Goal: Task Accomplishment & Management: Complete application form

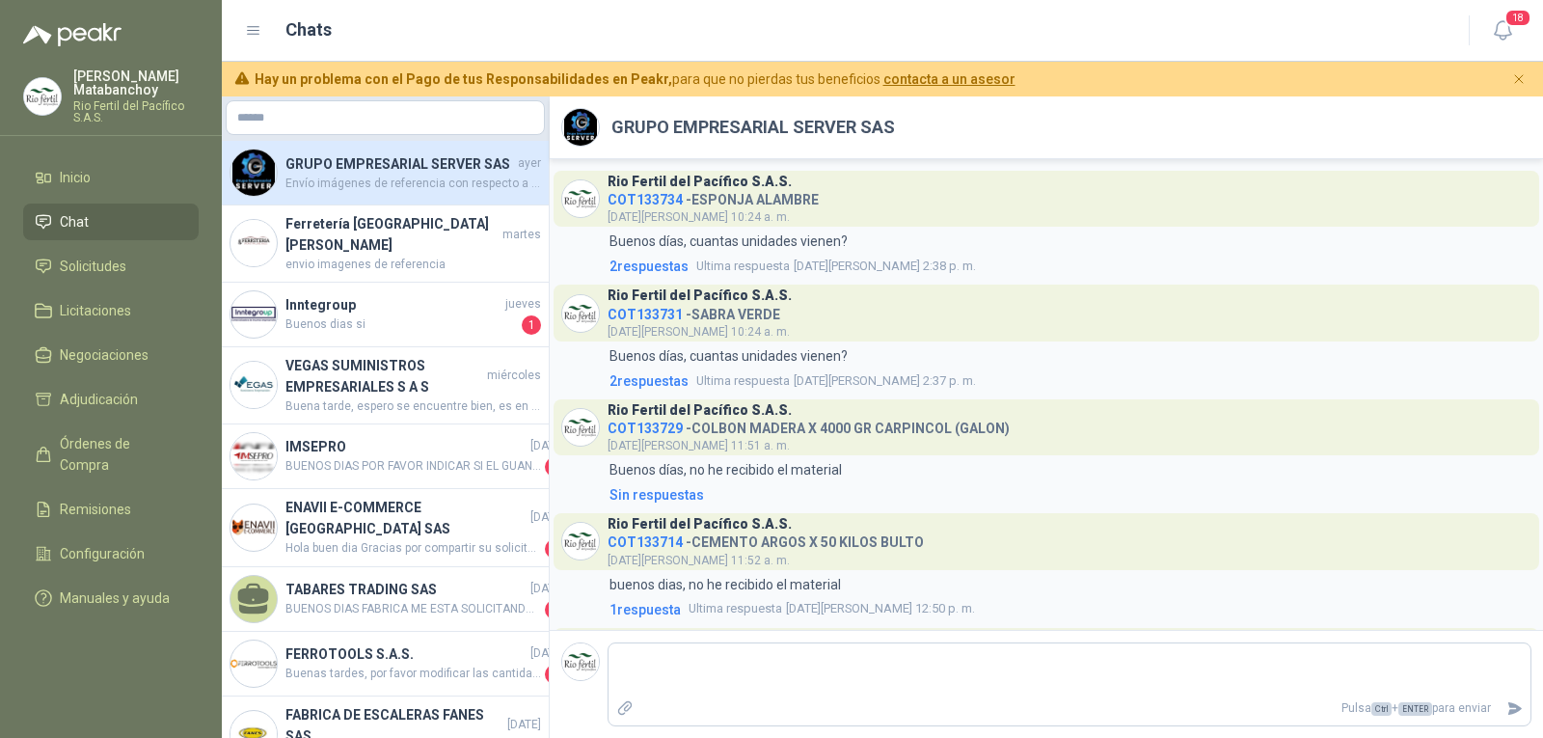
scroll to position [575, 0]
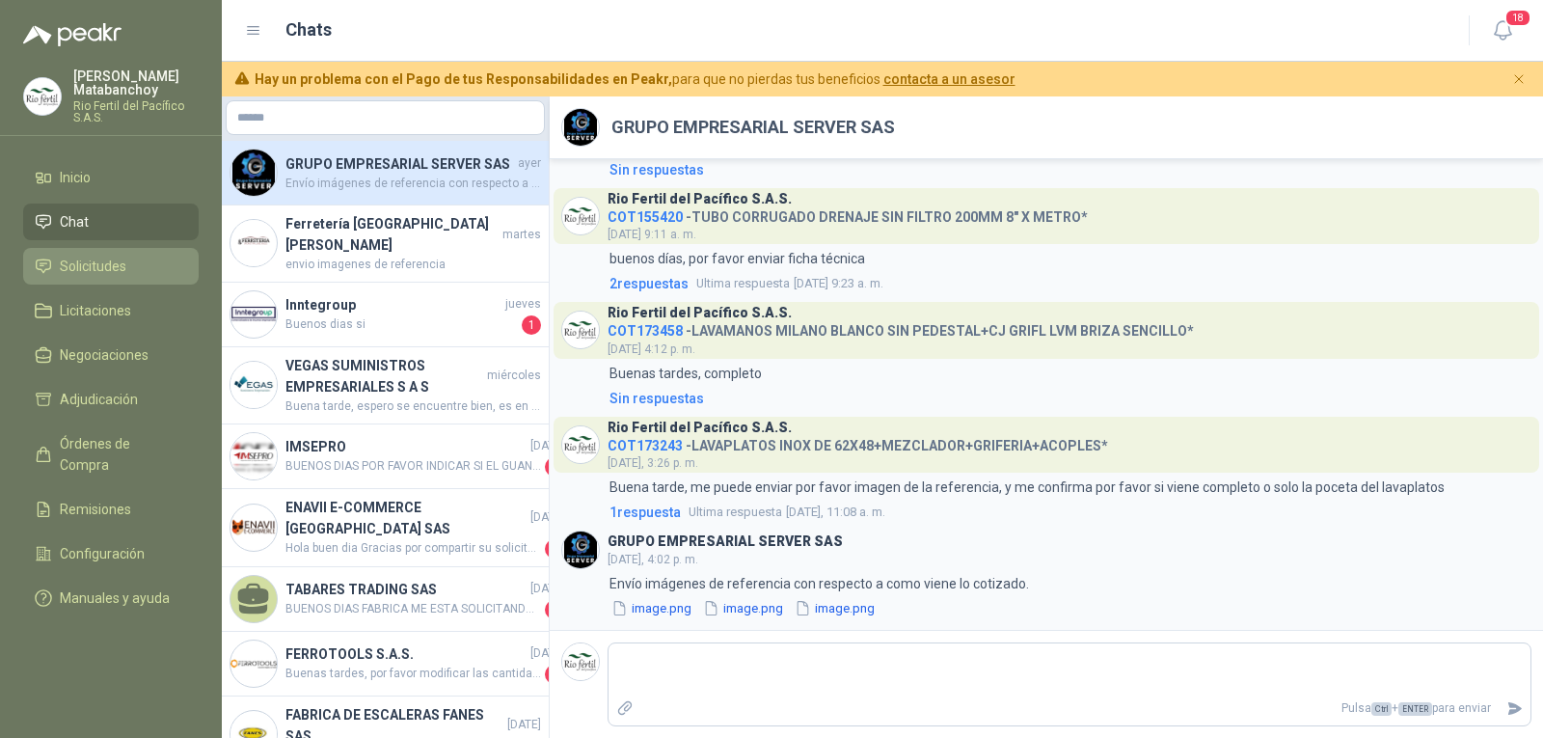
click at [109, 265] on span "Solicitudes" at bounding box center [93, 266] width 67 height 21
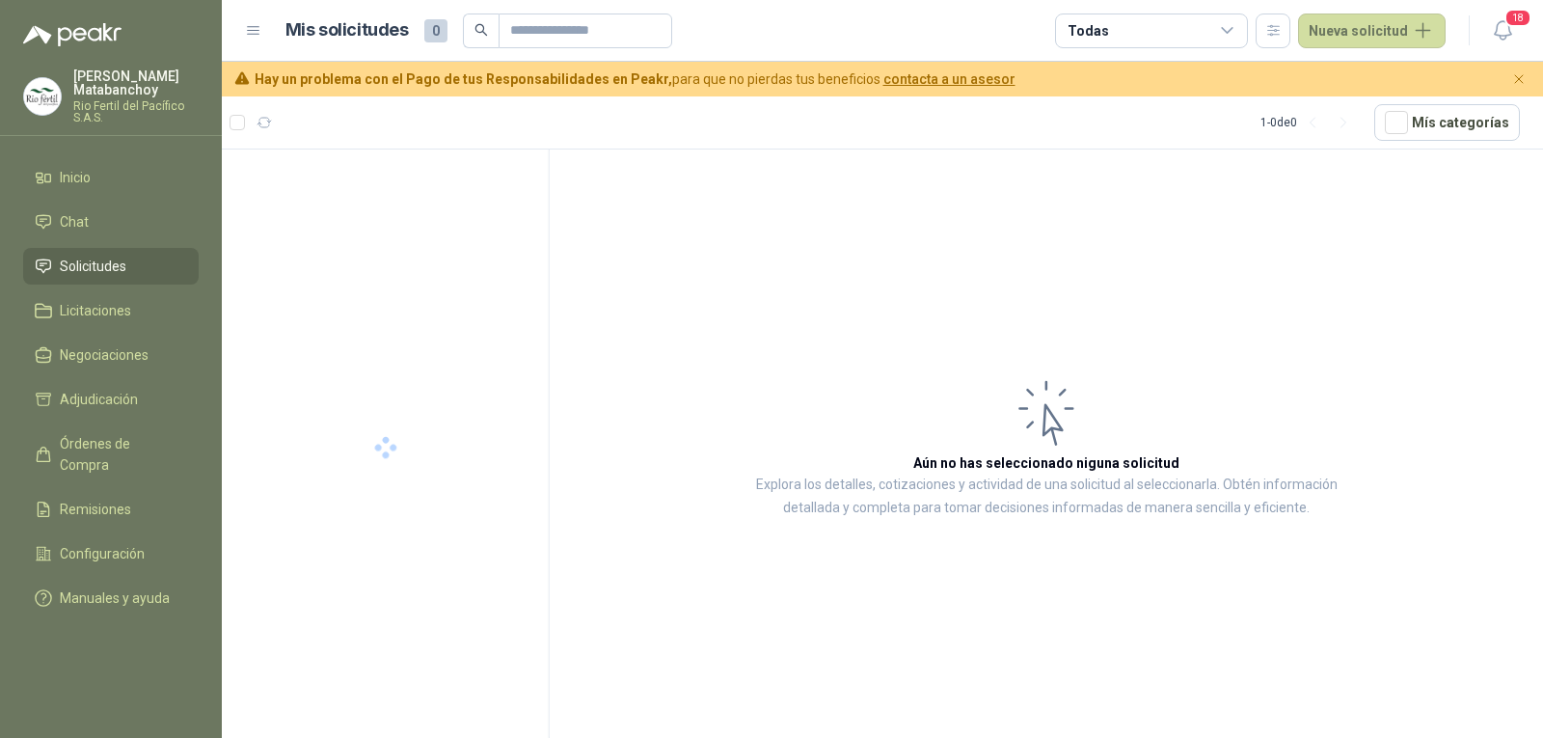
click at [121, 122] on p "Rio Fertil del Pacífico S.A.S." at bounding box center [135, 111] width 125 height 23
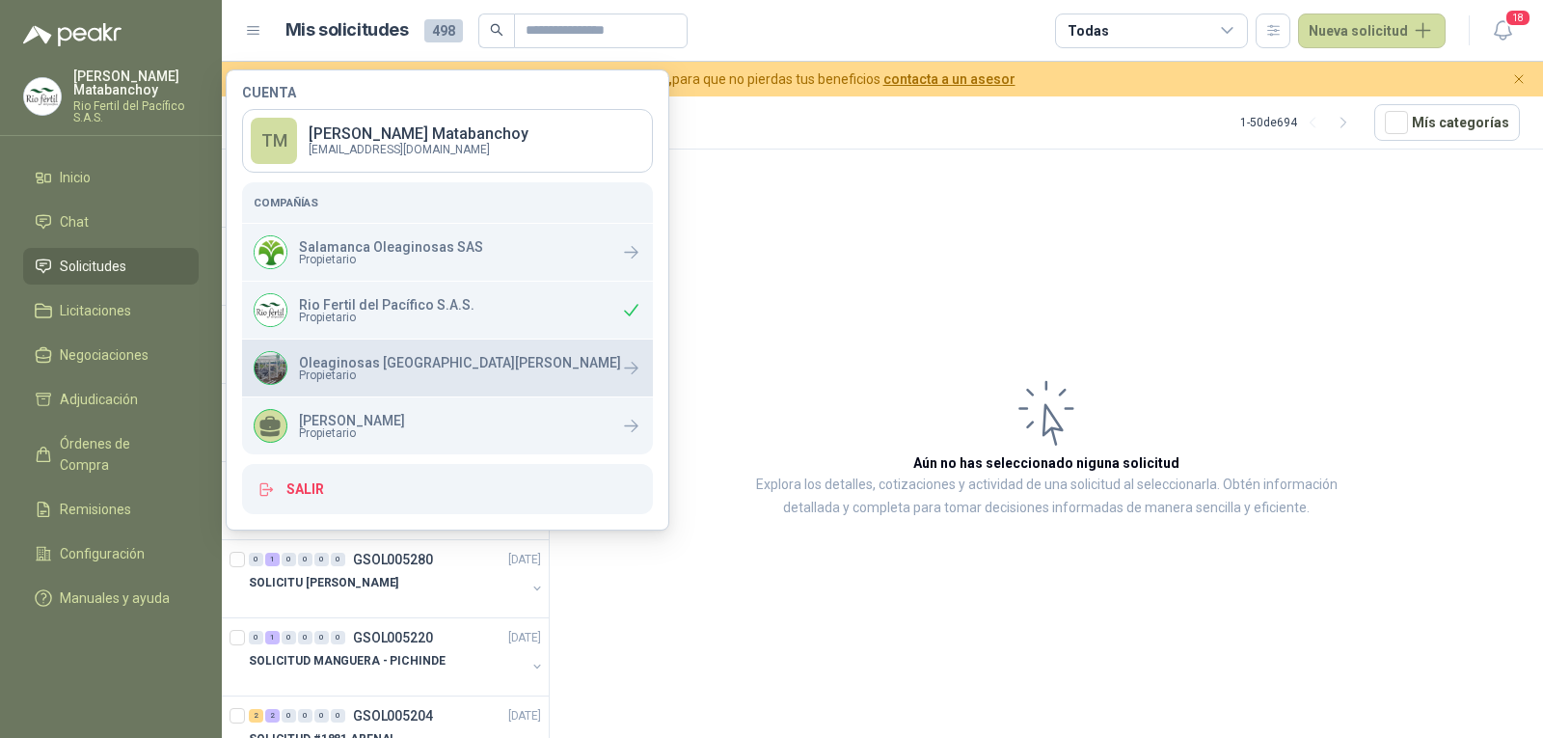
click at [398, 370] on span "Propietario" at bounding box center [460, 375] width 322 height 12
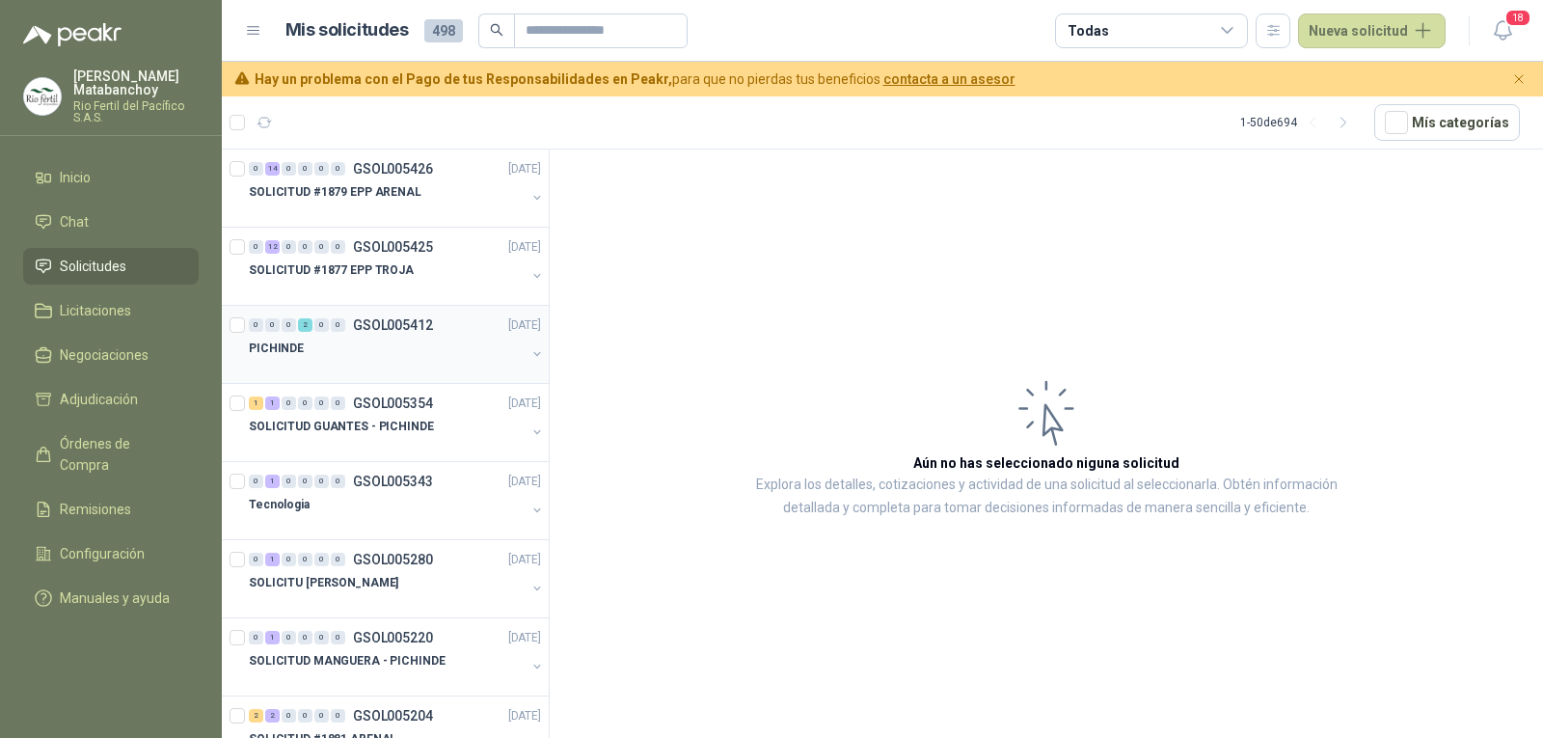
drag, startPoint x: 702, startPoint y: 283, endPoint x: 461, endPoint y: 322, distance: 244.3
click at [678, 288] on article "Aún no has seleccionado niguna solicitud Explora los detalles, cotizaciones y a…" at bounding box center [1046, 446] width 993 height 595
click at [328, 351] on div "PICHINDE" at bounding box center [387, 348] width 277 height 23
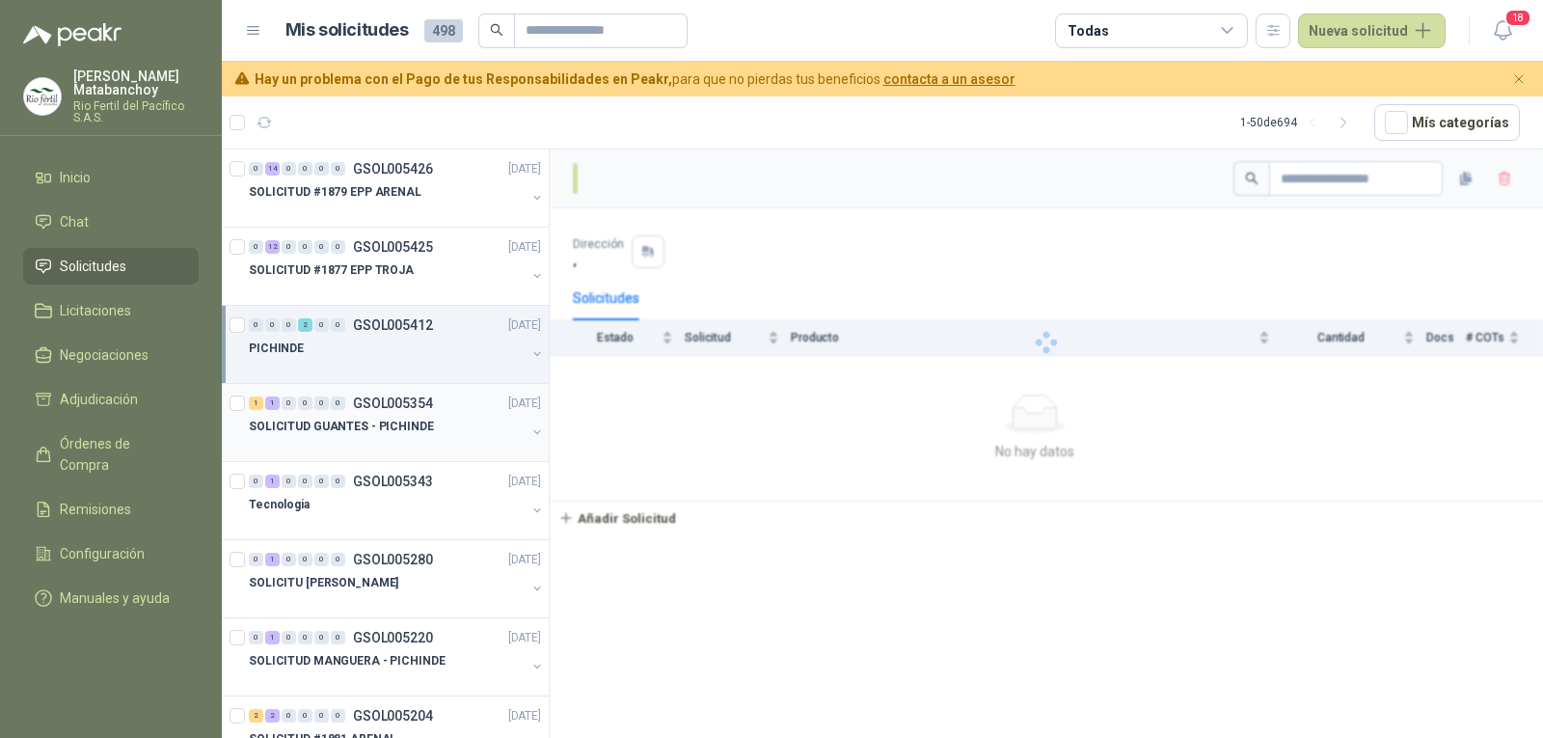
click at [344, 422] on p "SOLICITUD GUANTES - PICHINDE" at bounding box center [341, 427] width 185 height 18
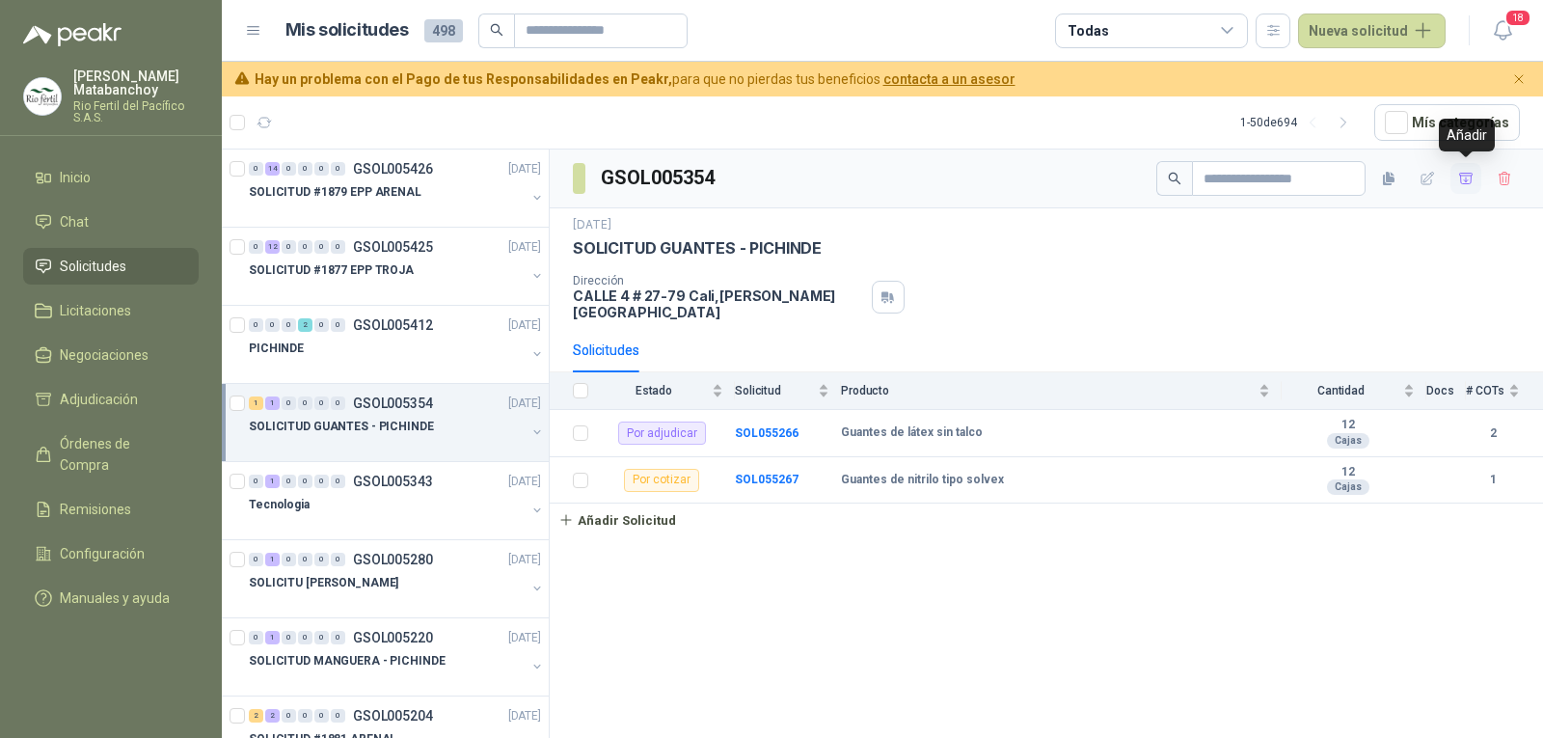
click at [1461, 175] on icon "button" at bounding box center [1466, 179] width 16 height 16
click at [115, 396] on span "Adjudicación" at bounding box center [99, 399] width 78 height 21
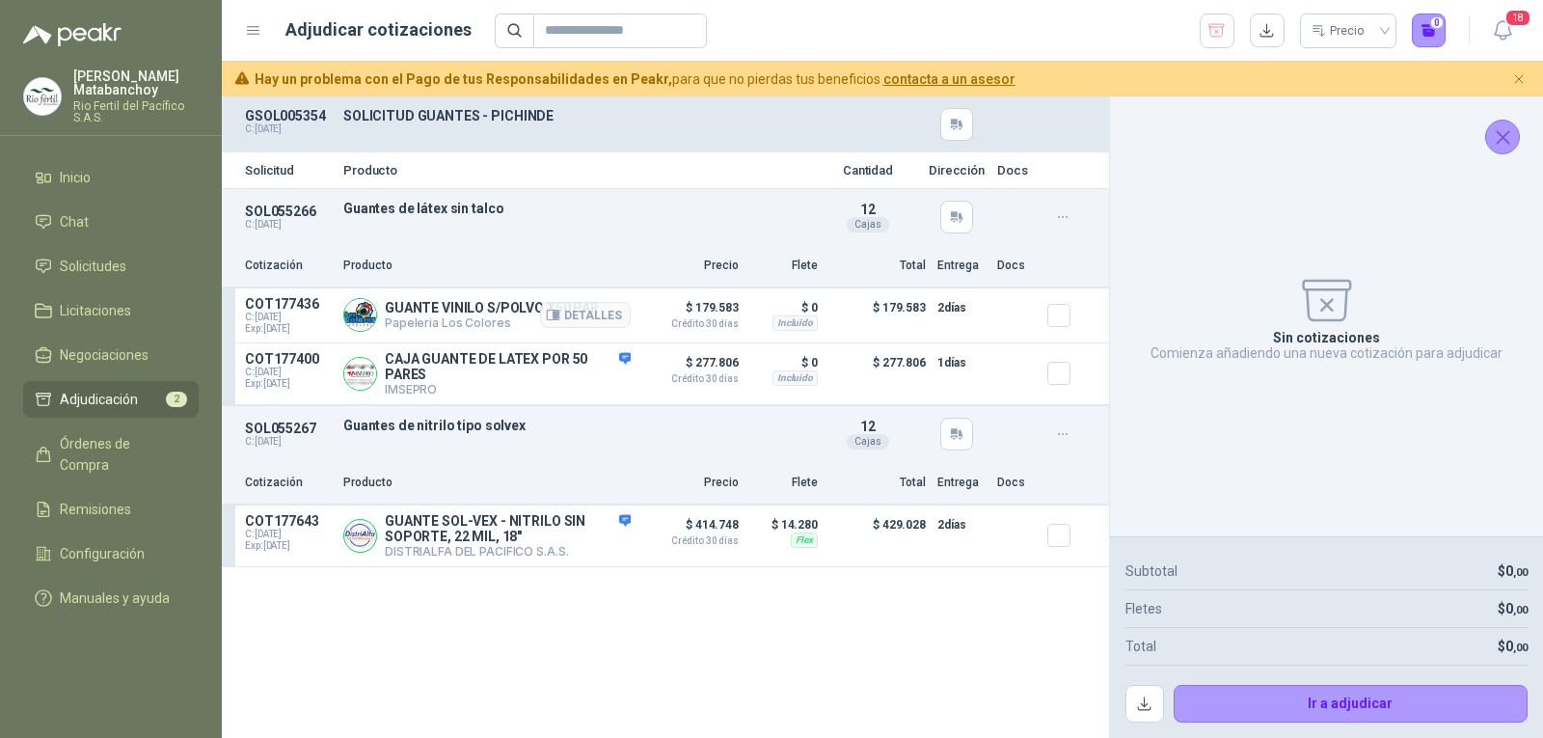
click at [521, 308] on p "GUANTE VINILO S/POLVO X50 PAR" at bounding box center [492, 307] width 214 height 15
copy p "GUANTE VINILO S/POLVO X50 PAR"
click at [522, 207] on p "Guantes de látex sin talco" at bounding box center [575, 208] width 465 height 15
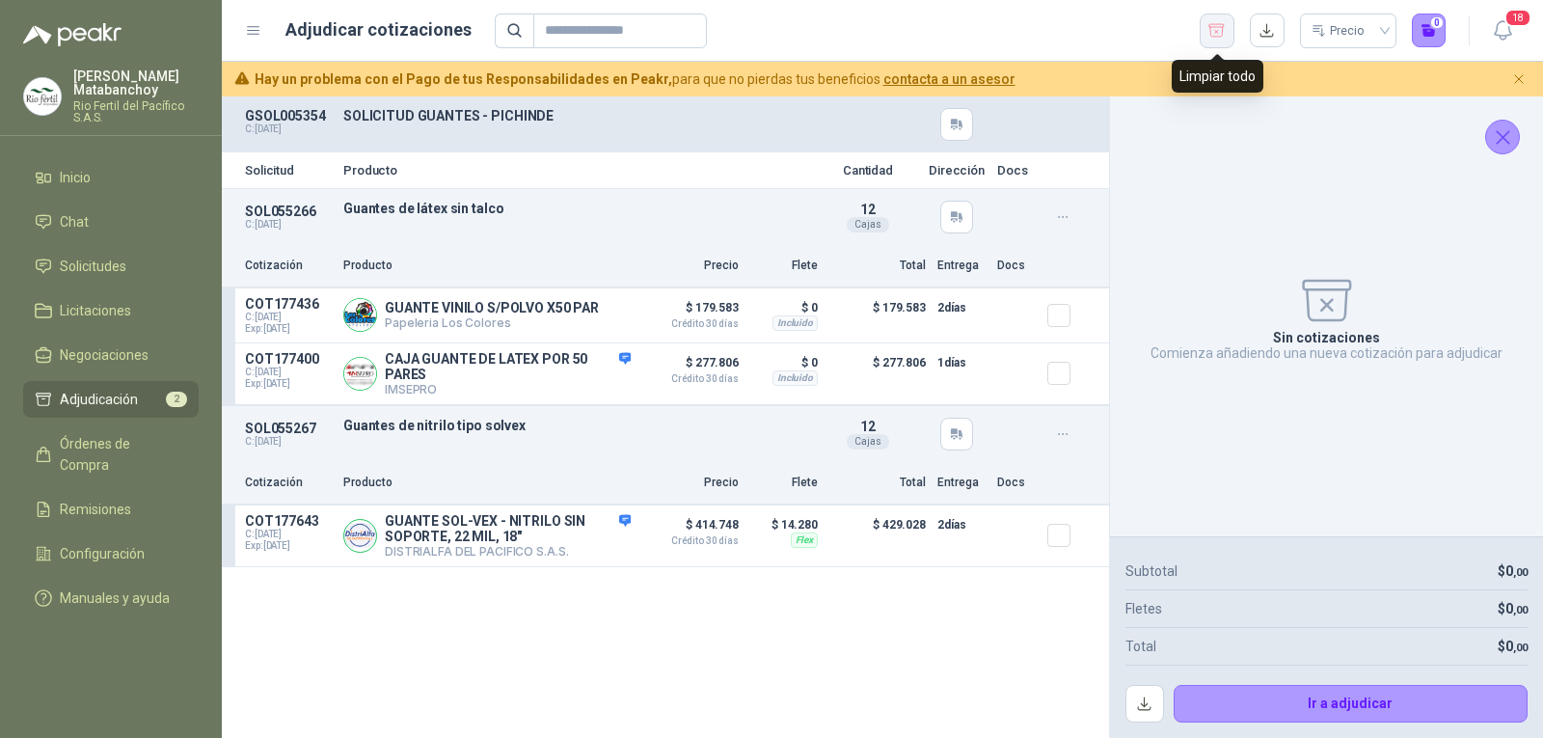
click at [1225, 23] on icon "button" at bounding box center [1216, 30] width 18 height 19
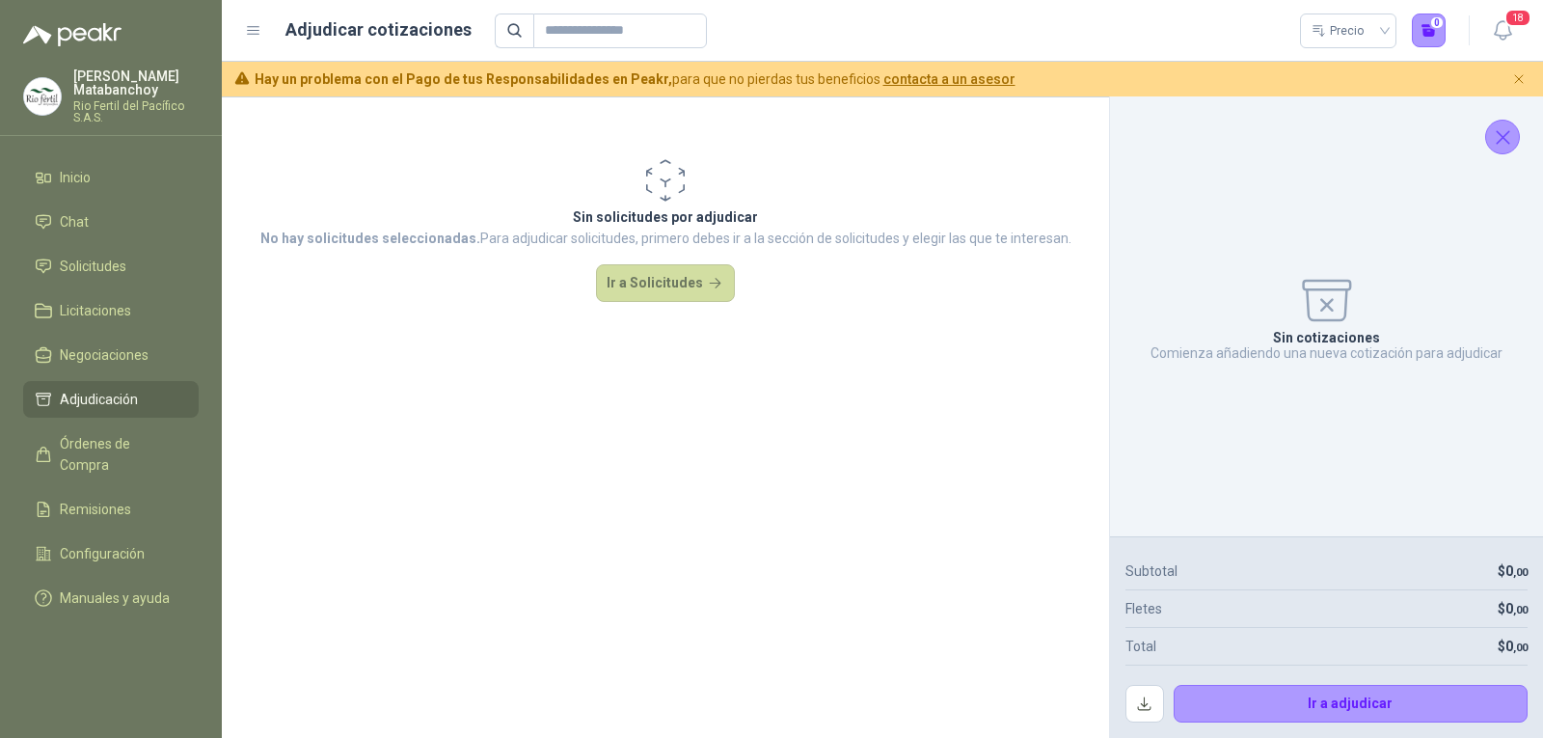
click at [1496, 132] on icon "Cerrar" at bounding box center [1503, 137] width 24 height 24
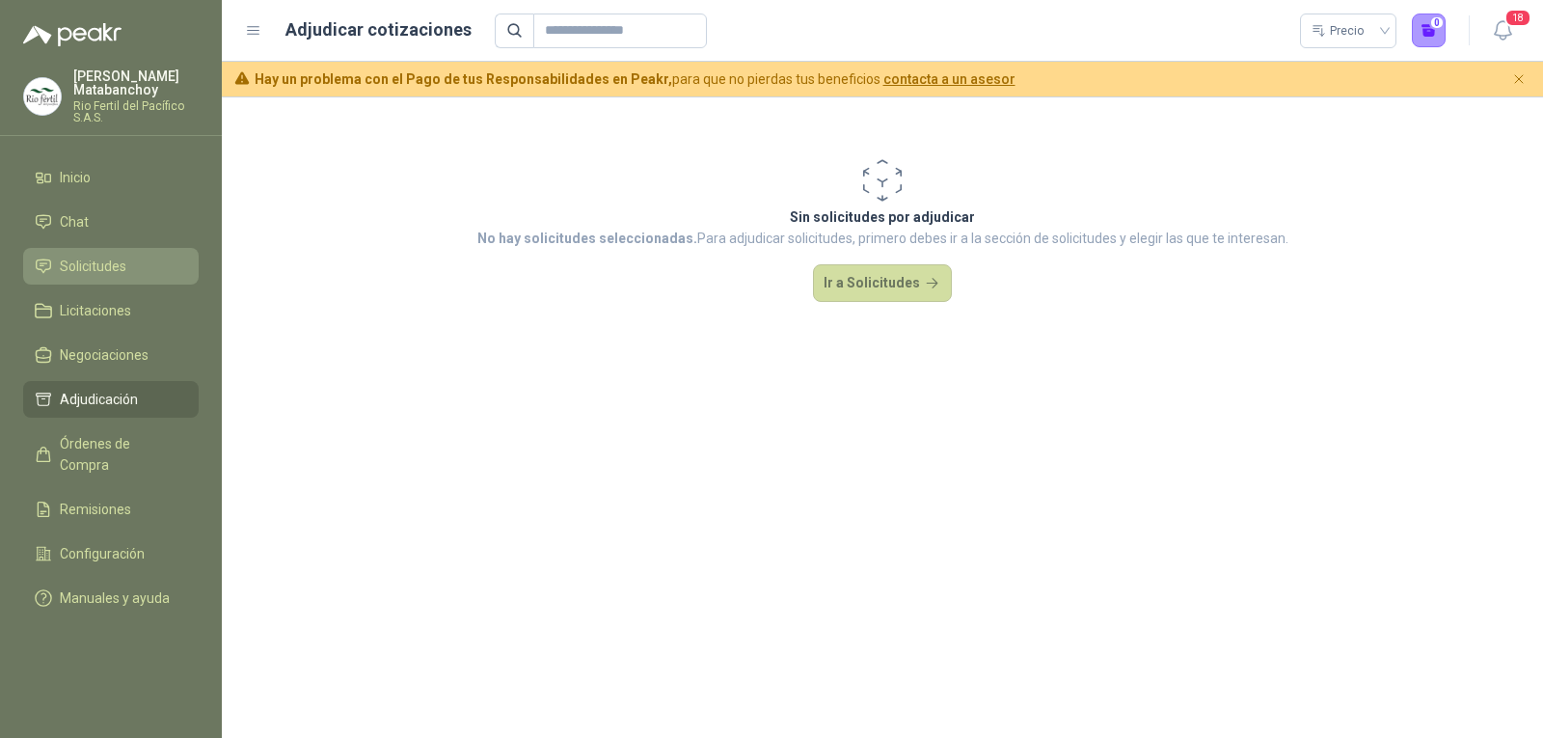
click at [112, 274] on span "Solicitudes" at bounding box center [93, 266] width 67 height 21
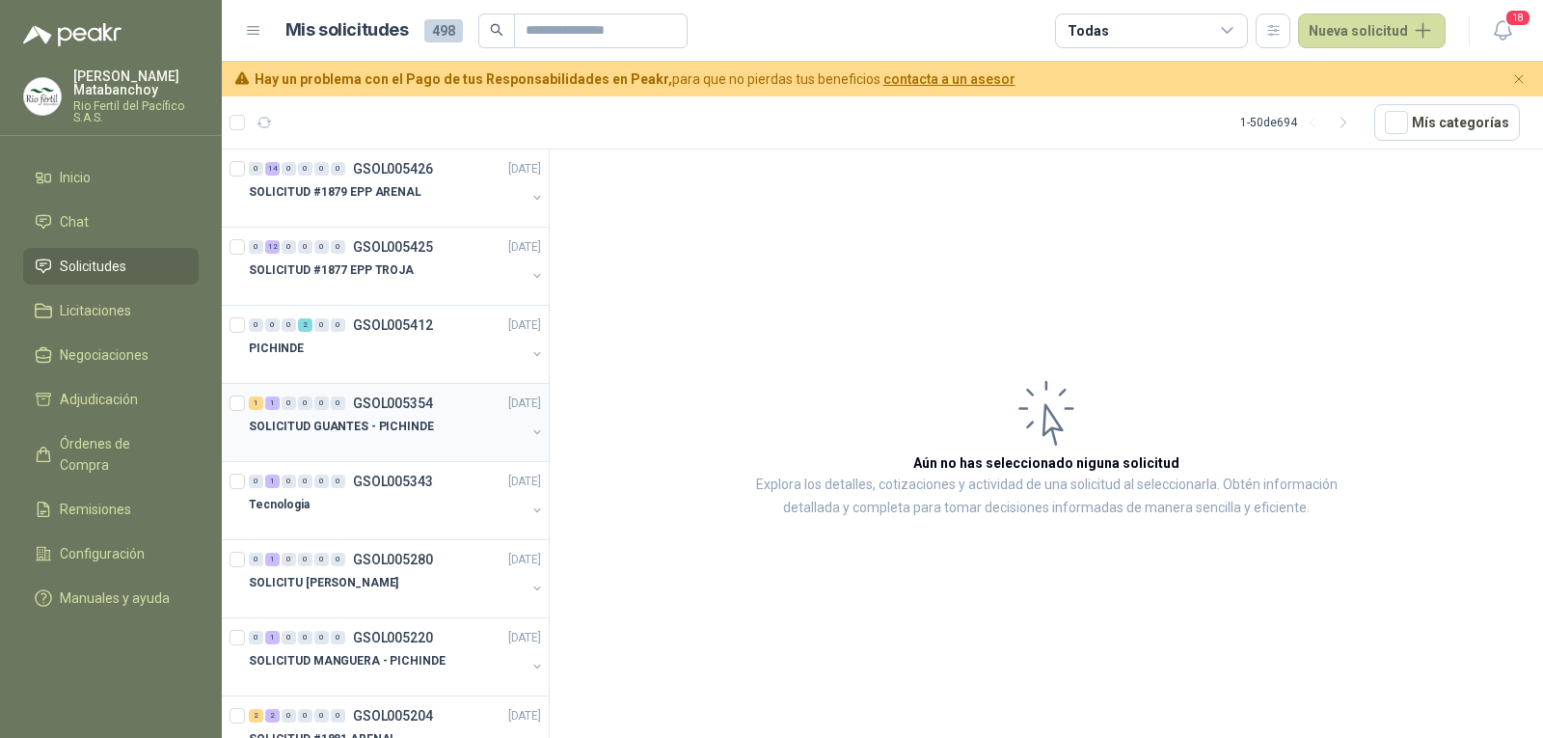
click at [326, 423] on p "SOLICITUD GUANTES - PICHINDE" at bounding box center [341, 427] width 185 height 18
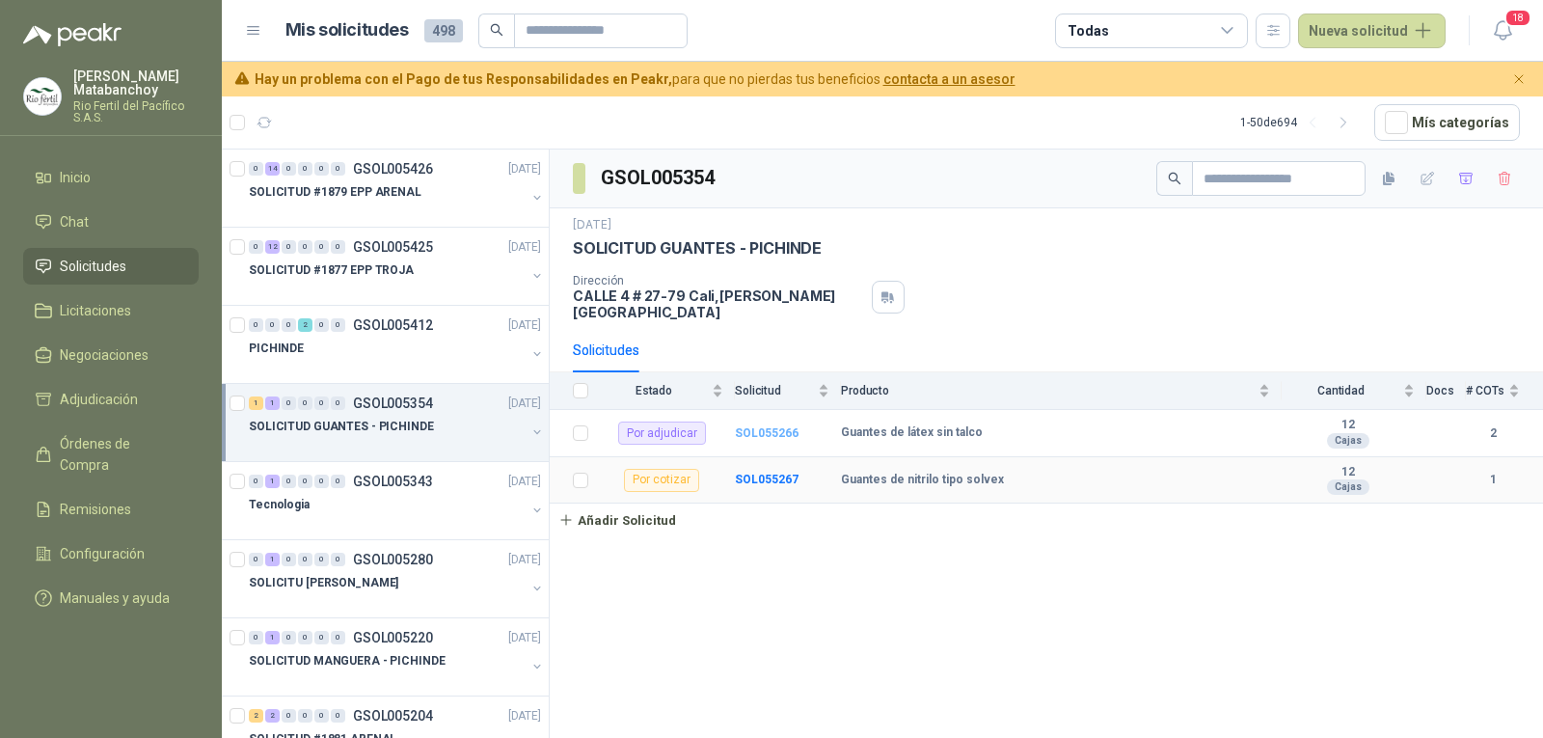
click at [771, 426] on b "SOL055266" at bounding box center [767, 433] width 64 height 14
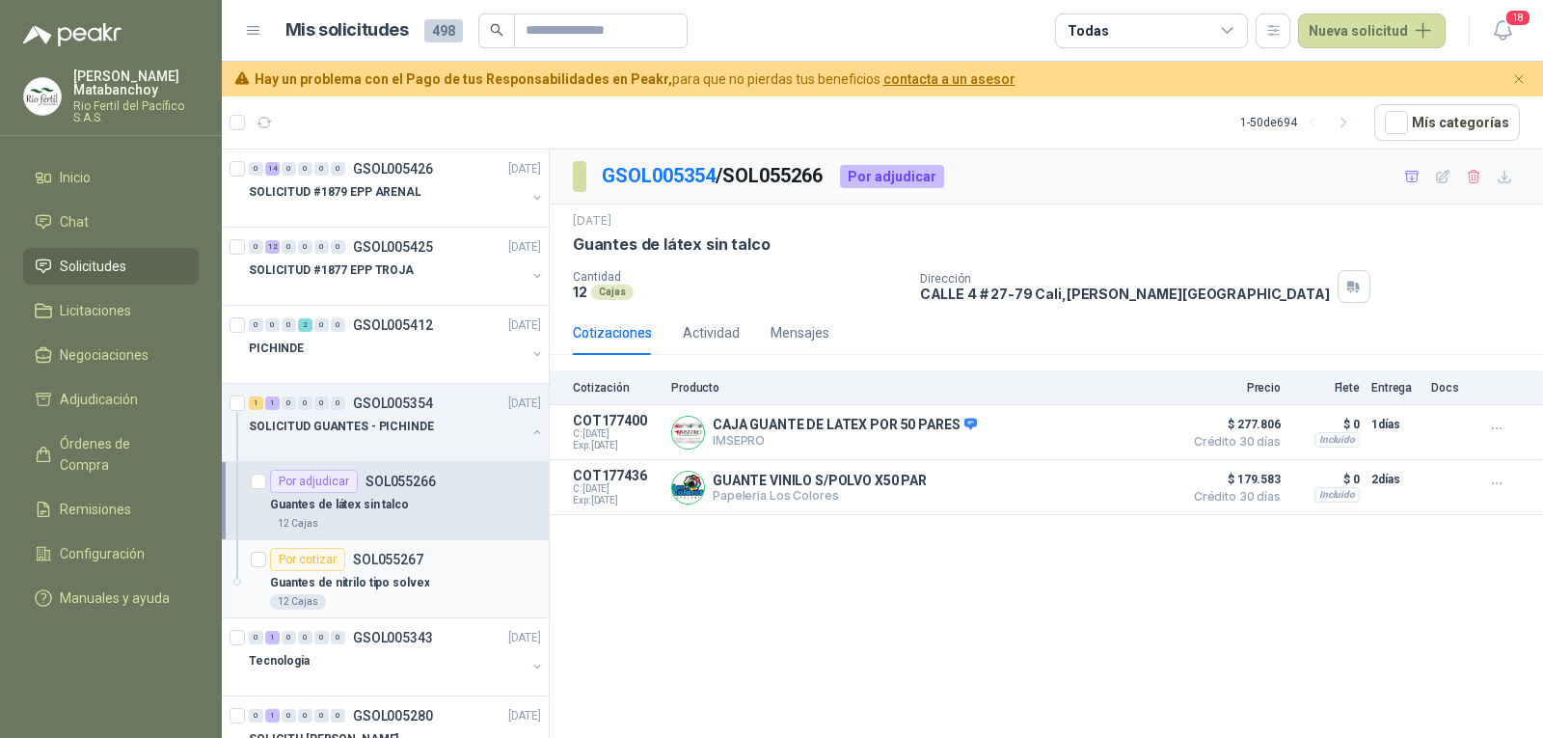
click at [410, 561] on p "SOL055267" at bounding box center [388, 560] width 70 height 14
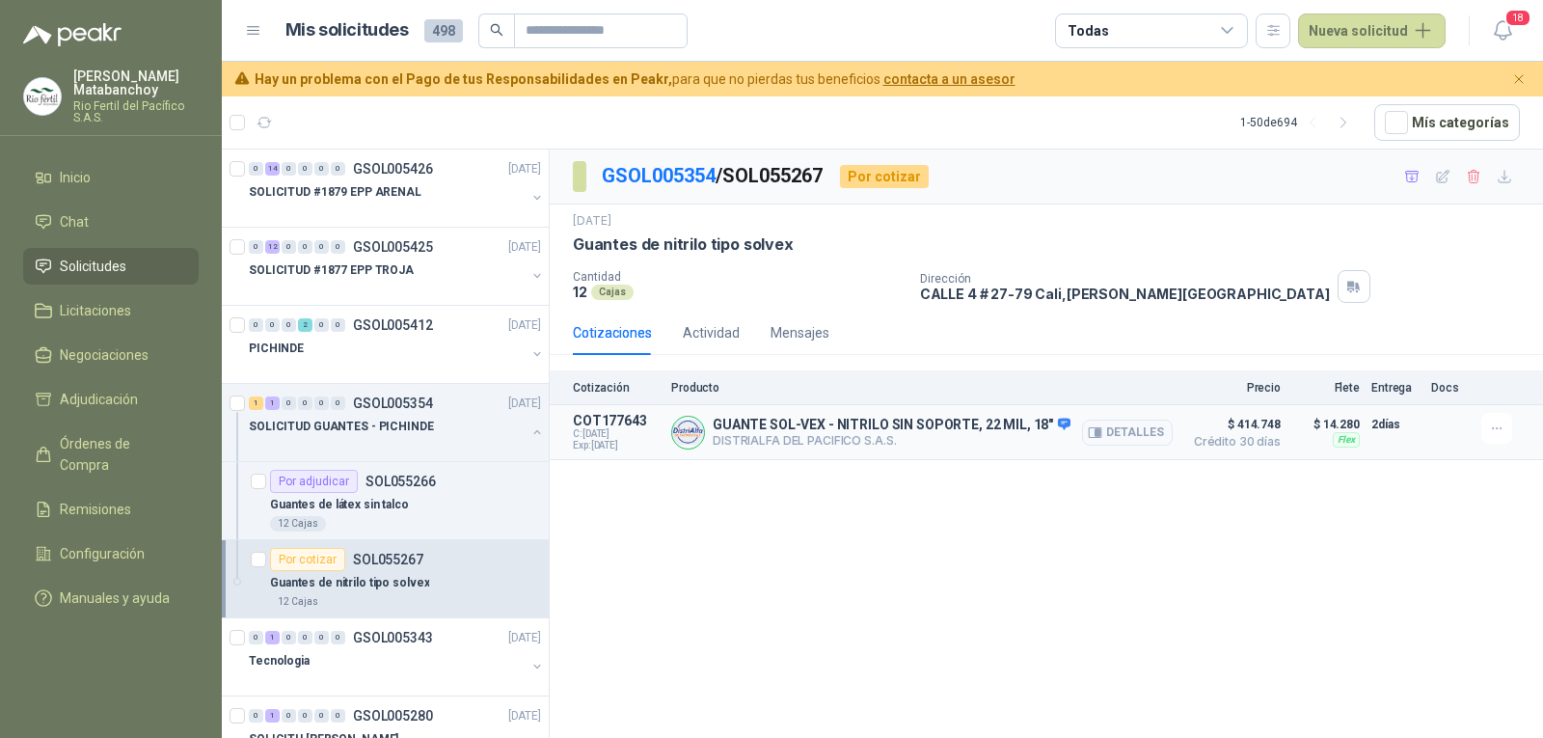
click at [986, 428] on p "GUANTE SOL-VEX - NITRILO SIN SOPORTE, 22 MIL, 18"" at bounding box center [892, 425] width 358 height 17
click at [989, 427] on p "GUANTE SOL-VEX - NITRILO SIN SOPORTE, 22 MIL, 18"" at bounding box center [892, 425] width 358 height 17
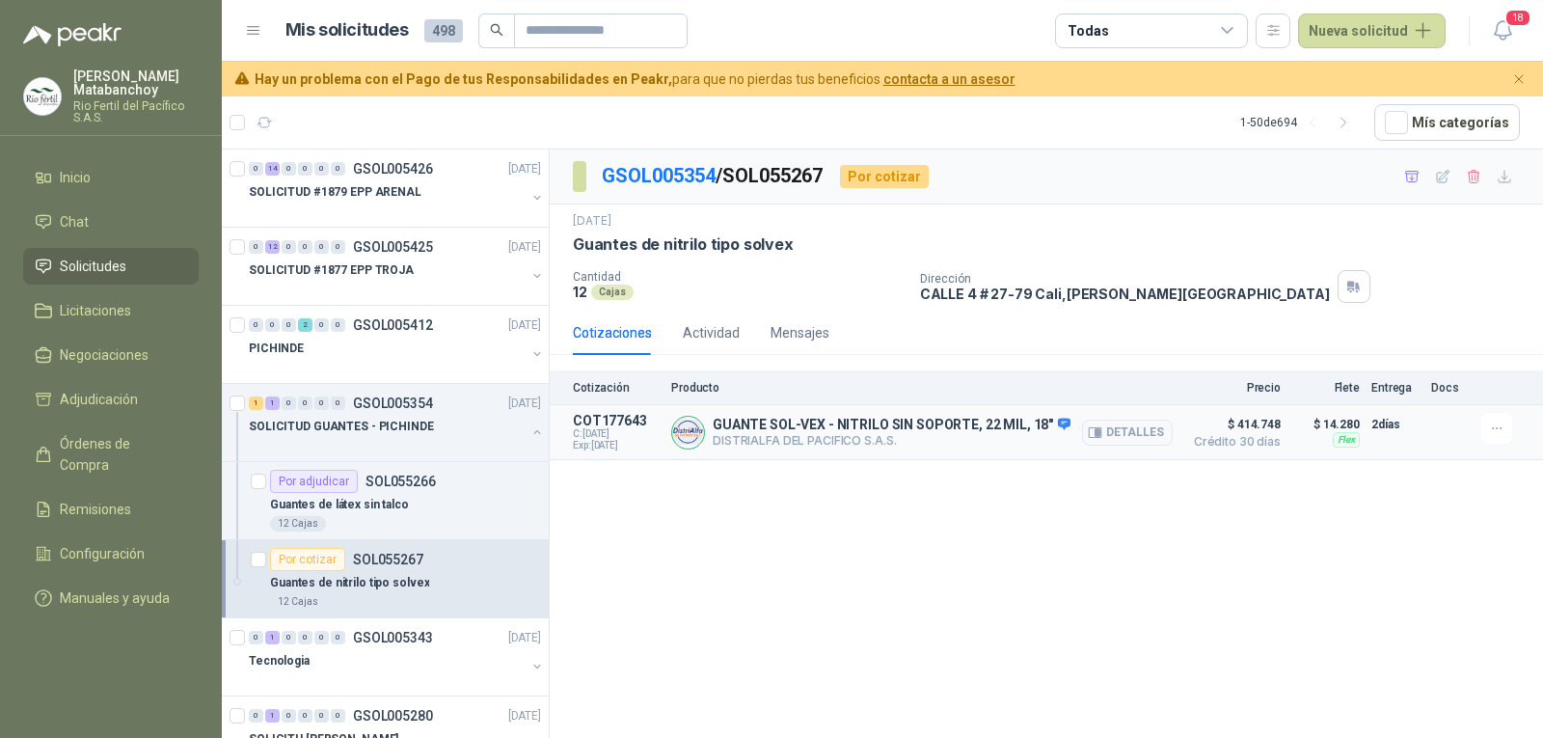
click at [1023, 460] on article "COT177643 C: 10/09/2025 Exp: 25/09/2025 GUANTE SOL-VEX - NITRILO SIN SOPORTE, 2…" at bounding box center [1046, 432] width 993 height 55
click at [511, 440] on div "SOLICITUD GUANTES - PICHINDE" at bounding box center [397, 434] width 296 height 39
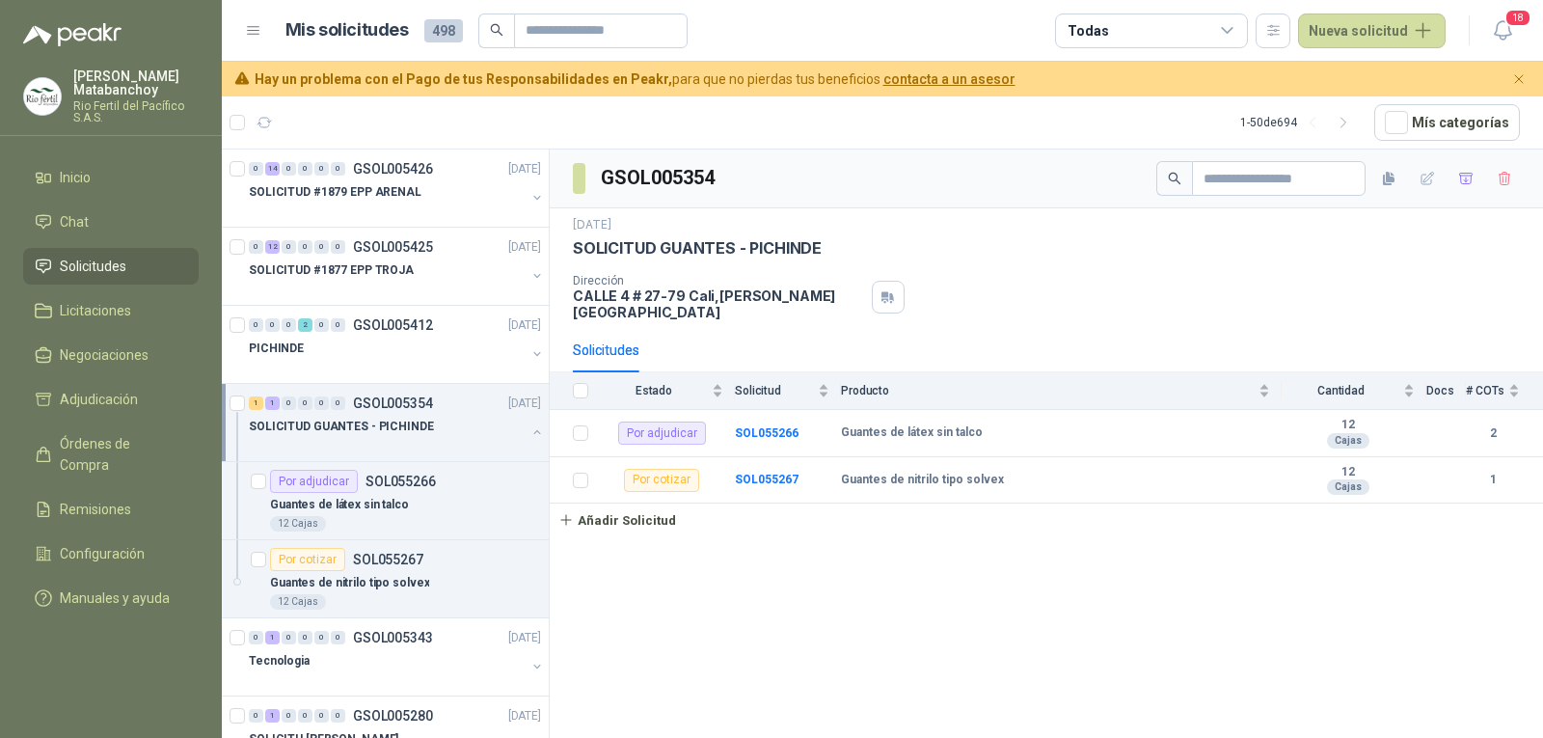
click at [529, 436] on button "button" at bounding box center [536, 431] width 15 height 15
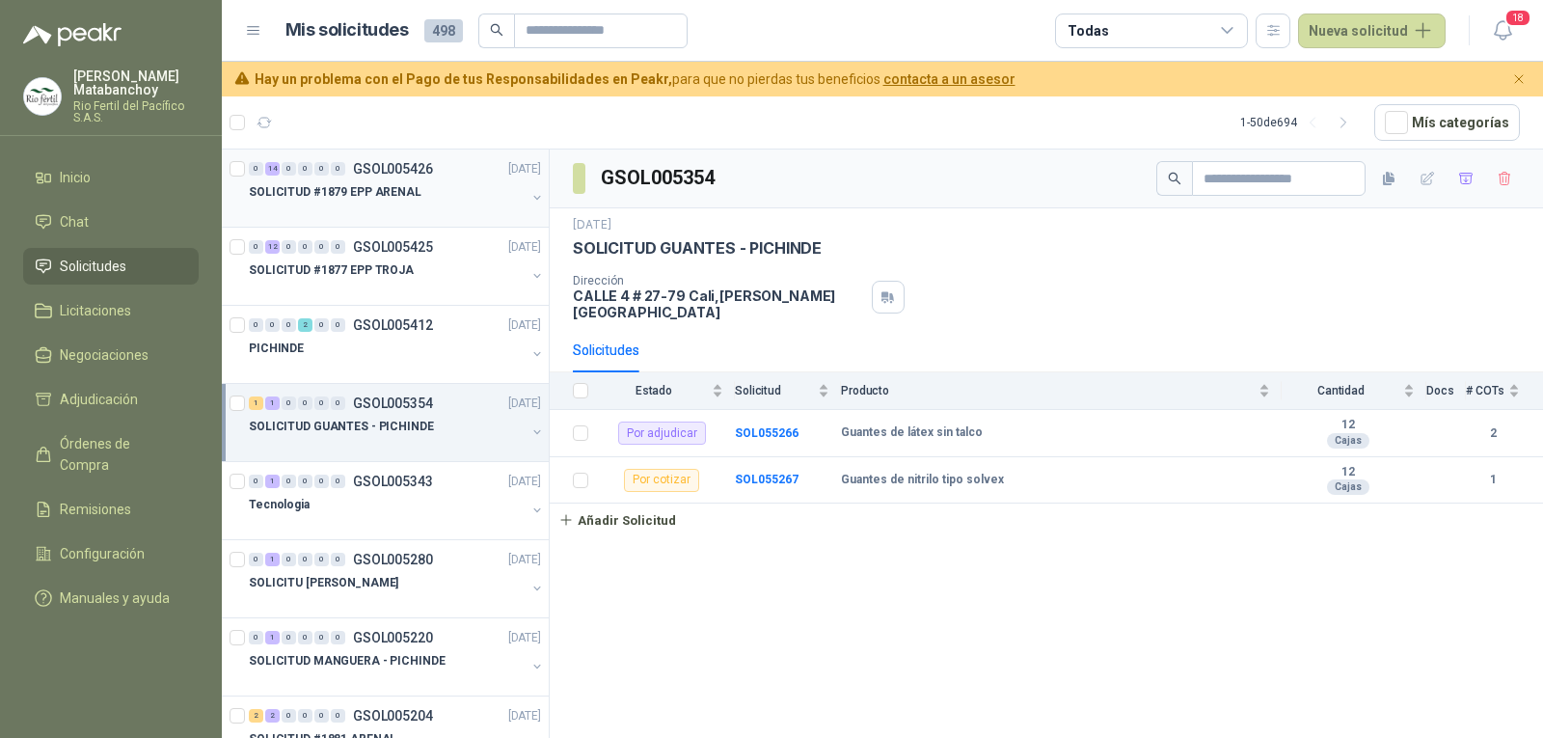
click at [435, 192] on div "SOLICITUD #1879 EPP ARENAL" at bounding box center [387, 191] width 277 height 23
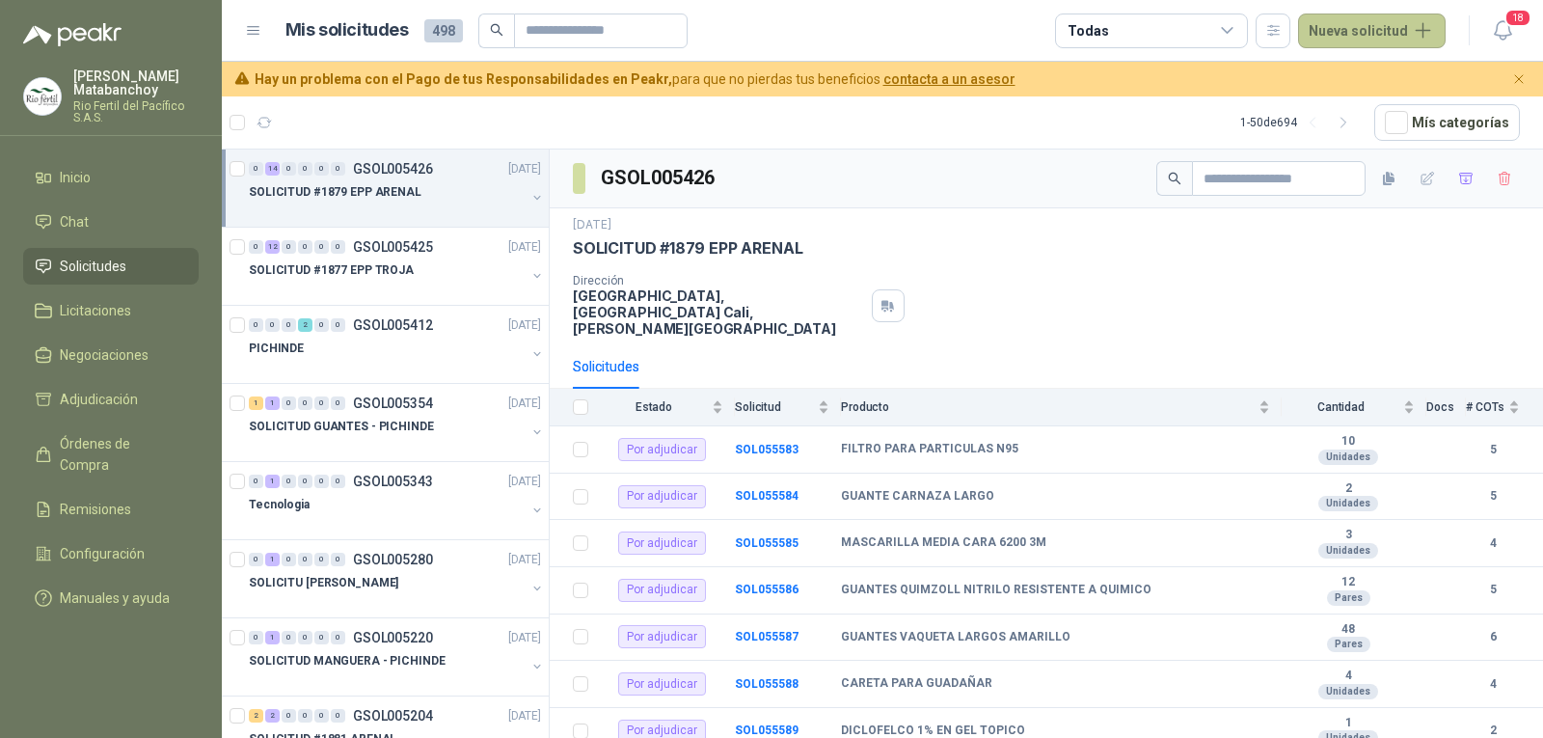
click at [1373, 26] on button "Nueva solicitud" at bounding box center [1372, 31] width 148 height 35
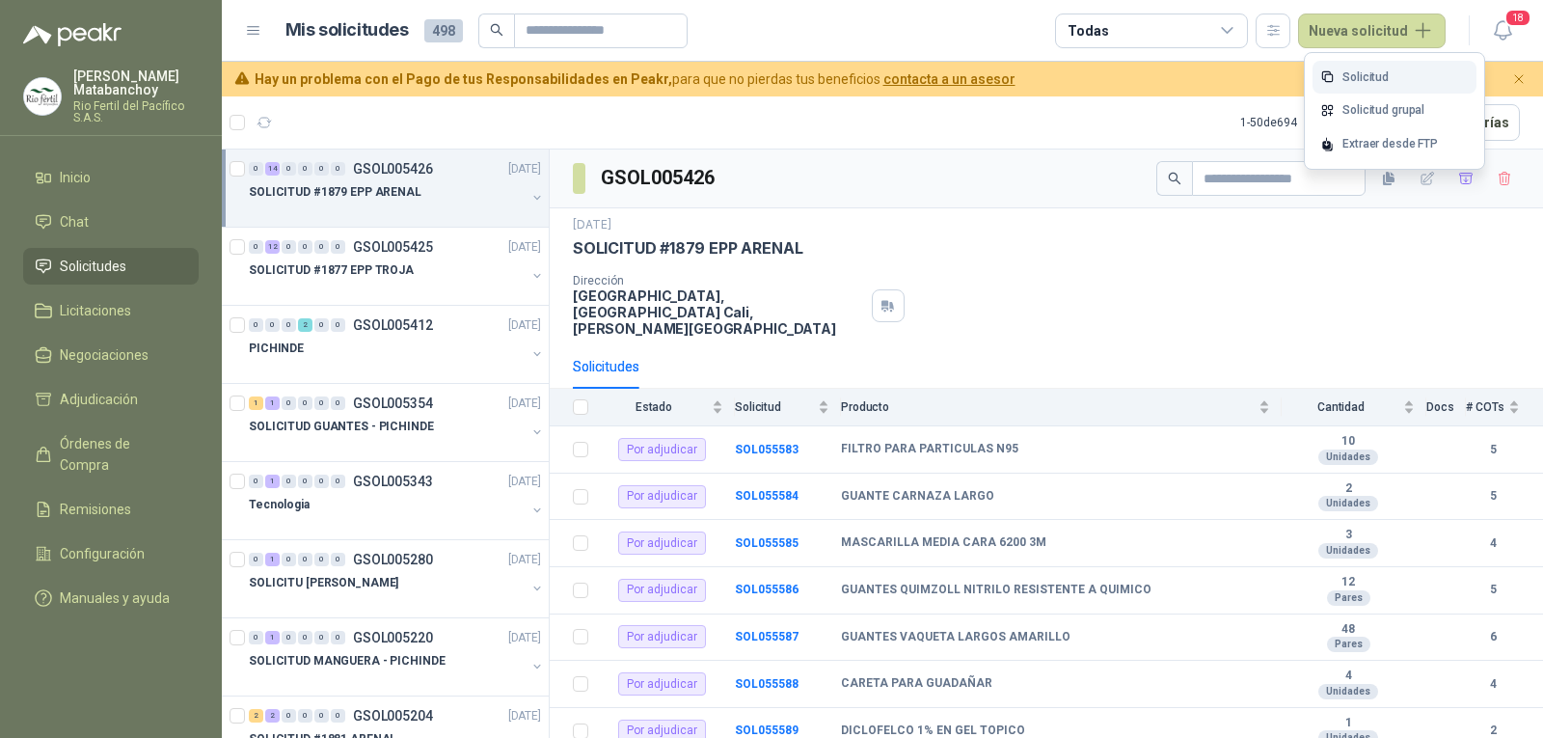
click at [1345, 81] on link "Solicitud" at bounding box center [1395, 78] width 164 height 34
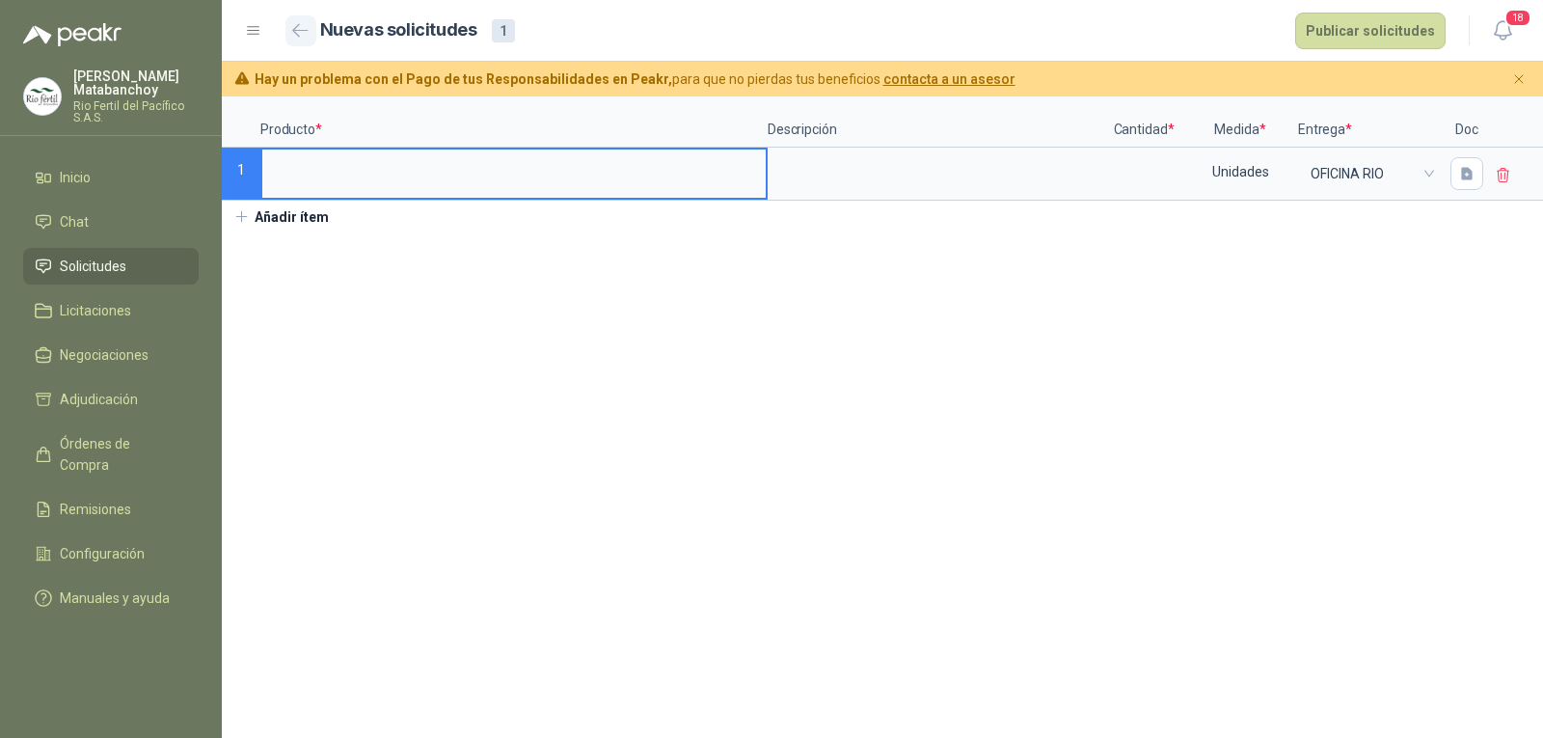
click at [293, 31] on icon "button" at bounding box center [300, 30] width 14 height 12
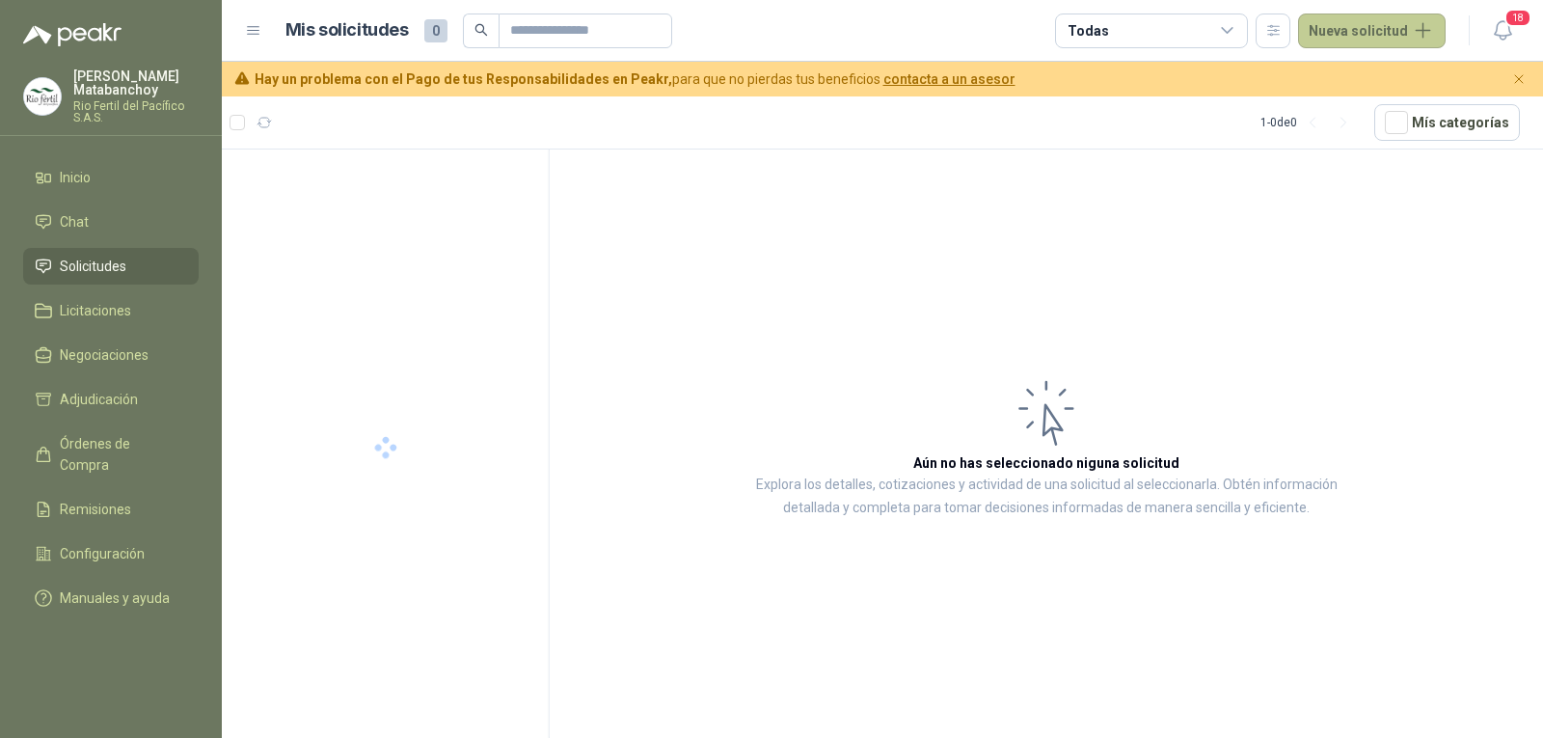
click at [1348, 41] on button "Nueva solicitud" at bounding box center [1372, 31] width 148 height 35
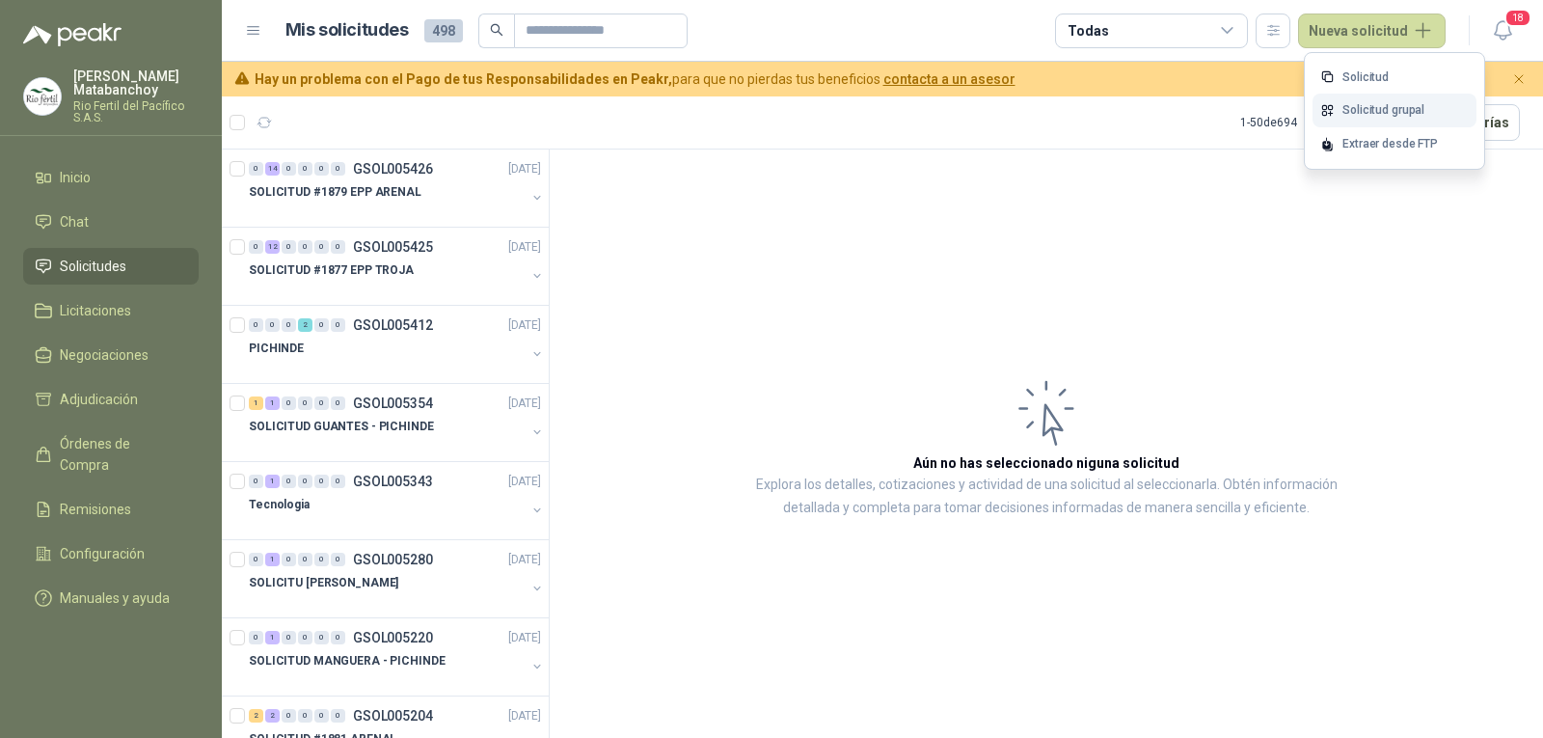
click at [1366, 117] on link "Solicitud grupal" at bounding box center [1395, 111] width 164 height 34
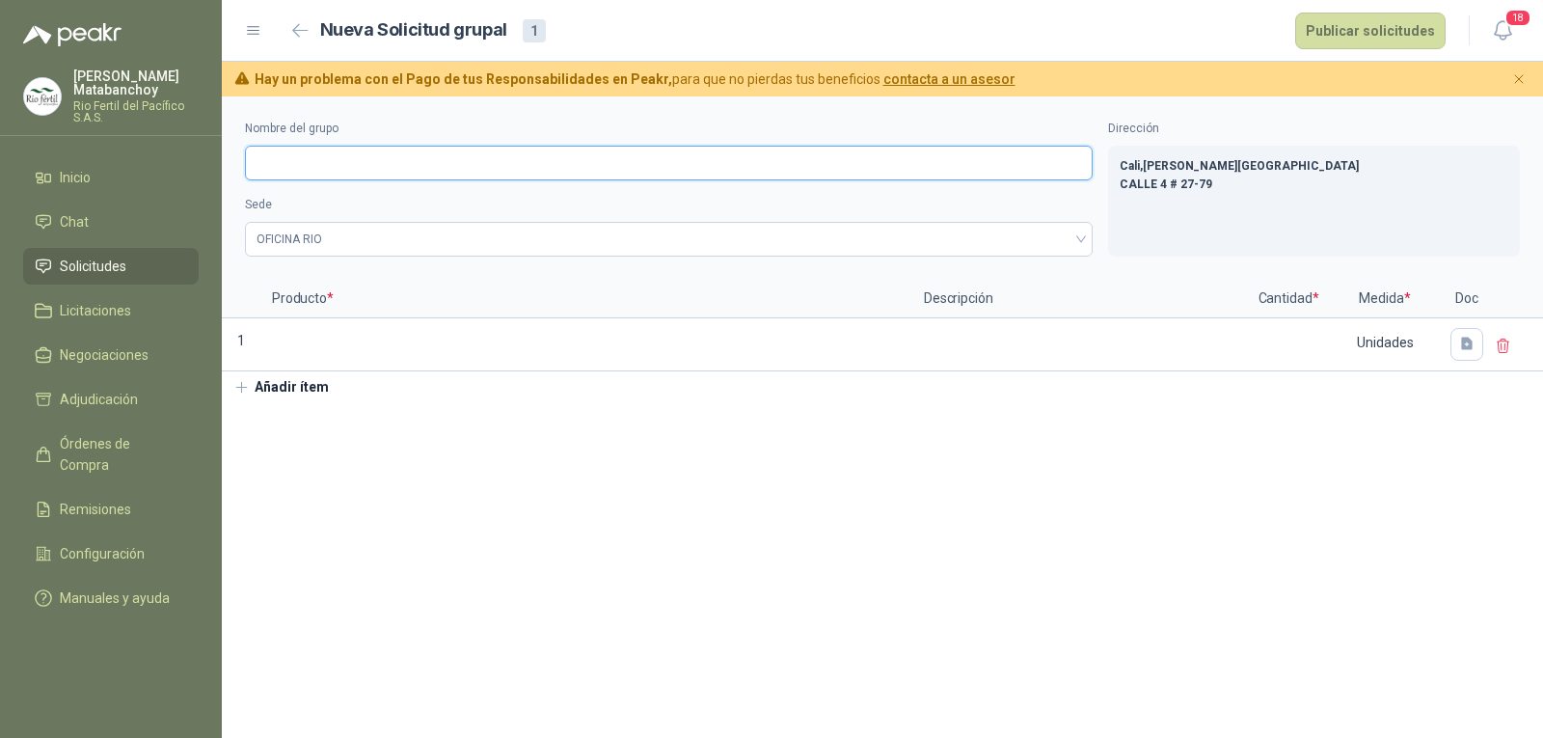
click at [393, 159] on input "Nombre del grupo" at bounding box center [669, 163] width 848 height 35
click at [461, 168] on input "**********" at bounding box center [669, 163] width 848 height 35
click at [501, 242] on span "OFICINA RIO" at bounding box center [669, 239] width 825 height 29
type input "**********"
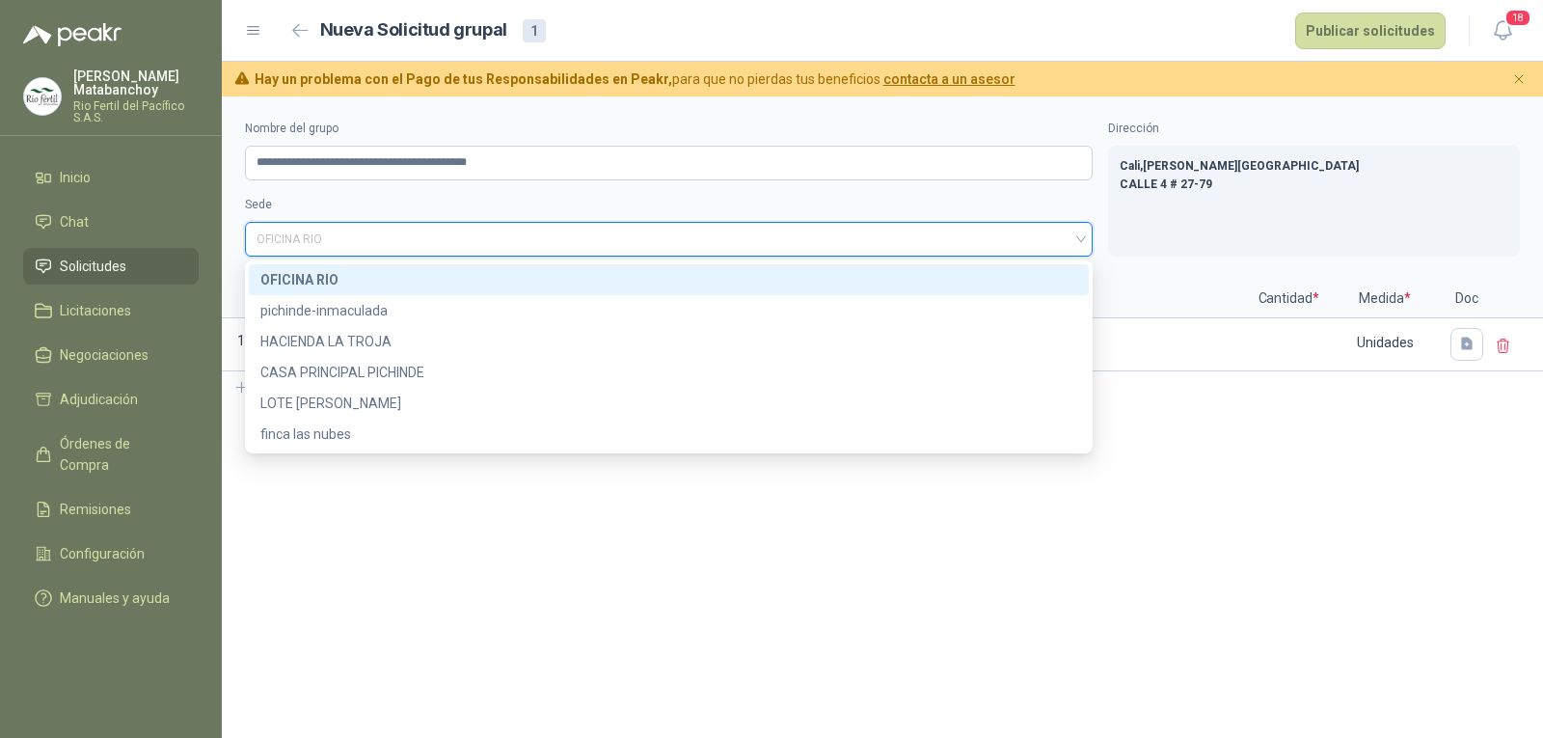
click at [475, 277] on div "OFICINA RIO" at bounding box center [668, 279] width 817 height 21
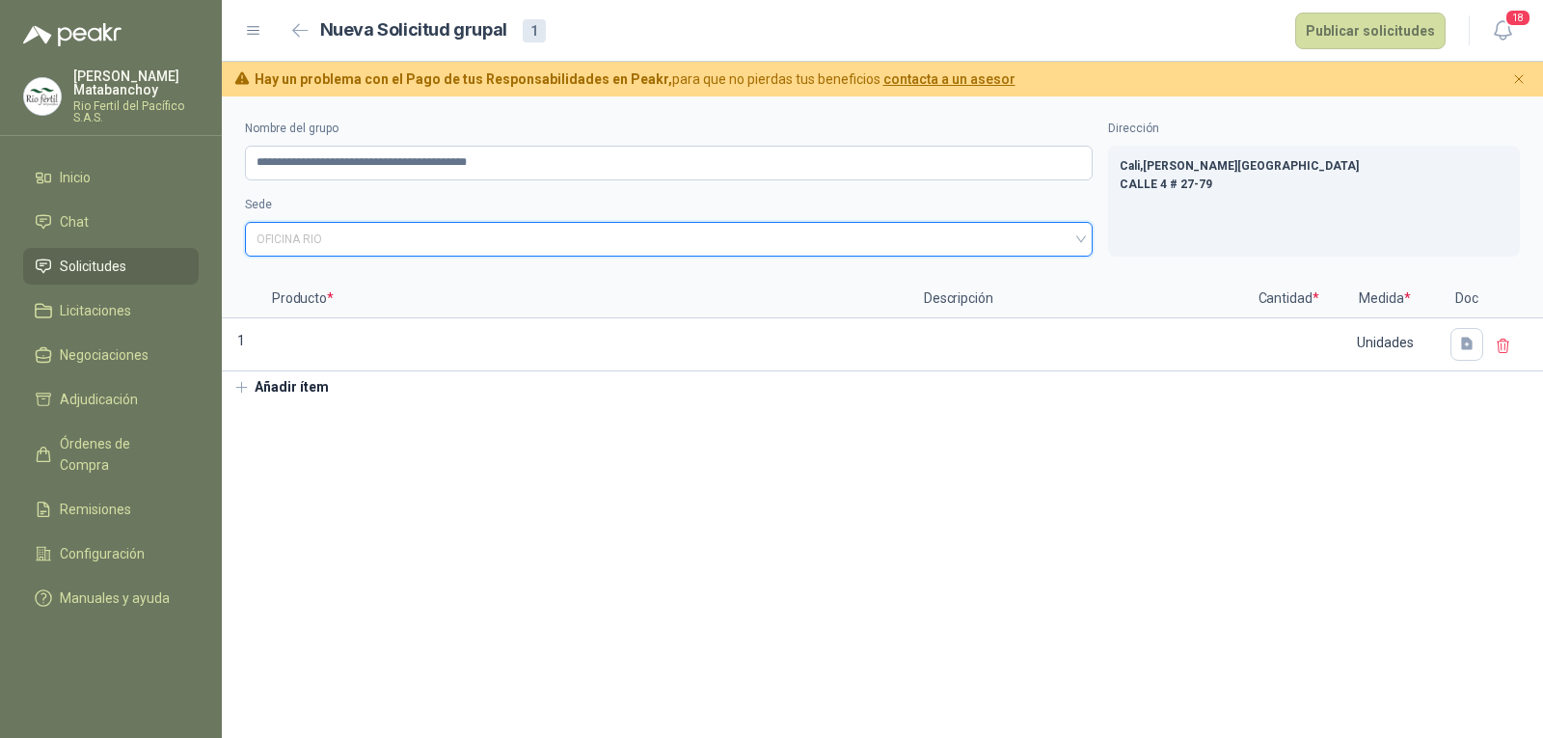
click at [449, 240] on span "OFICINA RIO" at bounding box center [669, 239] width 825 height 29
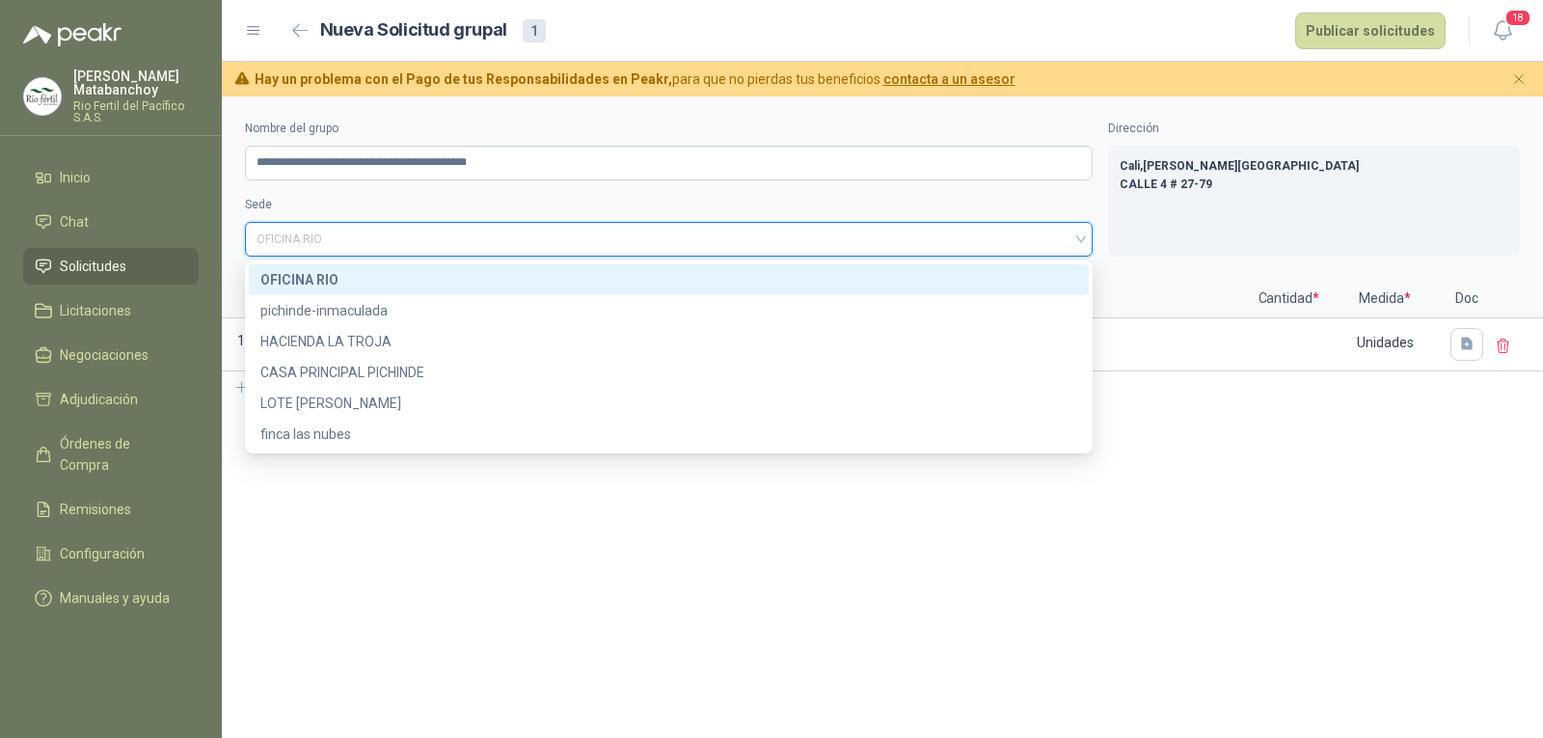
click at [402, 283] on div "OFICINA RIO" at bounding box center [668, 279] width 817 height 21
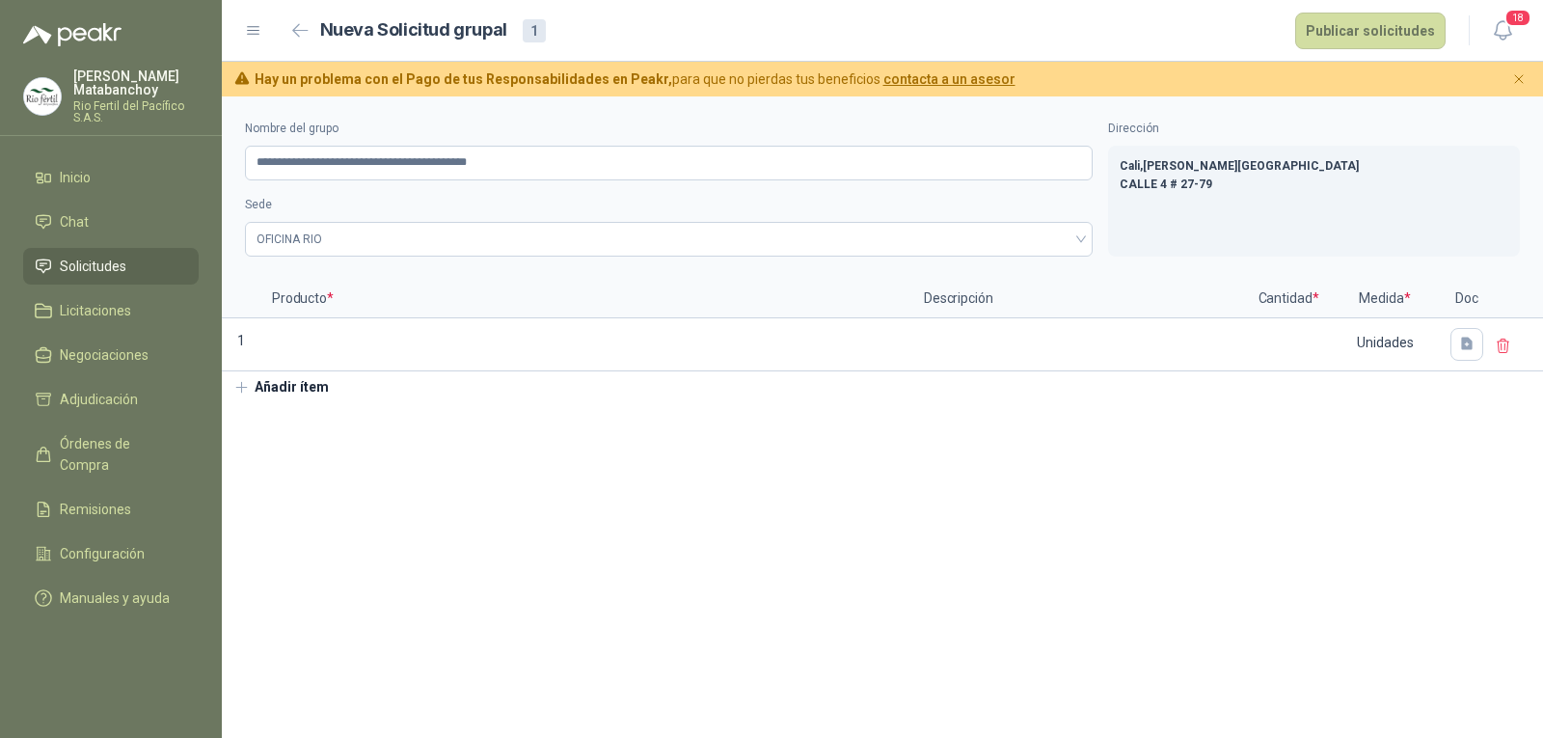
click at [312, 384] on button "Añadir ítem" at bounding box center [281, 387] width 119 height 33
click at [306, 433] on button "Añadir ítem" at bounding box center [281, 440] width 119 height 33
click at [301, 491] on button "Añadir ítem" at bounding box center [281, 493] width 119 height 33
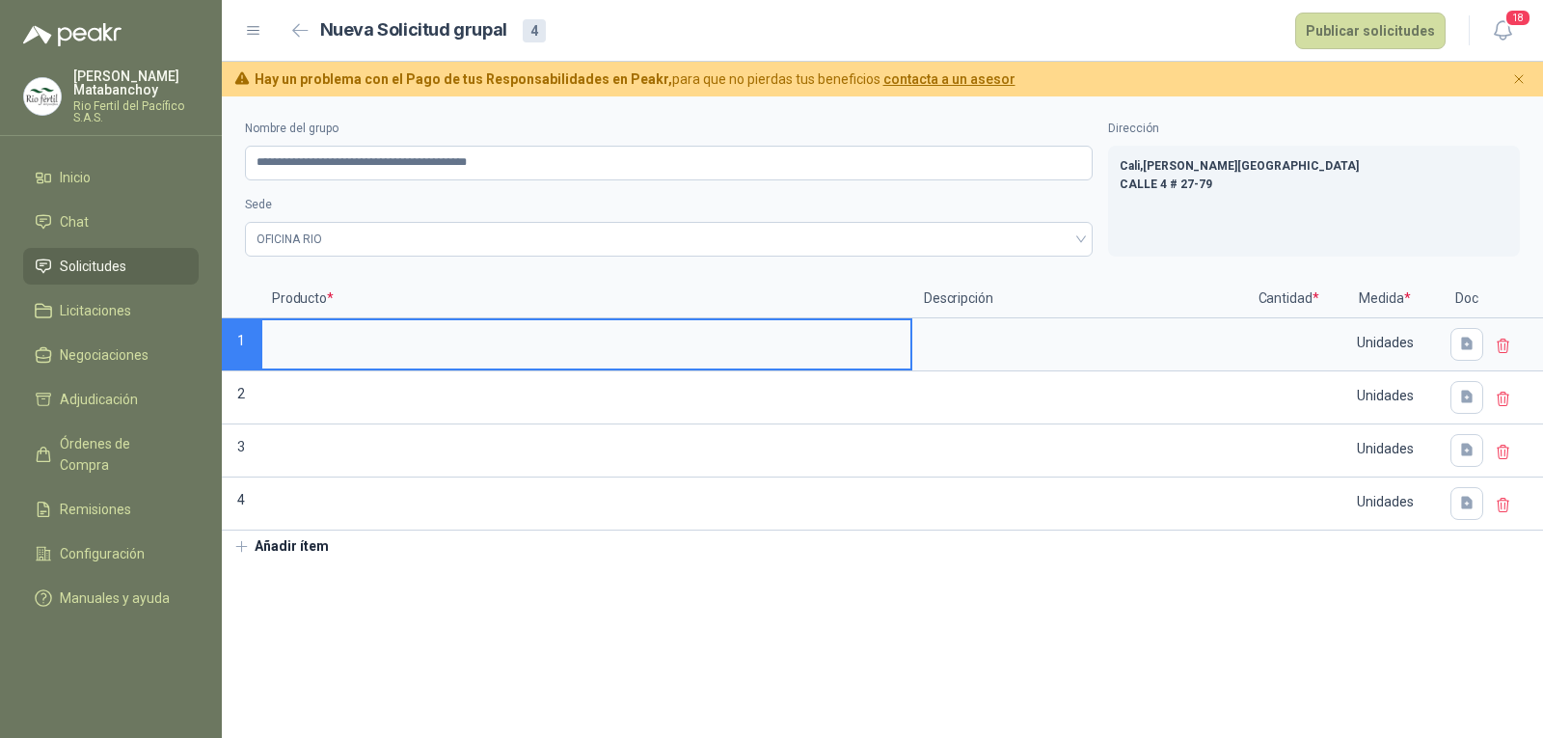
click at [355, 343] on input at bounding box center [586, 339] width 648 height 38
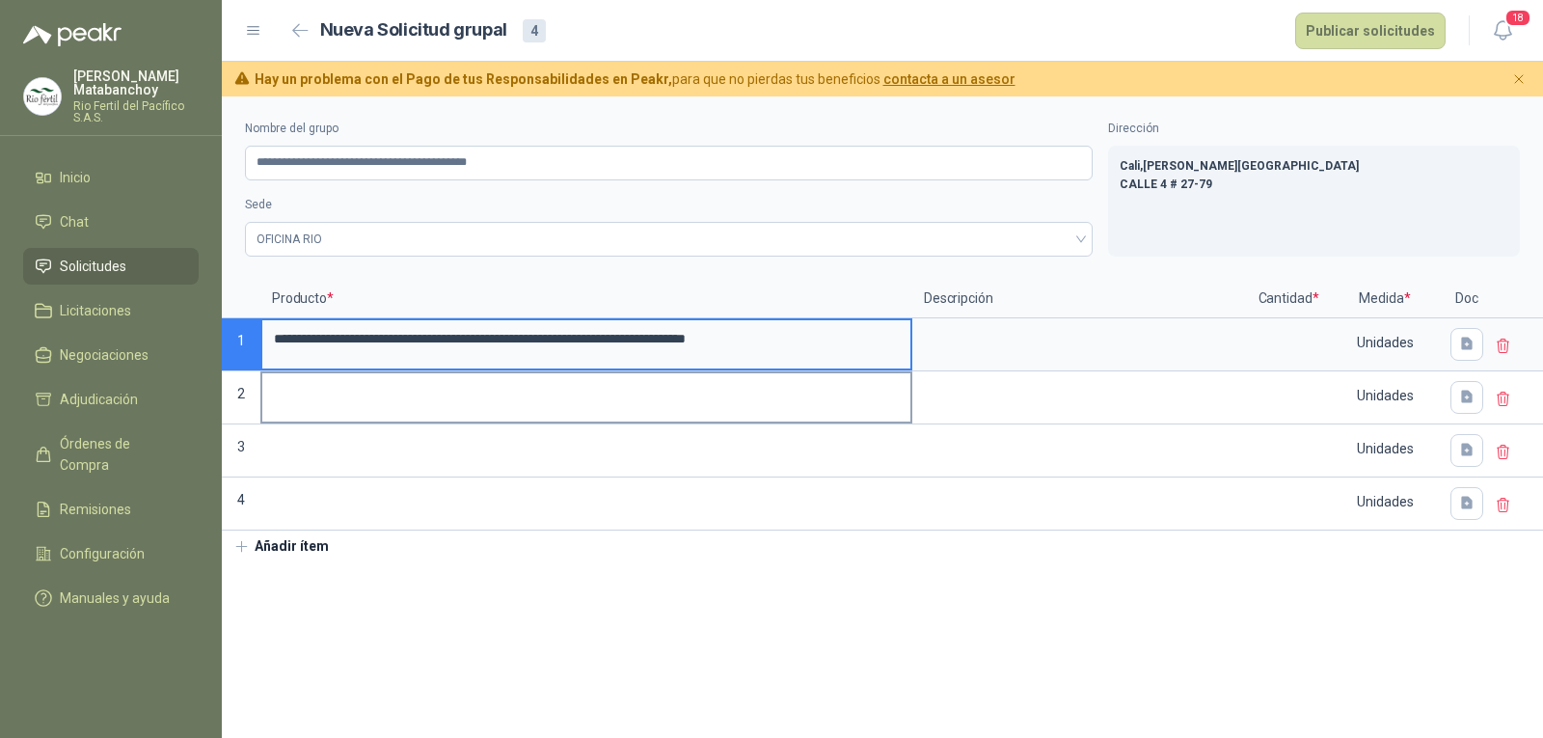
click at [492, 401] on input at bounding box center [586, 392] width 648 height 38
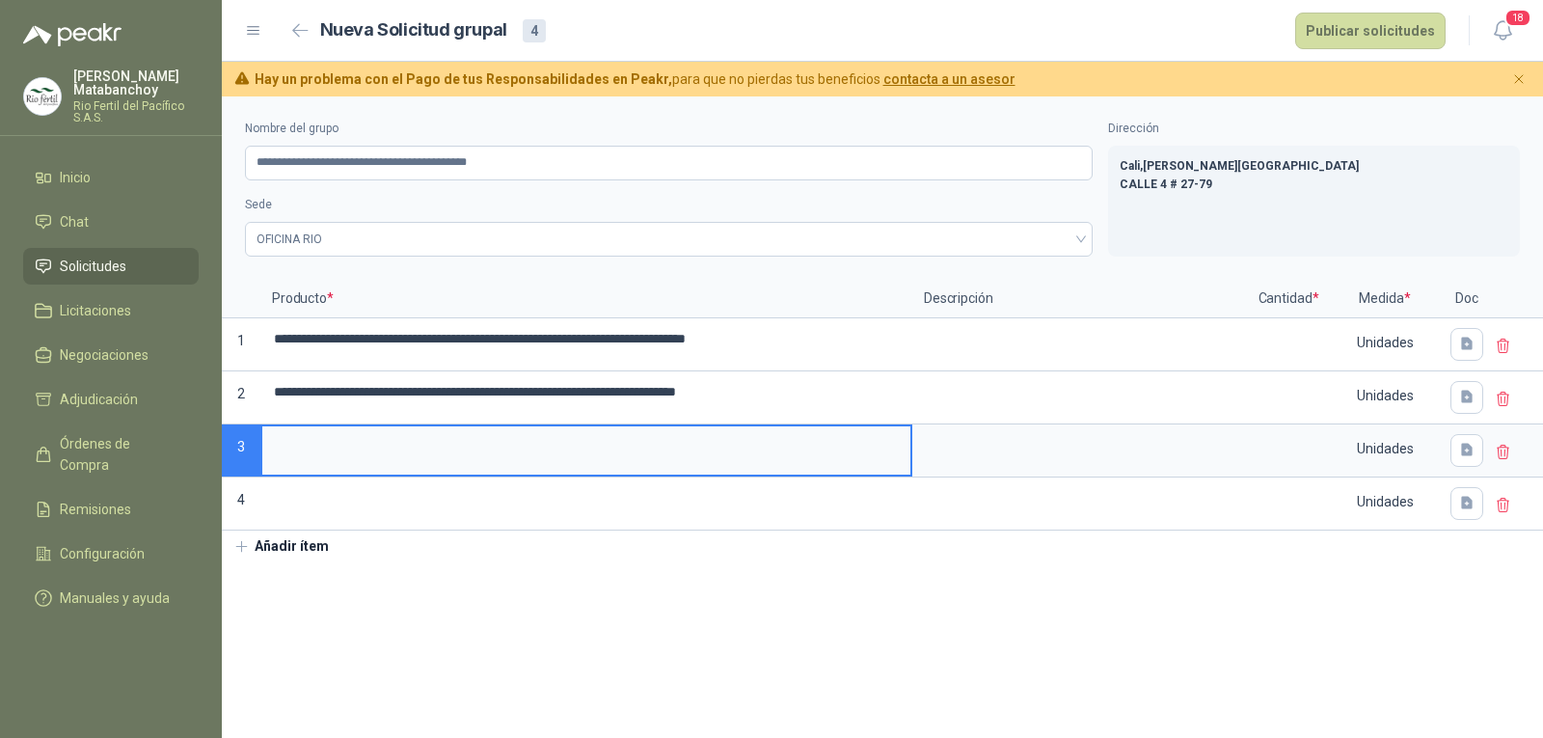
click at [442, 449] on input at bounding box center [586, 445] width 648 height 38
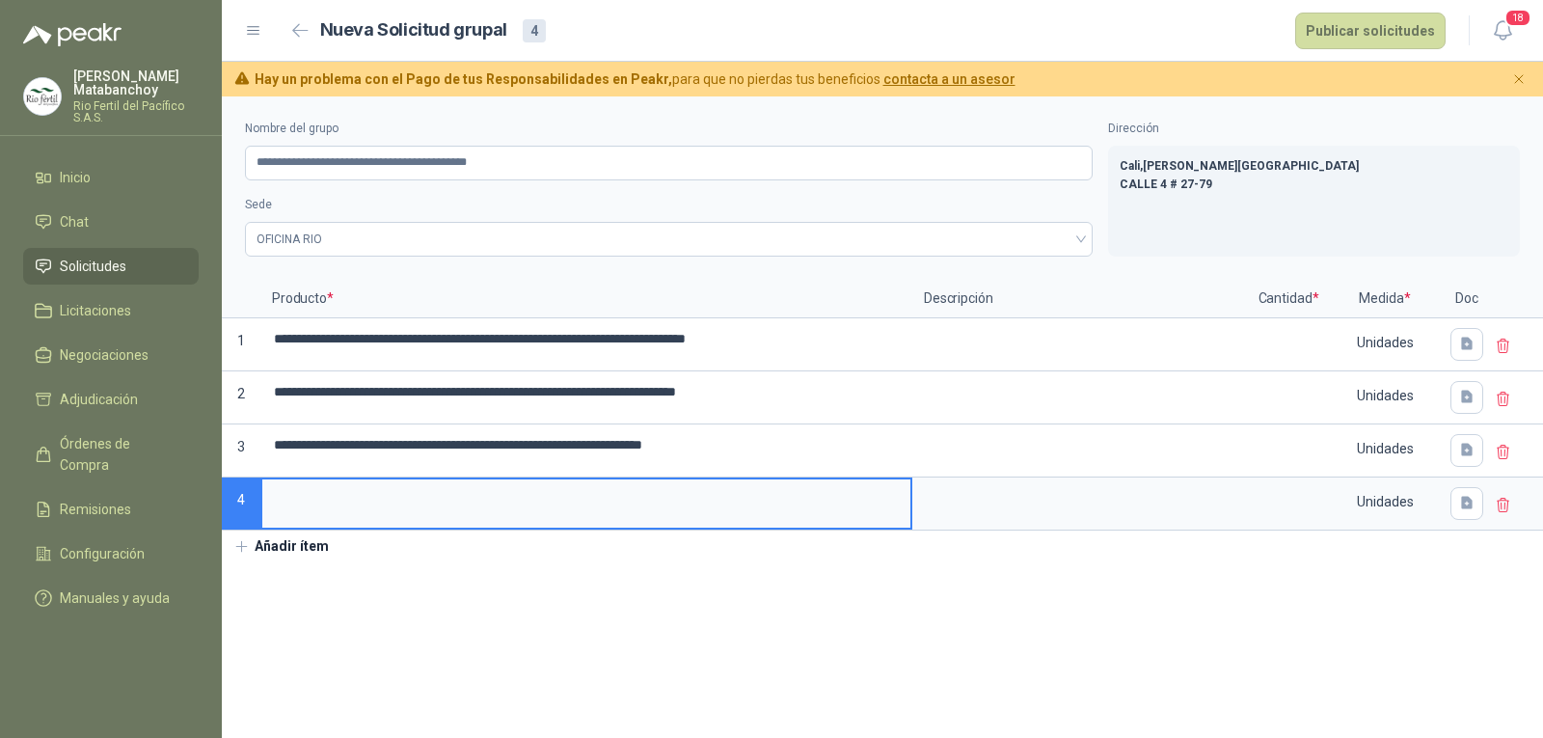
click at [452, 499] on input at bounding box center [586, 498] width 648 height 38
click at [1271, 349] on input at bounding box center [1288, 339] width 73 height 38
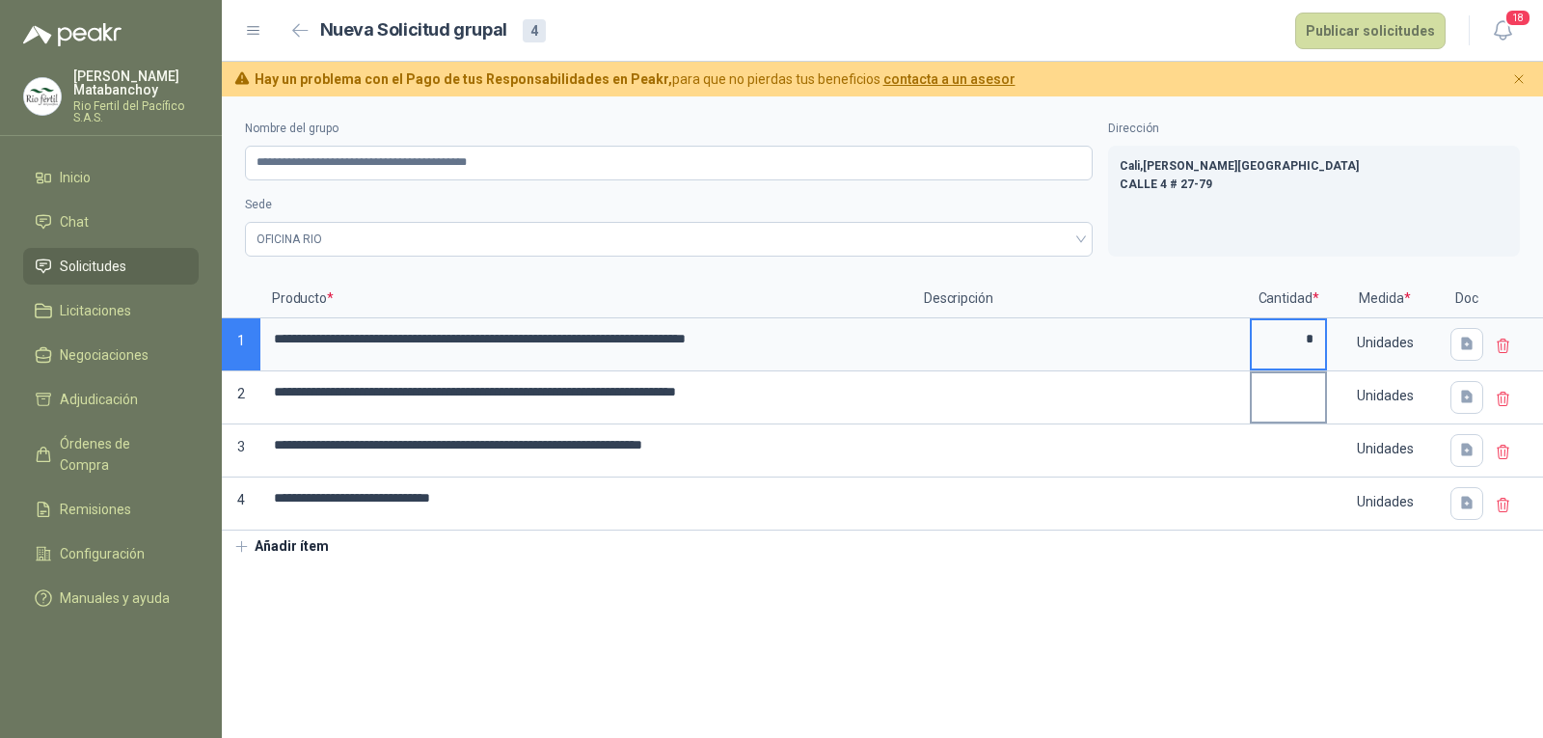
type input "*"
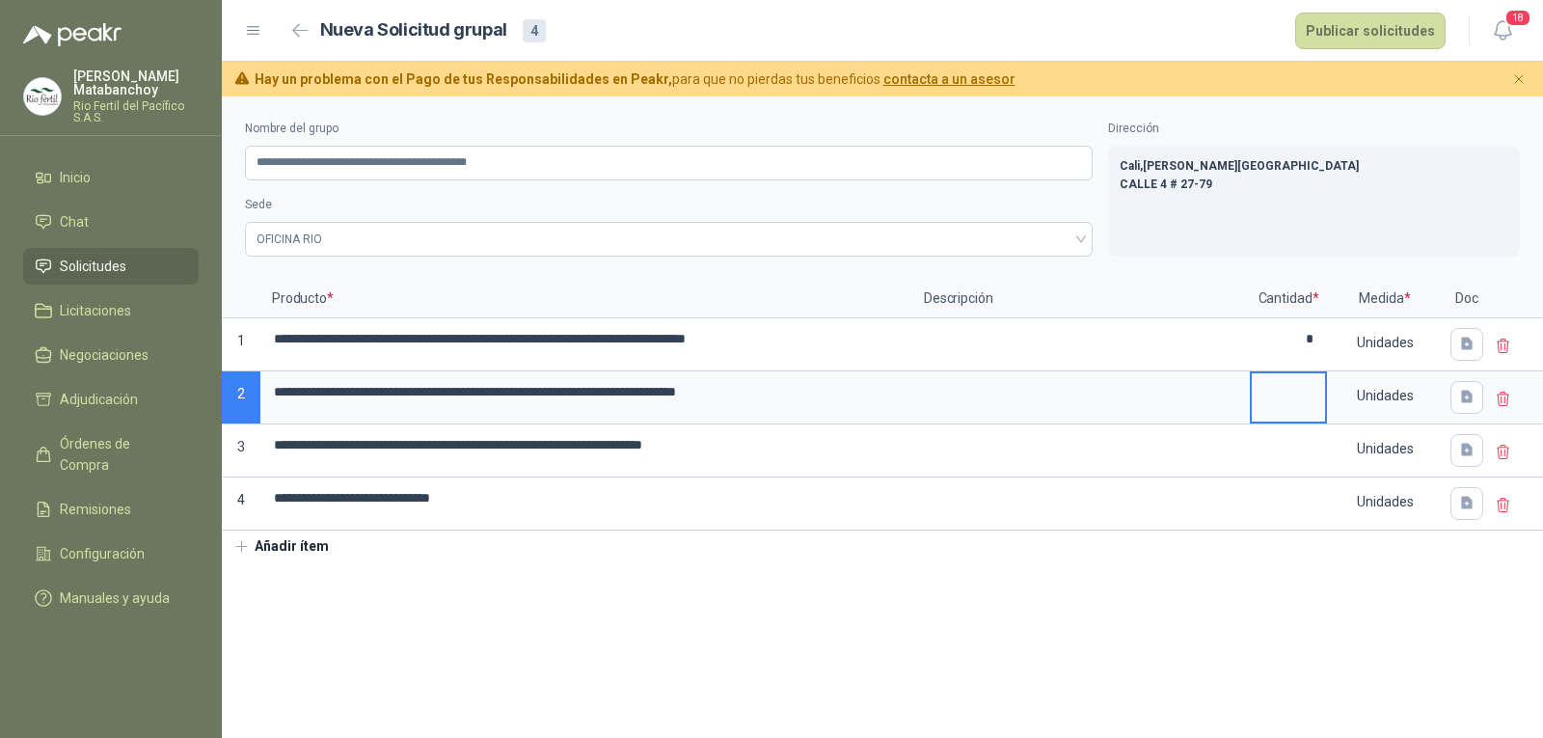
click at [1317, 379] on input at bounding box center [1288, 392] width 73 height 38
type input "*"
click at [1316, 453] on input at bounding box center [1288, 445] width 73 height 38
type input "*"
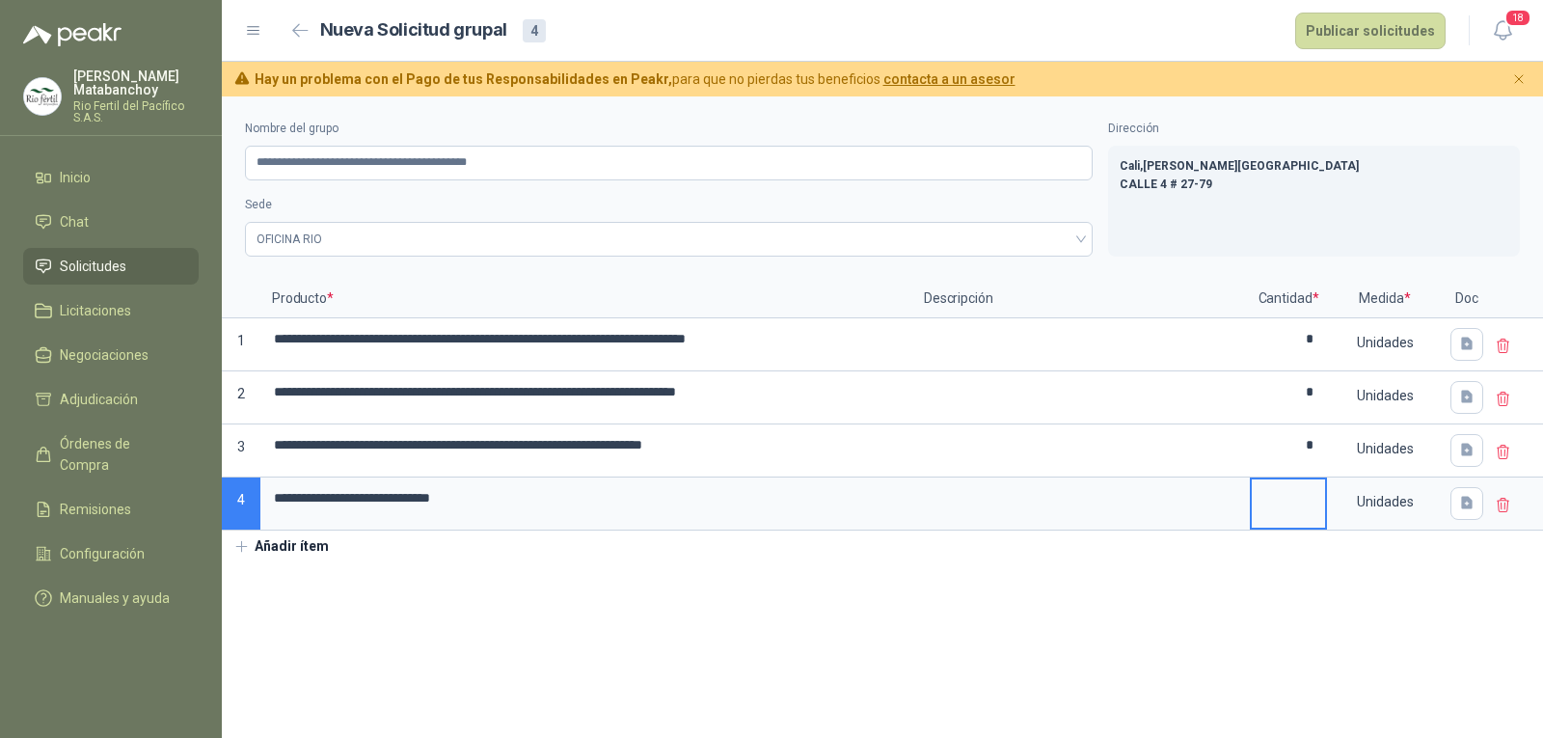
drag, startPoint x: 1279, startPoint y: 494, endPoint x: 1286, endPoint y: 482, distance: 13.4
click at [1280, 494] on input at bounding box center [1288, 498] width 73 height 38
type input "**"
click at [910, 644] on section "**********" at bounding box center [882, 416] width 1321 height 641
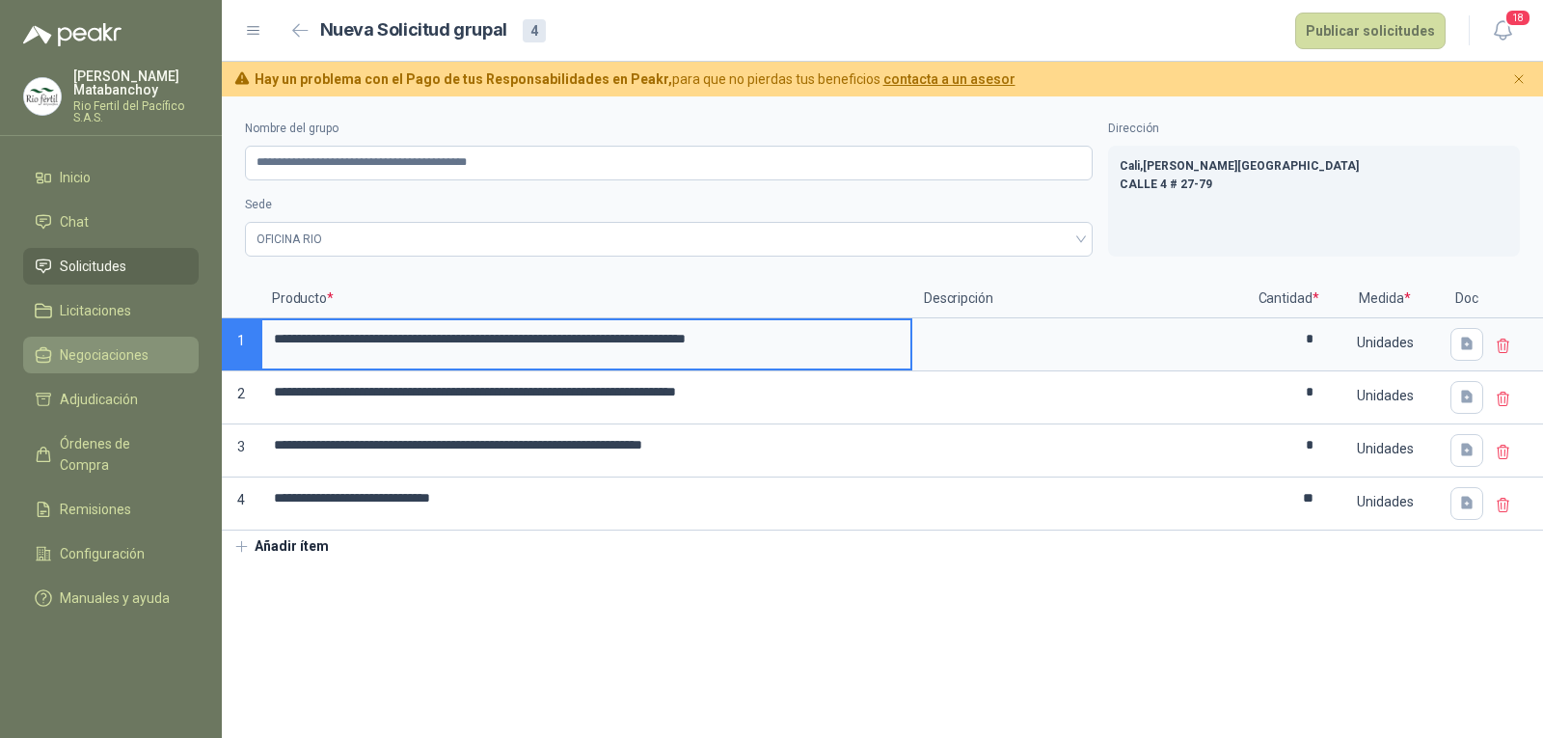
drag, startPoint x: 828, startPoint y: 342, endPoint x: 194, endPoint y: 355, distance: 634.7
click at [194, 355] on div "**********" at bounding box center [771, 369] width 1543 height 738
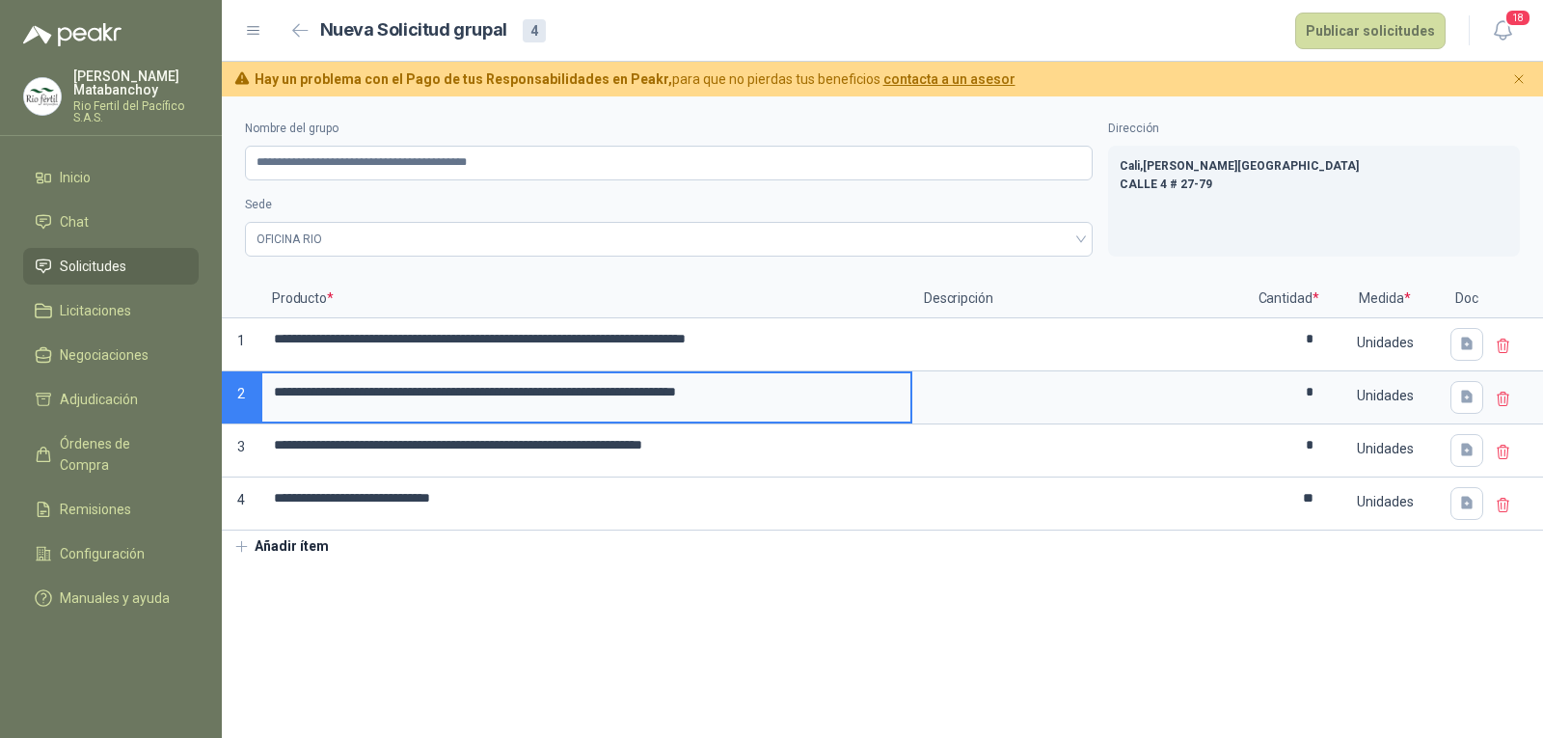
click at [769, 401] on input "**********" at bounding box center [586, 392] width 648 height 38
click at [440, 397] on input "**********" at bounding box center [586, 392] width 648 height 38
click at [521, 391] on input "**********" at bounding box center [586, 392] width 648 height 38
click at [582, 389] on input "**********" at bounding box center [586, 392] width 648 height 38
click at [644, 390] on input "**********" at bounding box center [586, 392] width 648 height 38
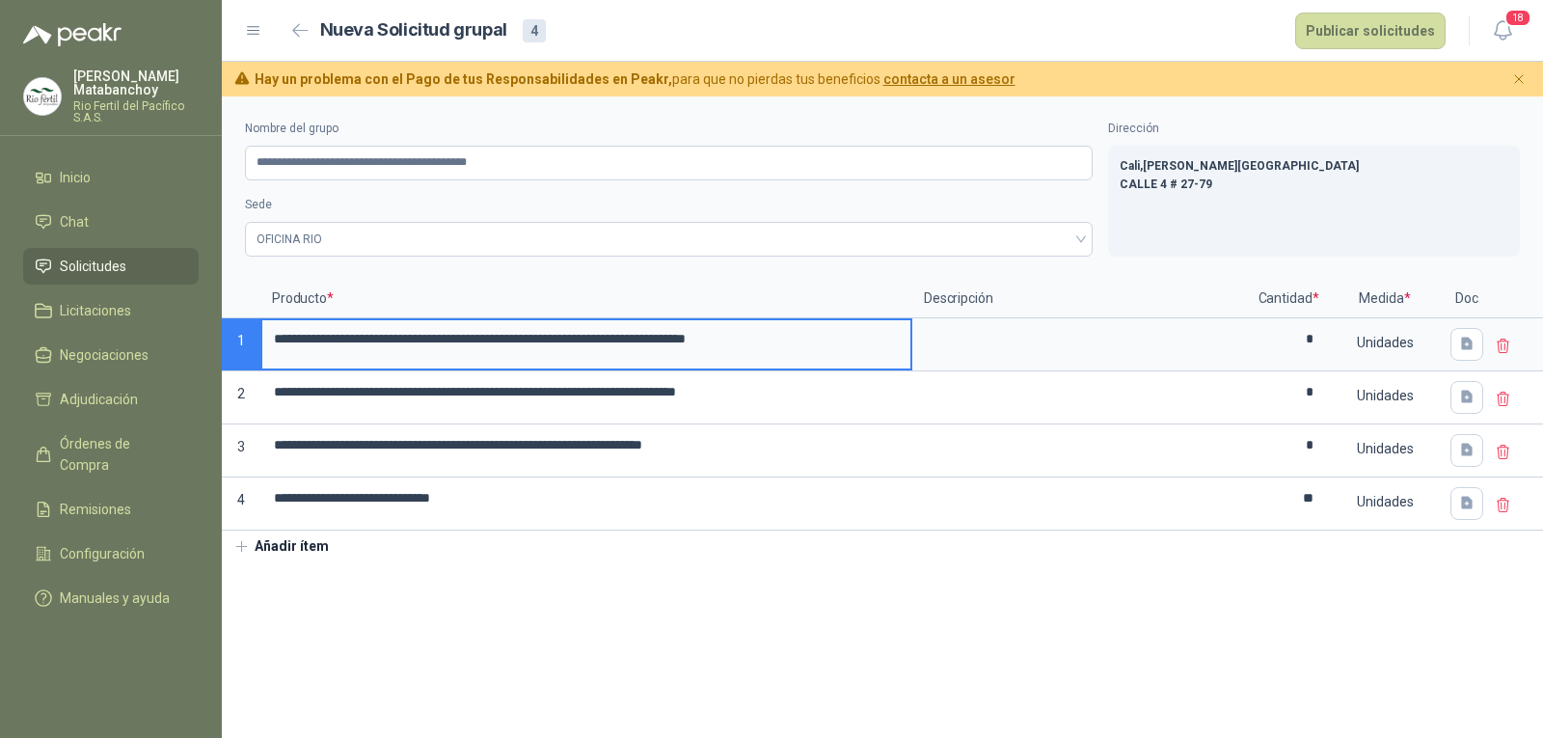
click at [523, 347] on input "**********" at bounding box center [586, 339] width 648 height 38
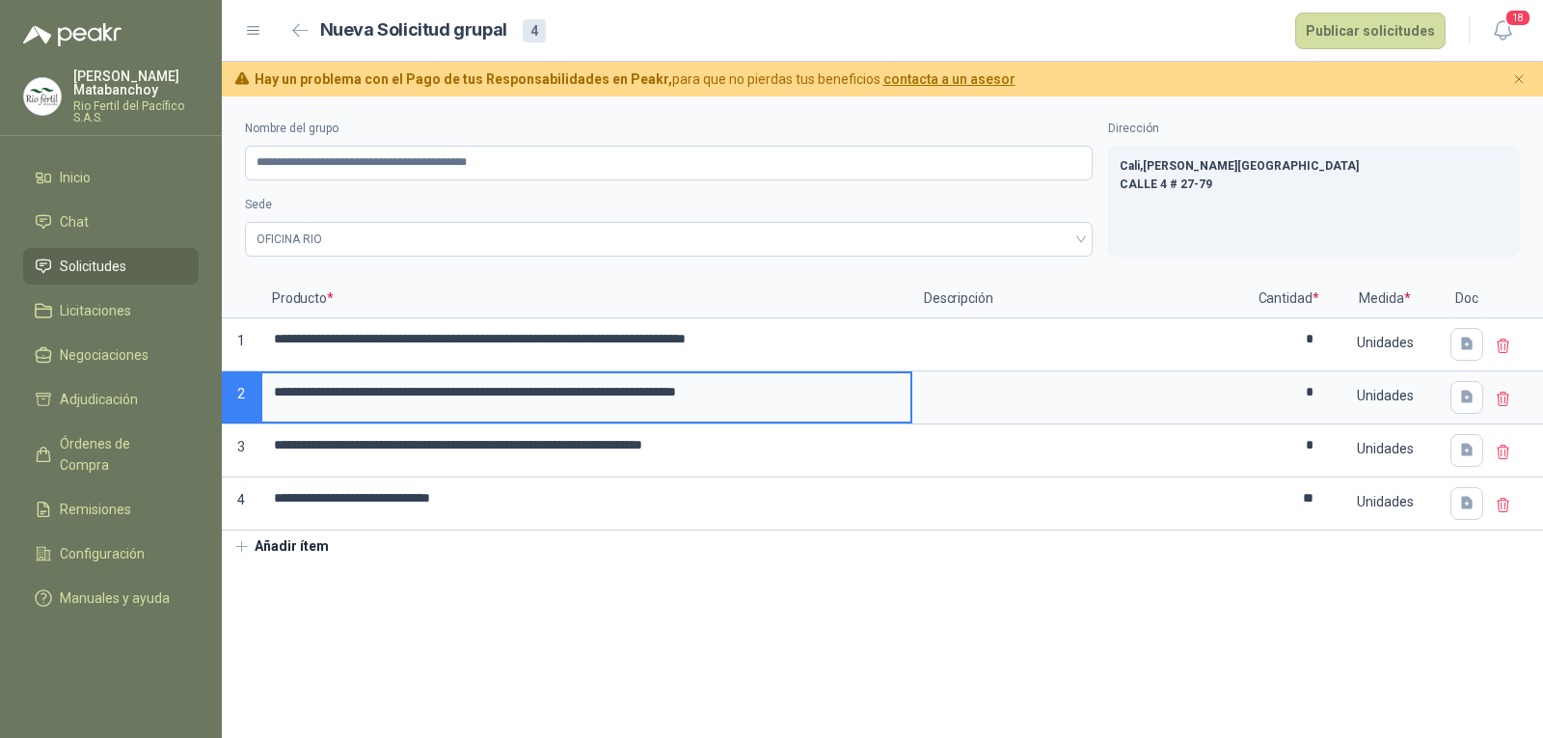
drag, startPoint x: 343, startPoint y: 395, endPoint x: 468, endPoint y: 393, distance: 124.4
click at [468, 393] on input "**********" at bounding box center [586, 392] width 648 height 38
click at [514, 406] on input "**********" at bounding box center [586, 392] width 648 height 38
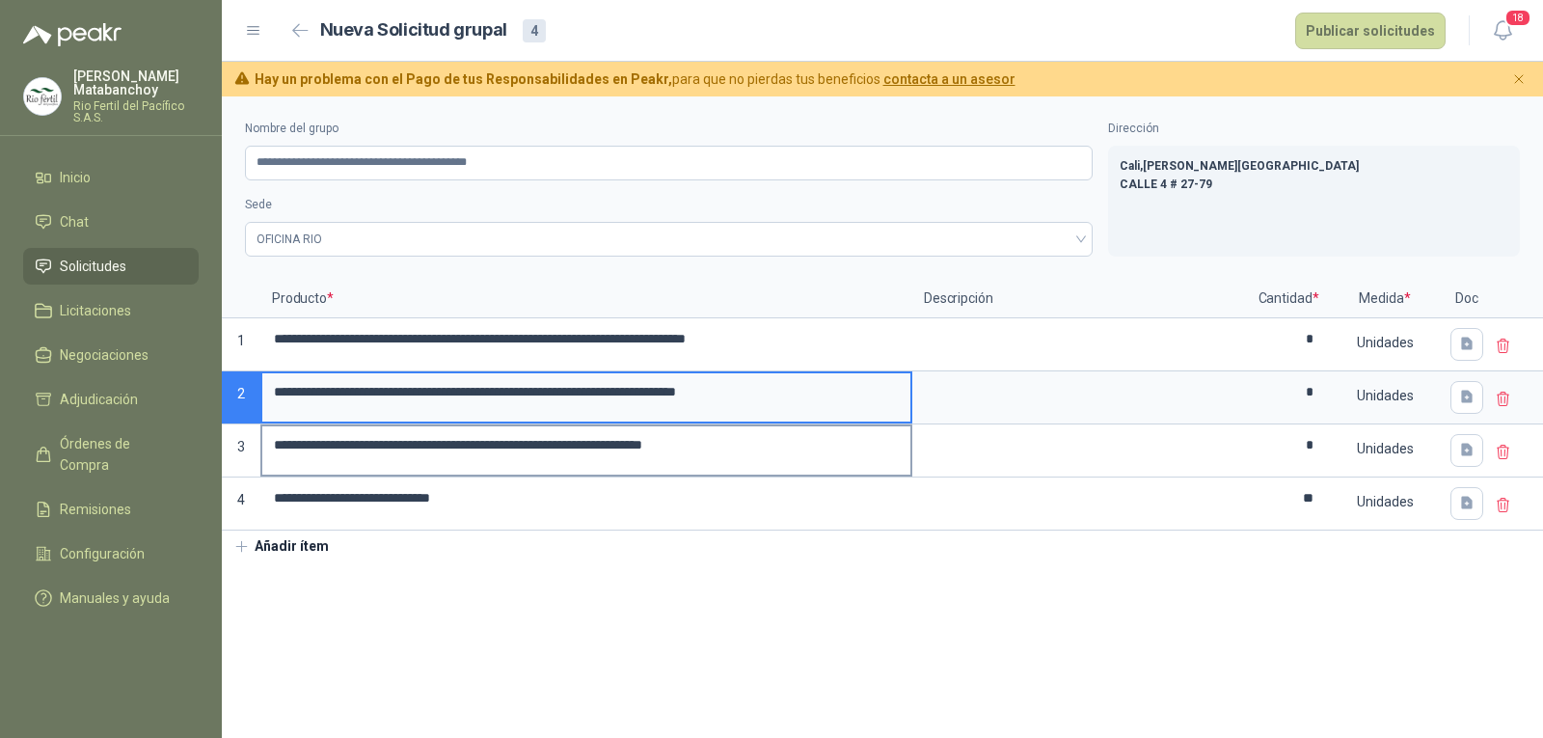
click at [614, 450] on input "**********" at bounding box center [586, 445] width 648 height 38
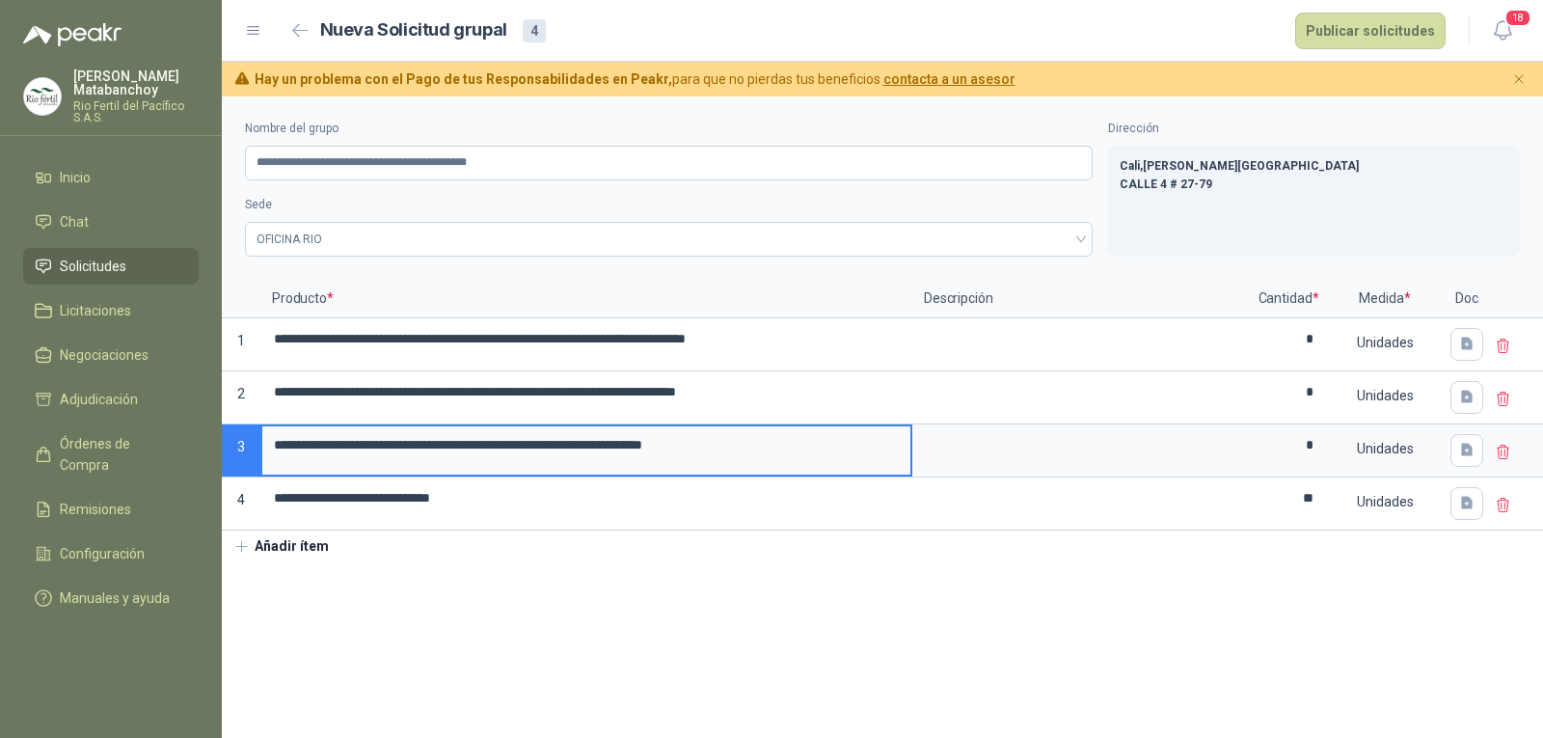
drag, startPoint x: 593, startPoint y: 450, endPoint x: 605, endPoint y: 447, distance: 12.2
click at [485, 453] on input "**********" at bounding box center [586, 445] width 648 height 38
click at [545, 452] on input "**********" at bounding box center [586, 445] width 648 height 38
drag, startPoint x: 270, startPoint y: 442, endPoint x: 541, endPoint y: 452, distance: 271.2
click at [541, 452] on input "**********" at bounding box center [586, 445] width 648 height 38
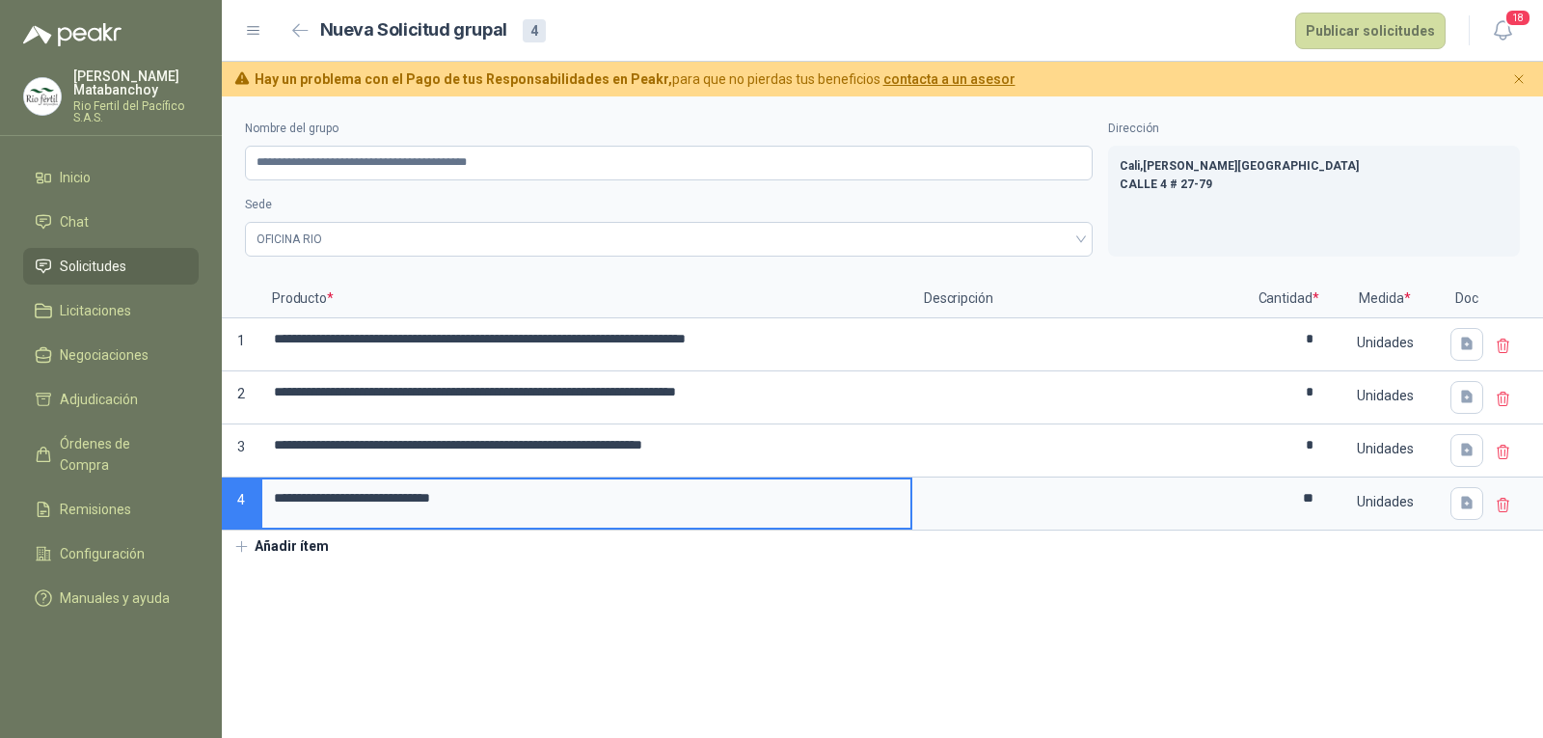
drag, startPoint x: 560, startPoint y: 508, endPoint x: 241, endPoint y: 523, distance: 319.5
click at [233, 532] on div "**********" at bounding box center [882, 329] width 1321 height 466
click at [830, 568] on section "**********" at bounding box center [882, 416] width 1321 height 641
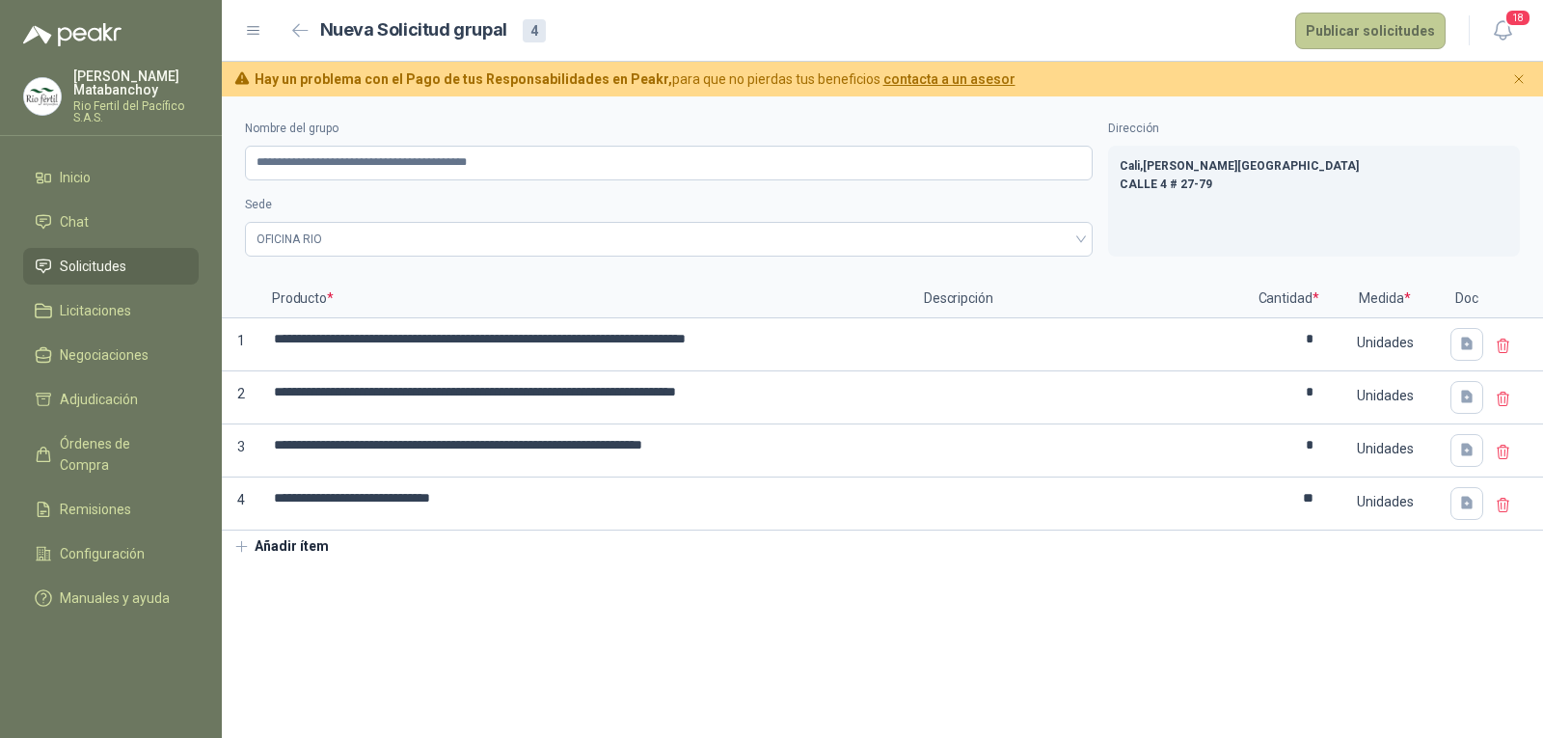
click at [1392, 34] on button "Publicar solicitudes" at bounding box center [1370, 31] width 150 height 37
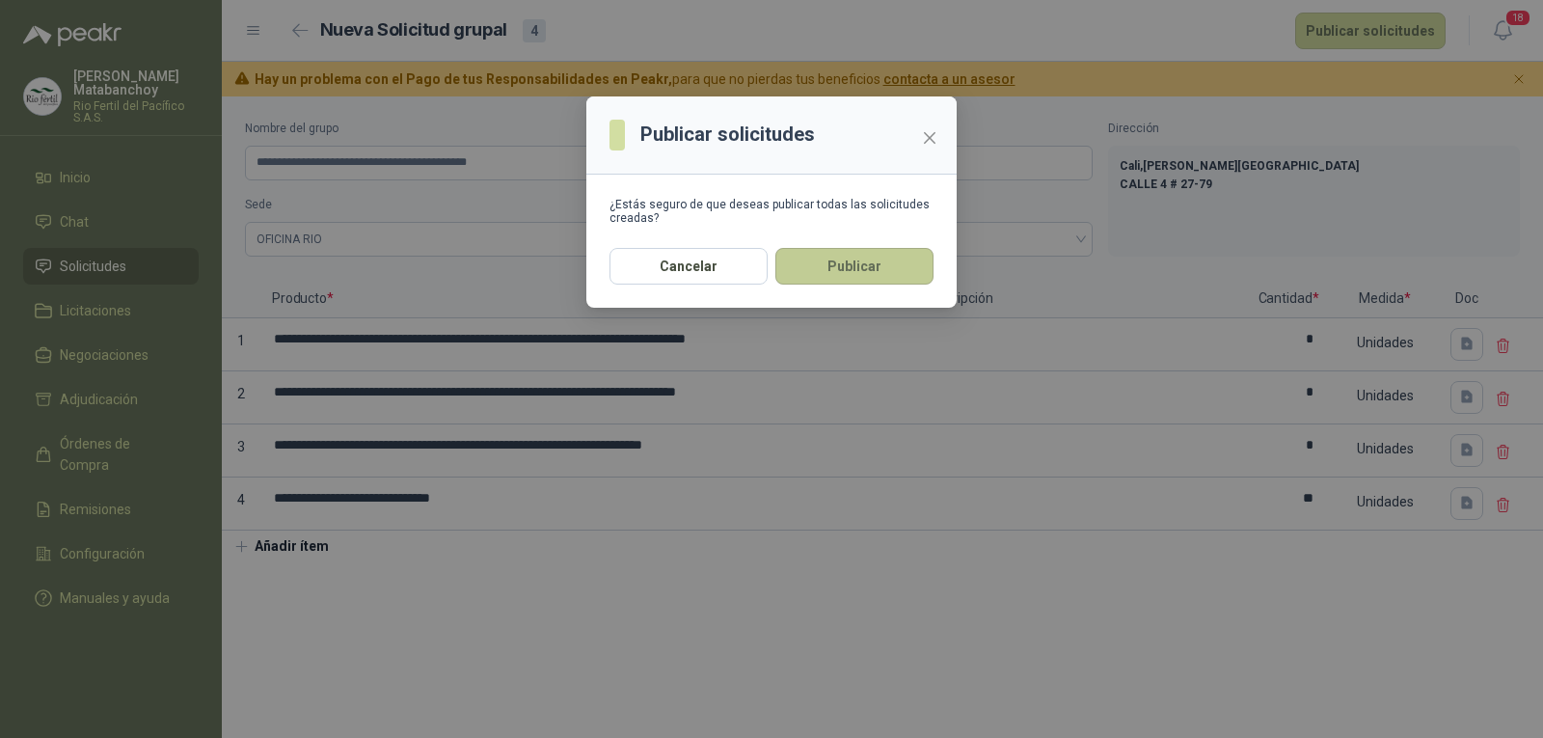
click at [818, 271] on button "Publicar" at bounding box center [854, 266] width 158 height 37
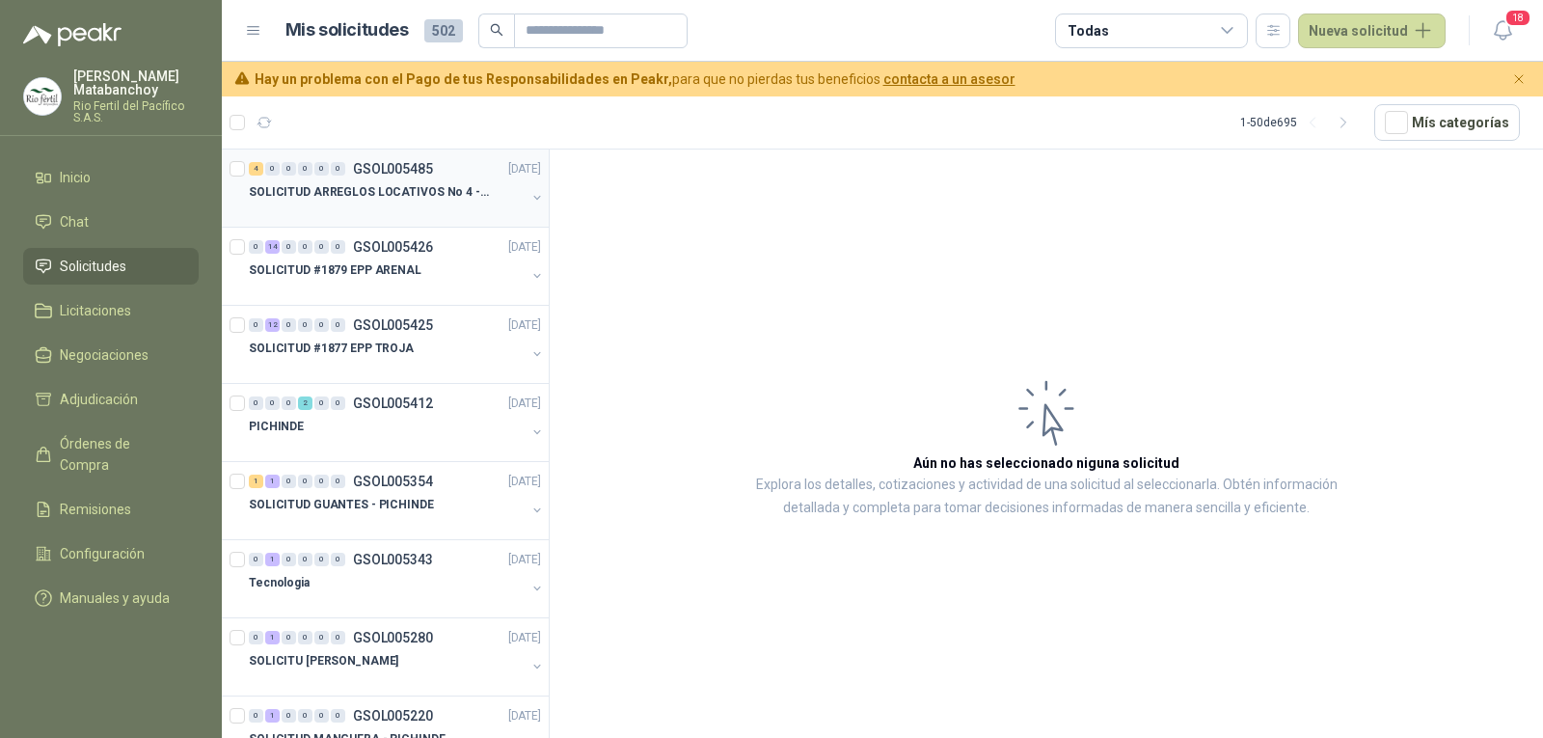
click at [406, 158] on div "4 0 0 0 0 0 GSOL005485 17/09/25" at bounding box center [397, 168] width 296 height 23
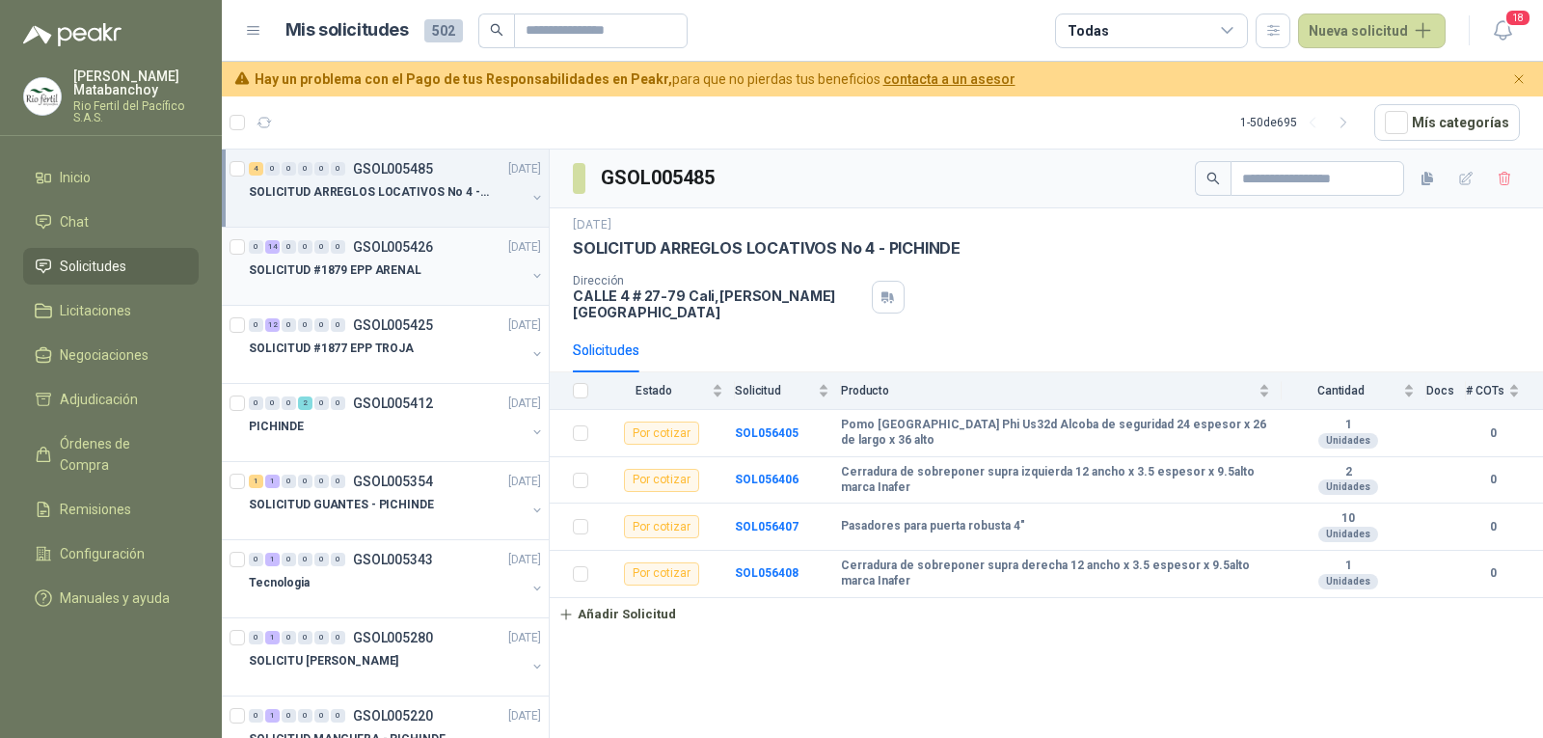
drag, startPoint x: 447, startPoint y: 270, endPoint x: 470, endPoint y: 230, distance: 45.8
click at [447, 269] on div "SOLICITUD #1879 EPP ARENAL" at bounding box center [387, 269] width 277 height 23
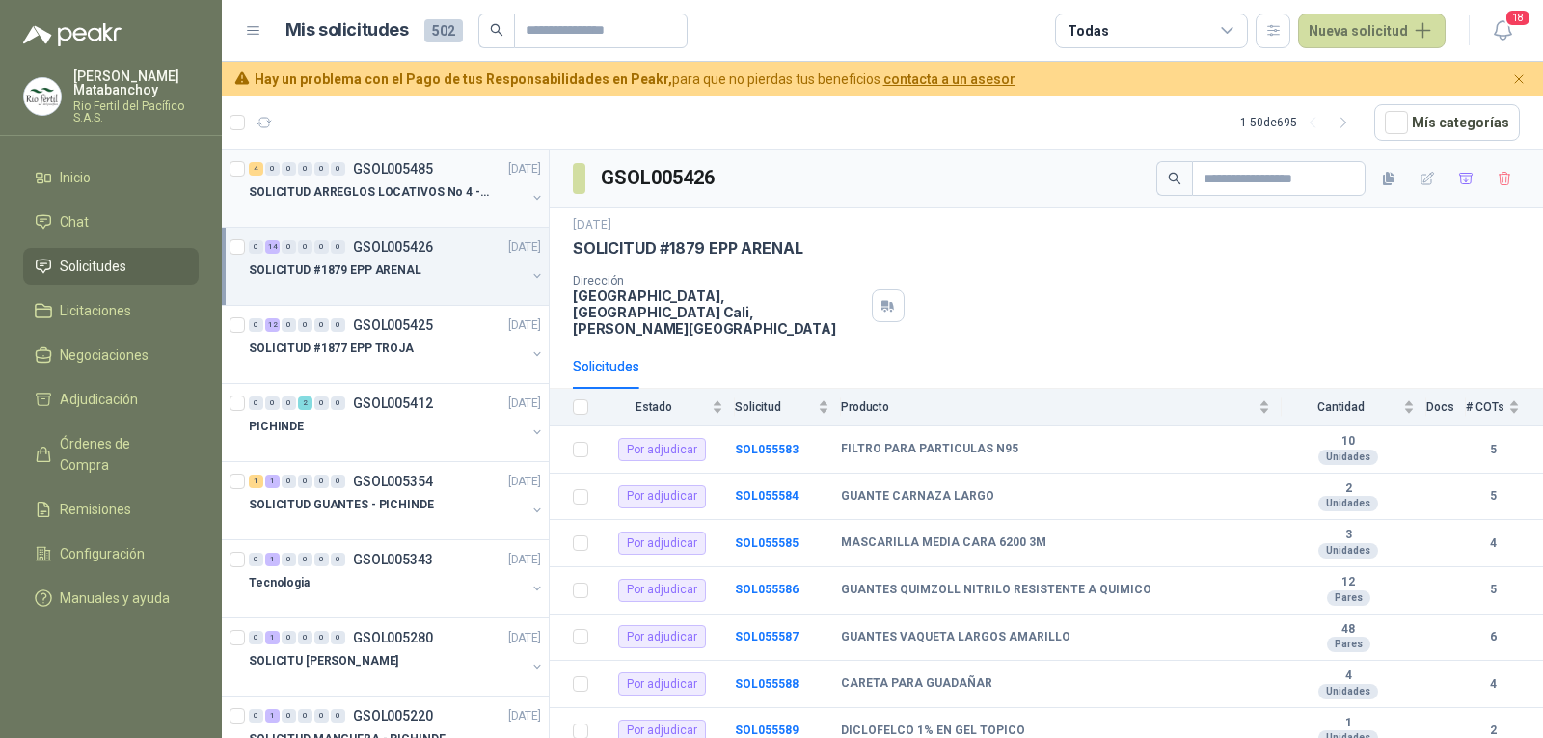
click at [374, 199] on p "SOLICITUD ARREGLOS LOCATIVOS No 4 - PICHINDE" at bounding box center [369, 192] width 240 height 18
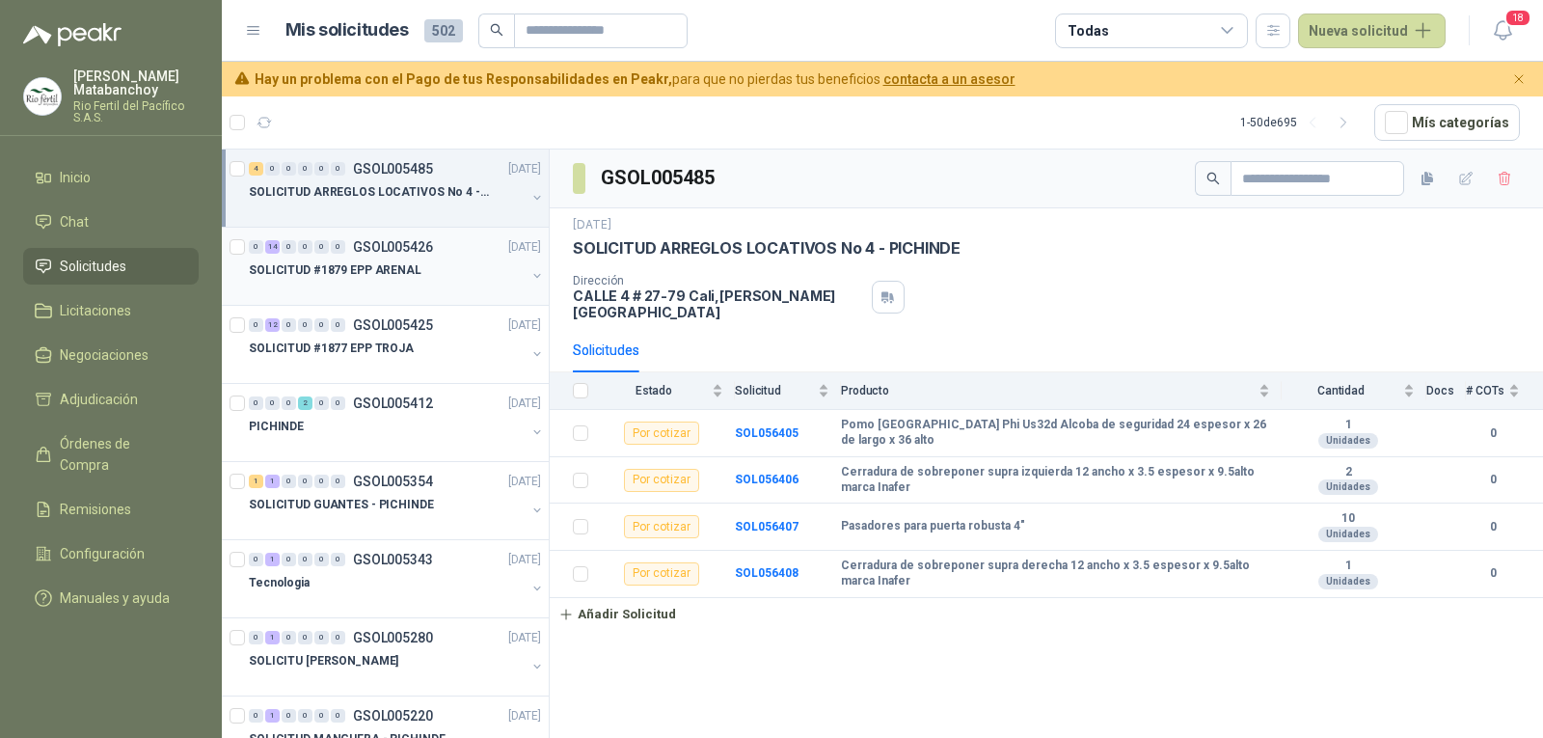
click at [368, 288] on div at bounding box center [387, 289] width 277 height 15
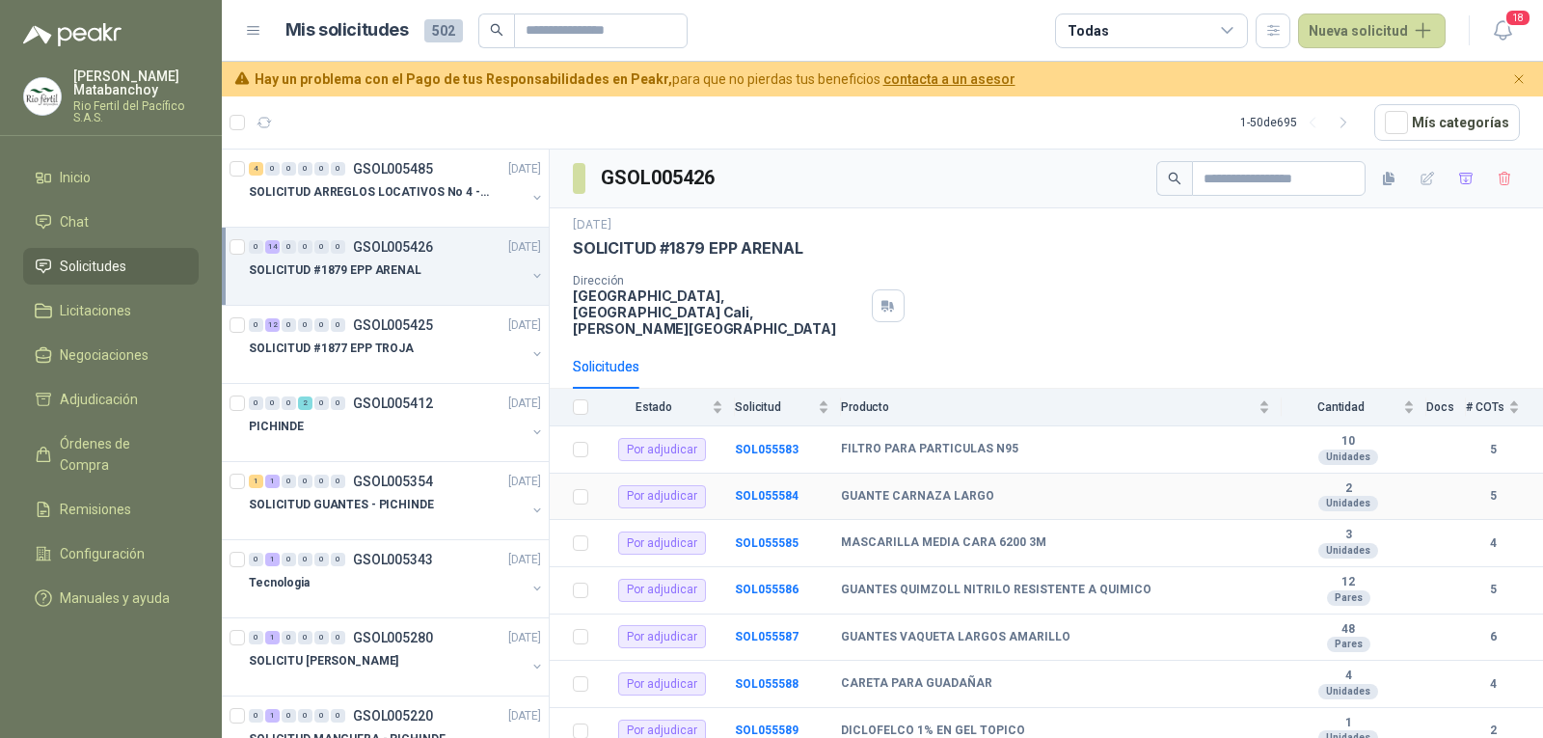
scroll to position [355, 0]
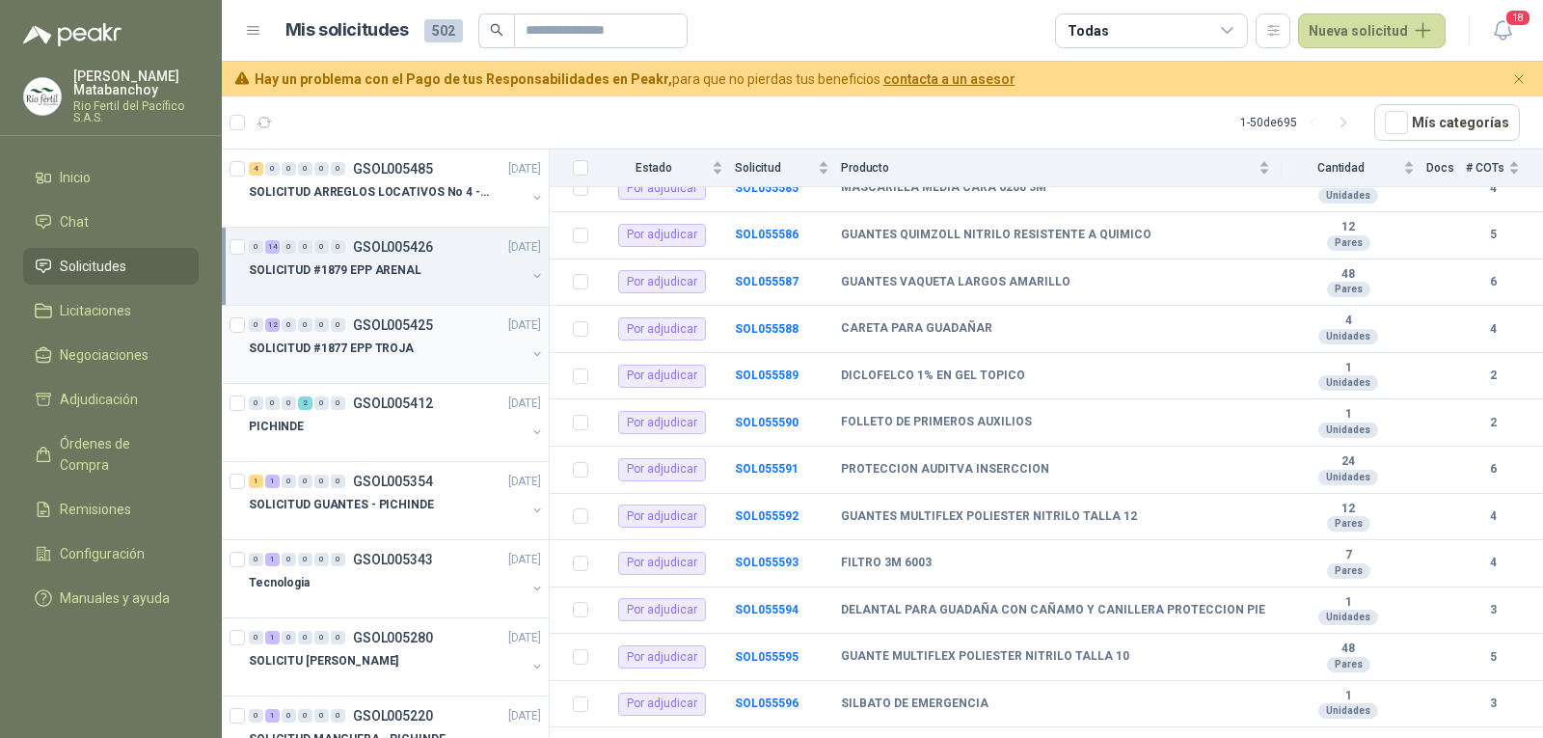
click at [329, 326] on div "0 12 0 0 0 0" at bounding box center [297, 325] width 96 height 14
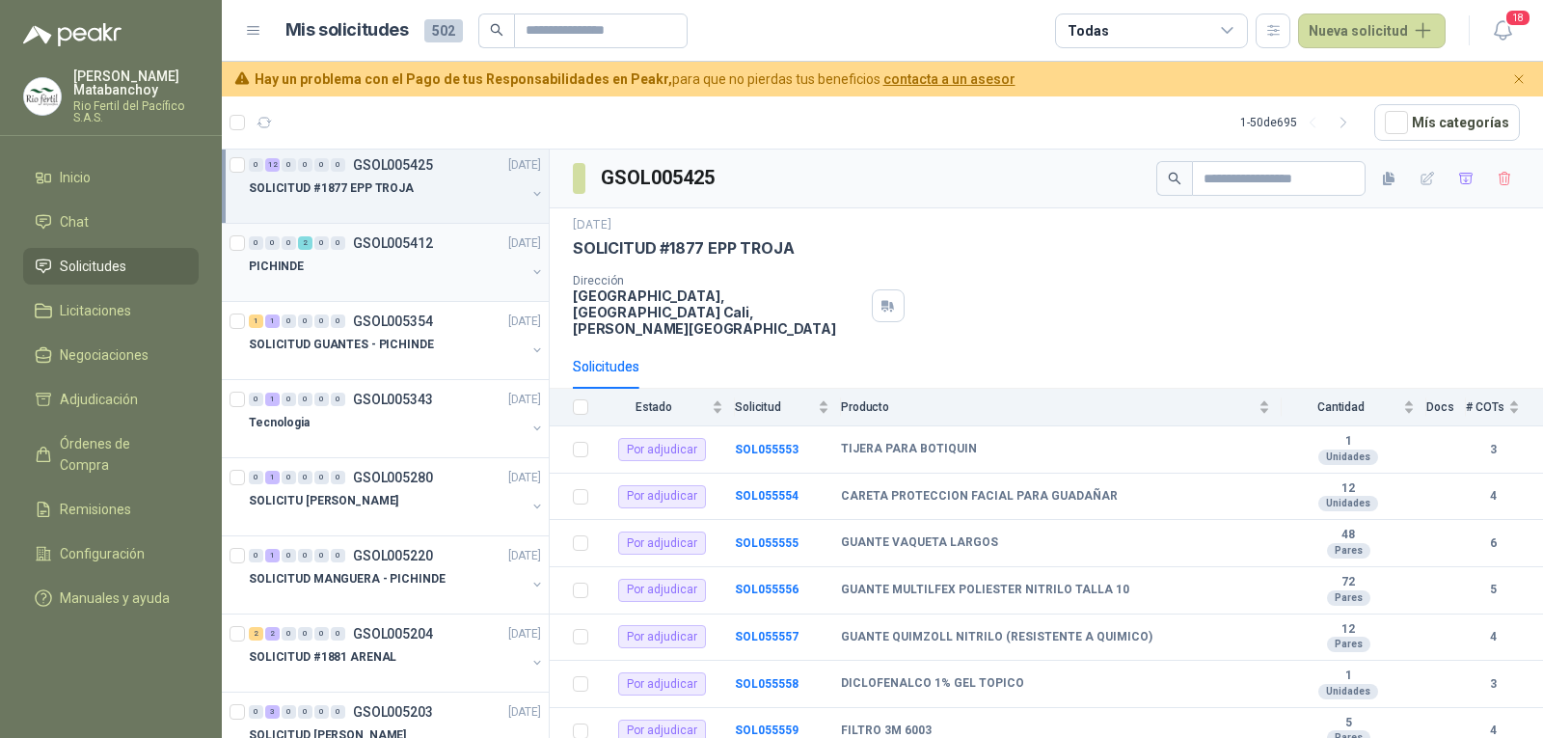
scroll to position [193, 0]
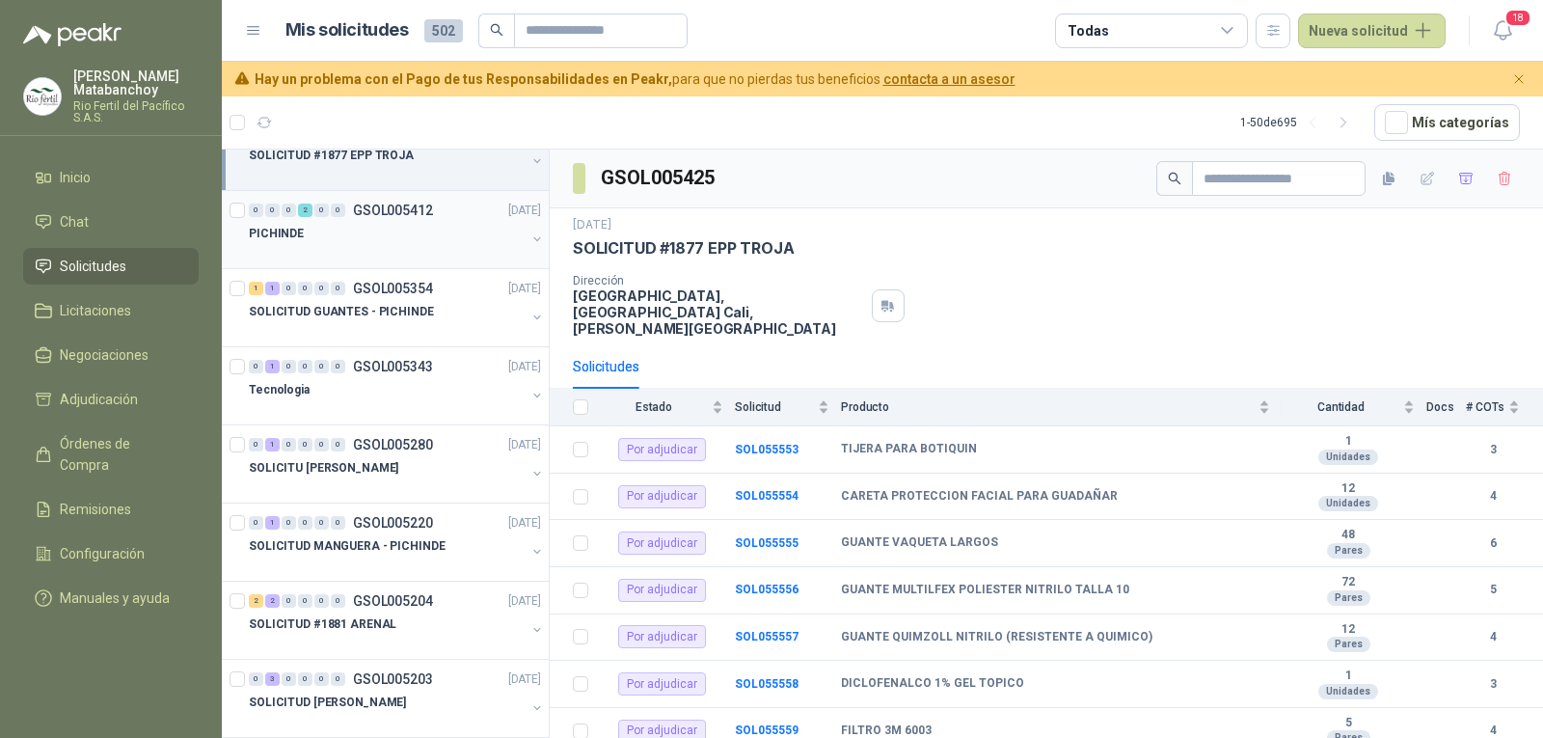
click at [385, 243] on div "PICHINDE" at bounding box center [387, 233] width 277 height 23
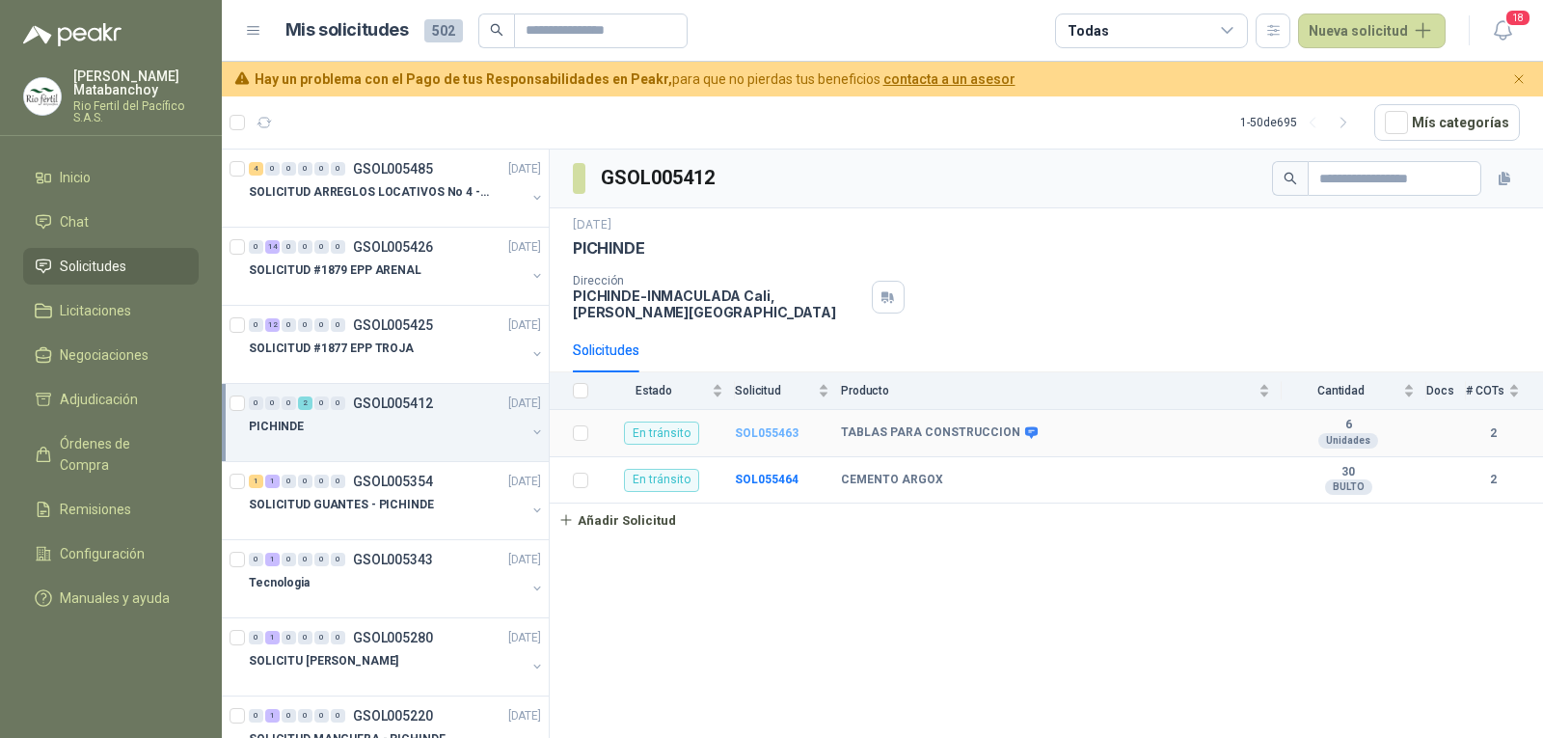
click at [766, 436] on b "SOL055463" at bounding box center [767, 433] width 64 height 14
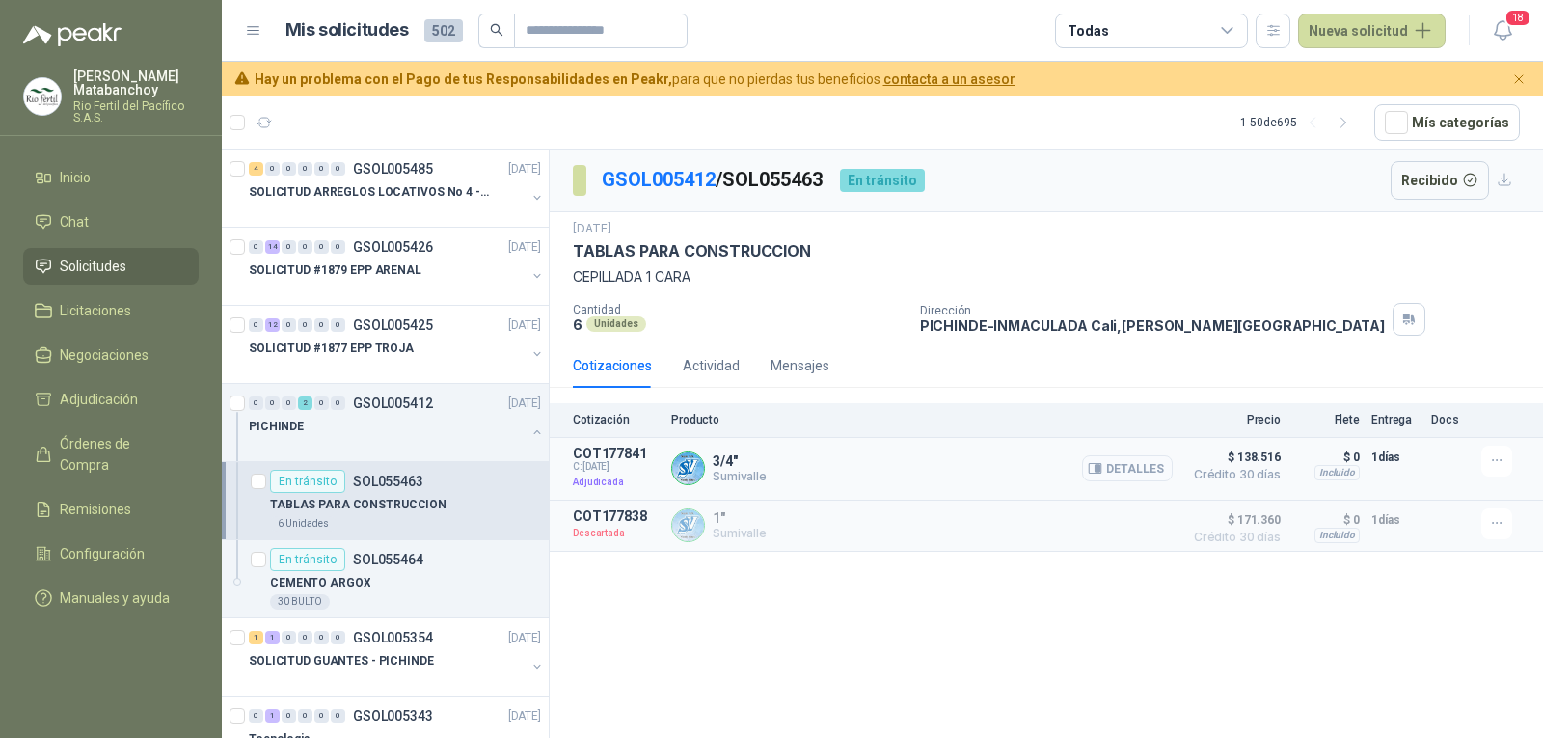
click at [1107, 471] on button "Detalles" at bounding box center [1127, 468] width 91 height 26
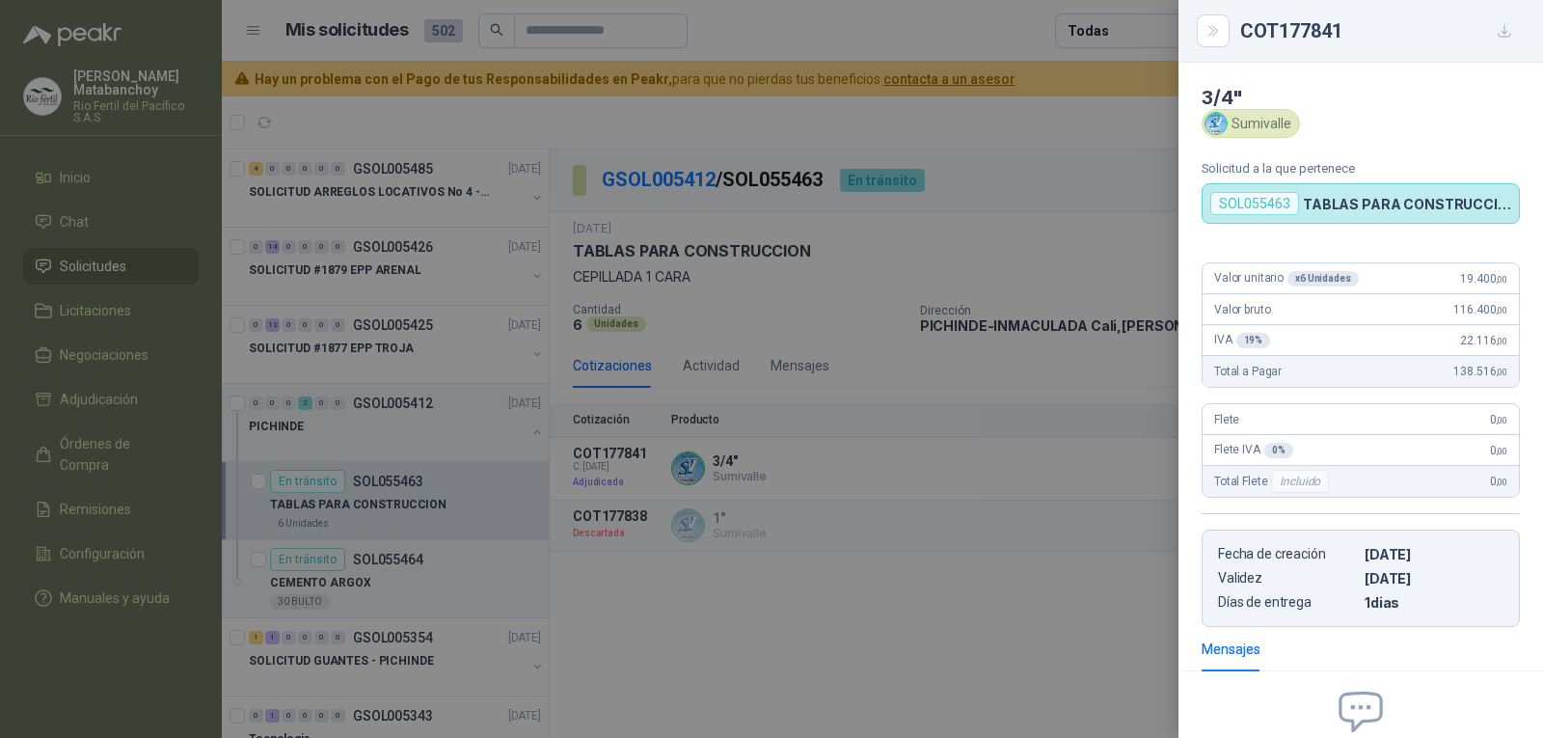
click at [873, 381] on div at bounding box center [771, 369] width 1543 height 738
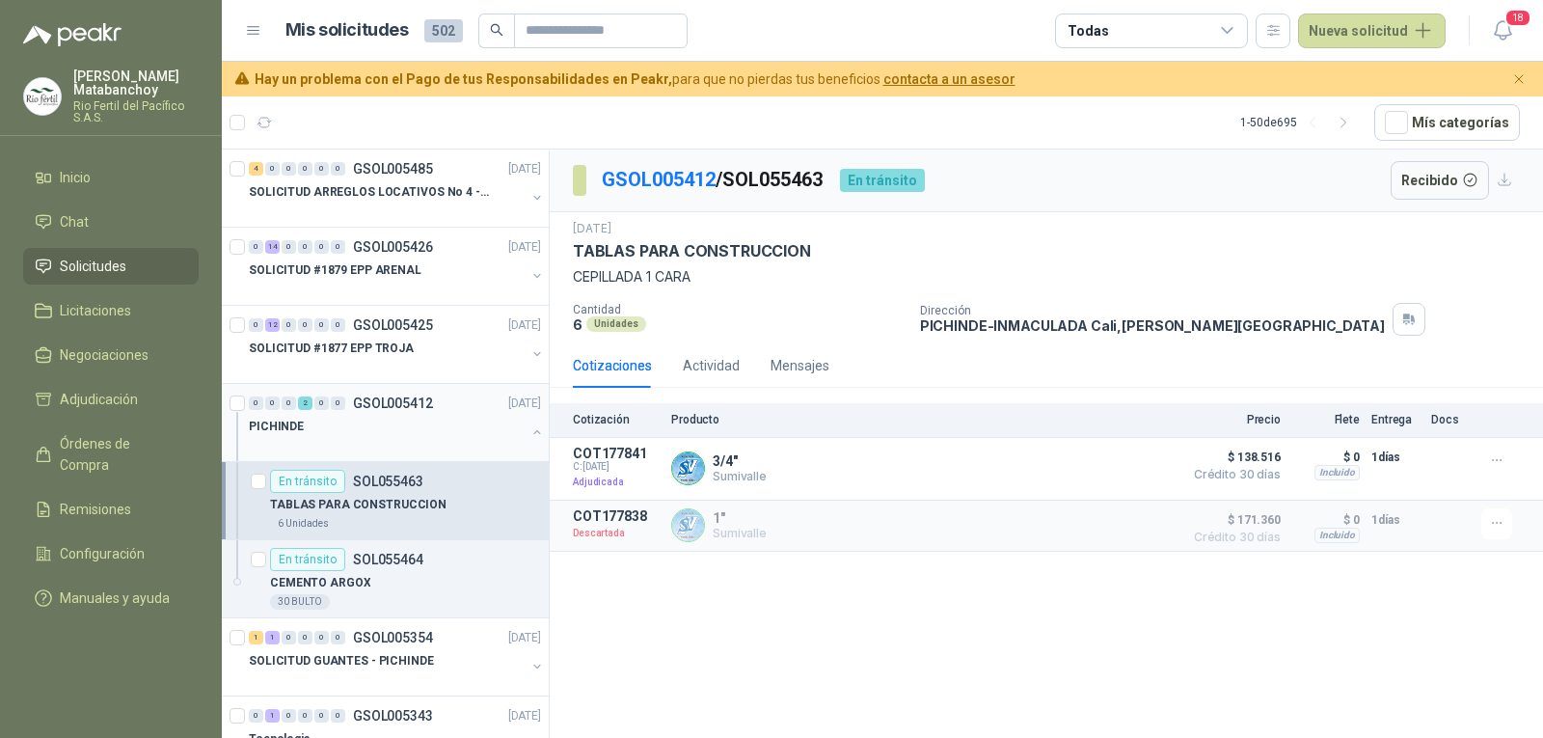
click at [529, 424] on button "button" at bounding box center [536, 431] width 15 height 15
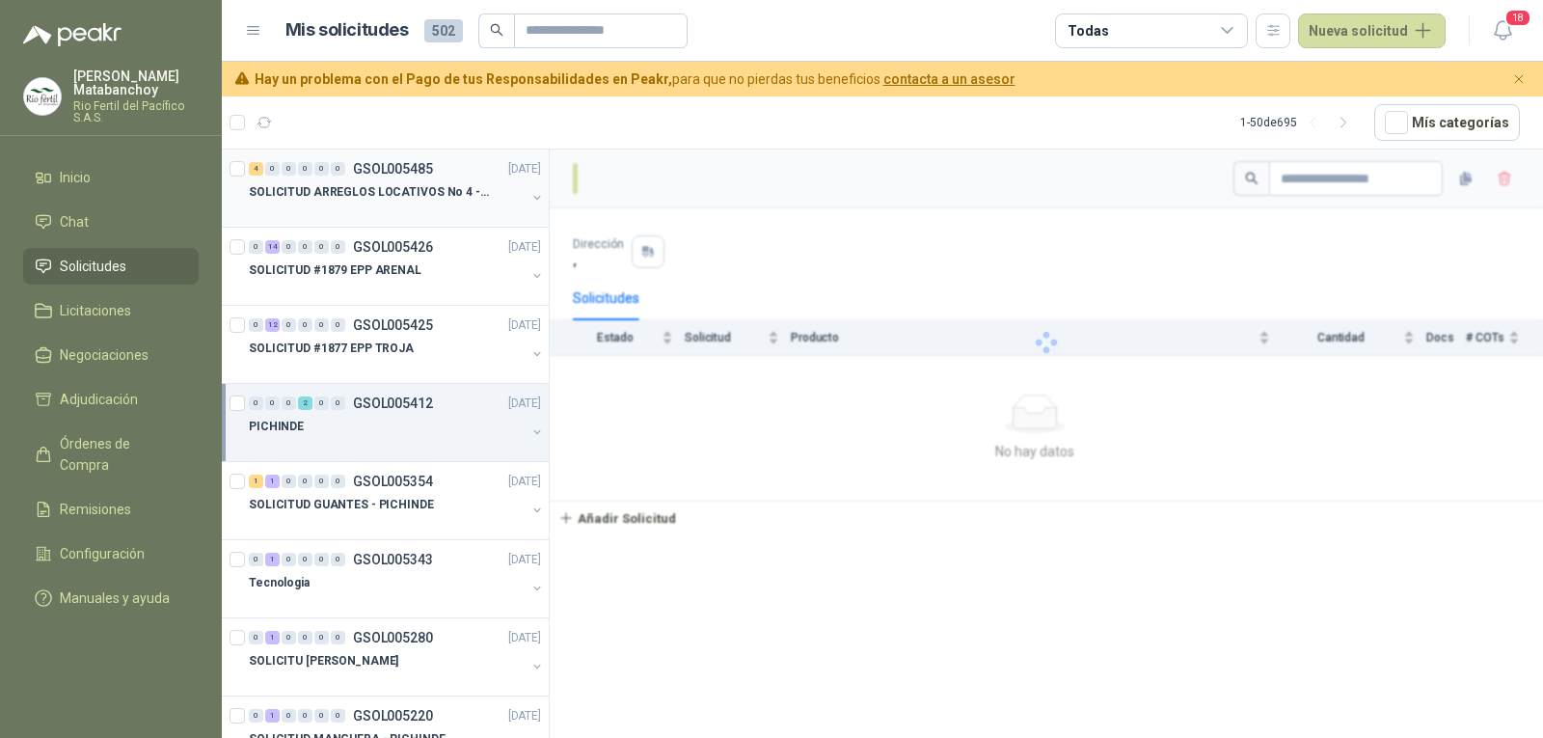
click at [419, 204] on div at bounding box center [387, 210] width 277 height 15
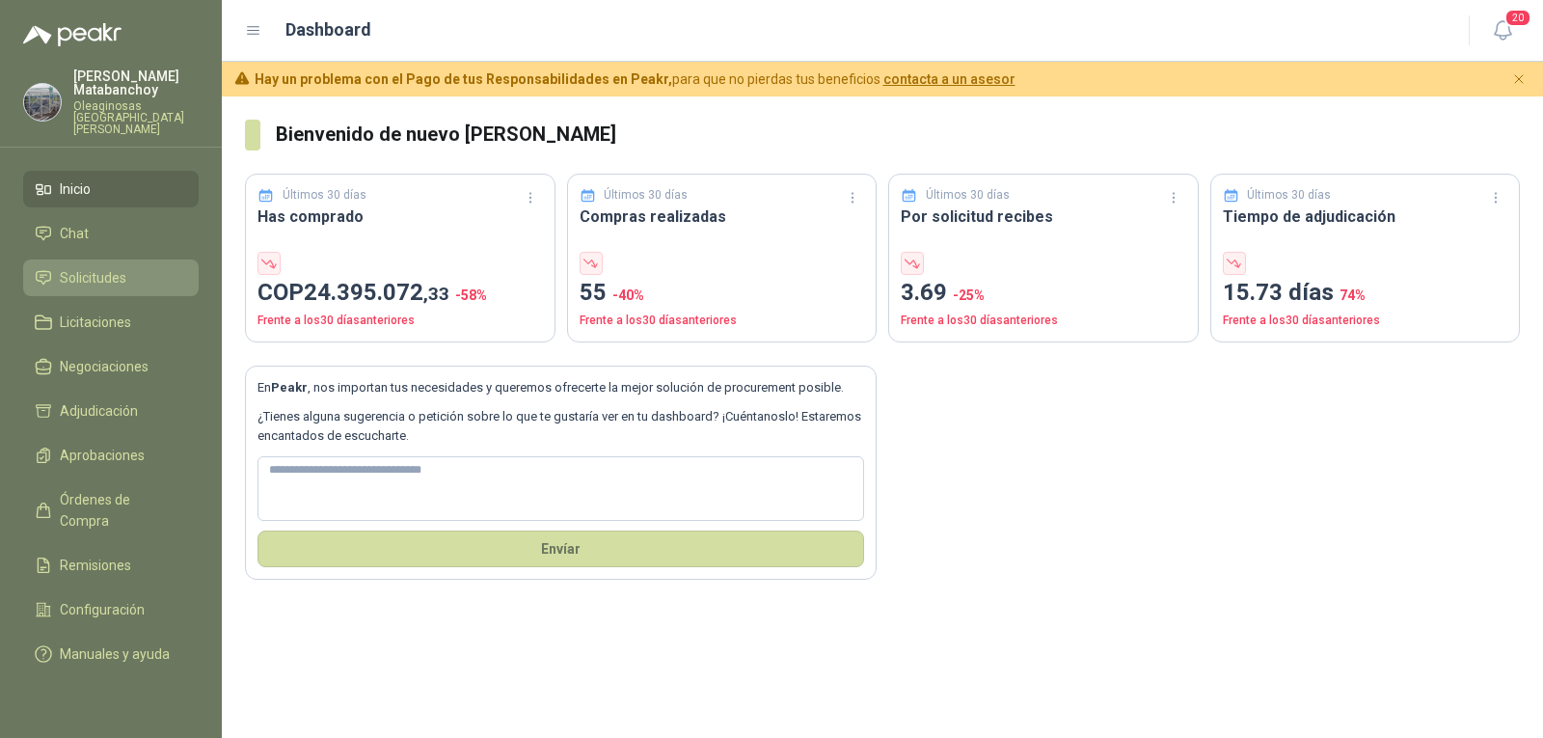
click at [63, 273] on span "Solicitudes" at bounding box center [93, 277] width 67 height 21
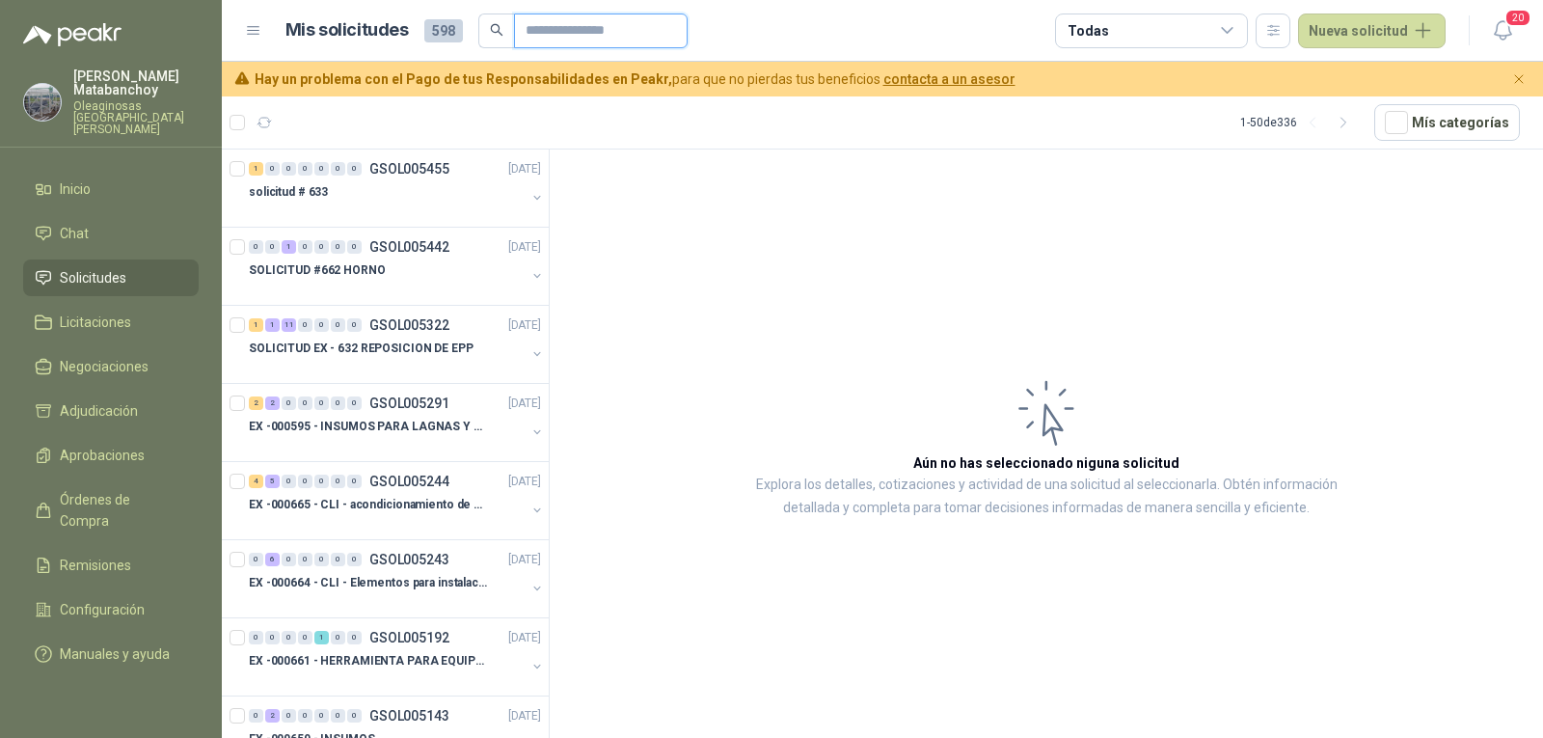
click at [569, 36] on input "text" at bounding box center [593, 30] width 135 height 33
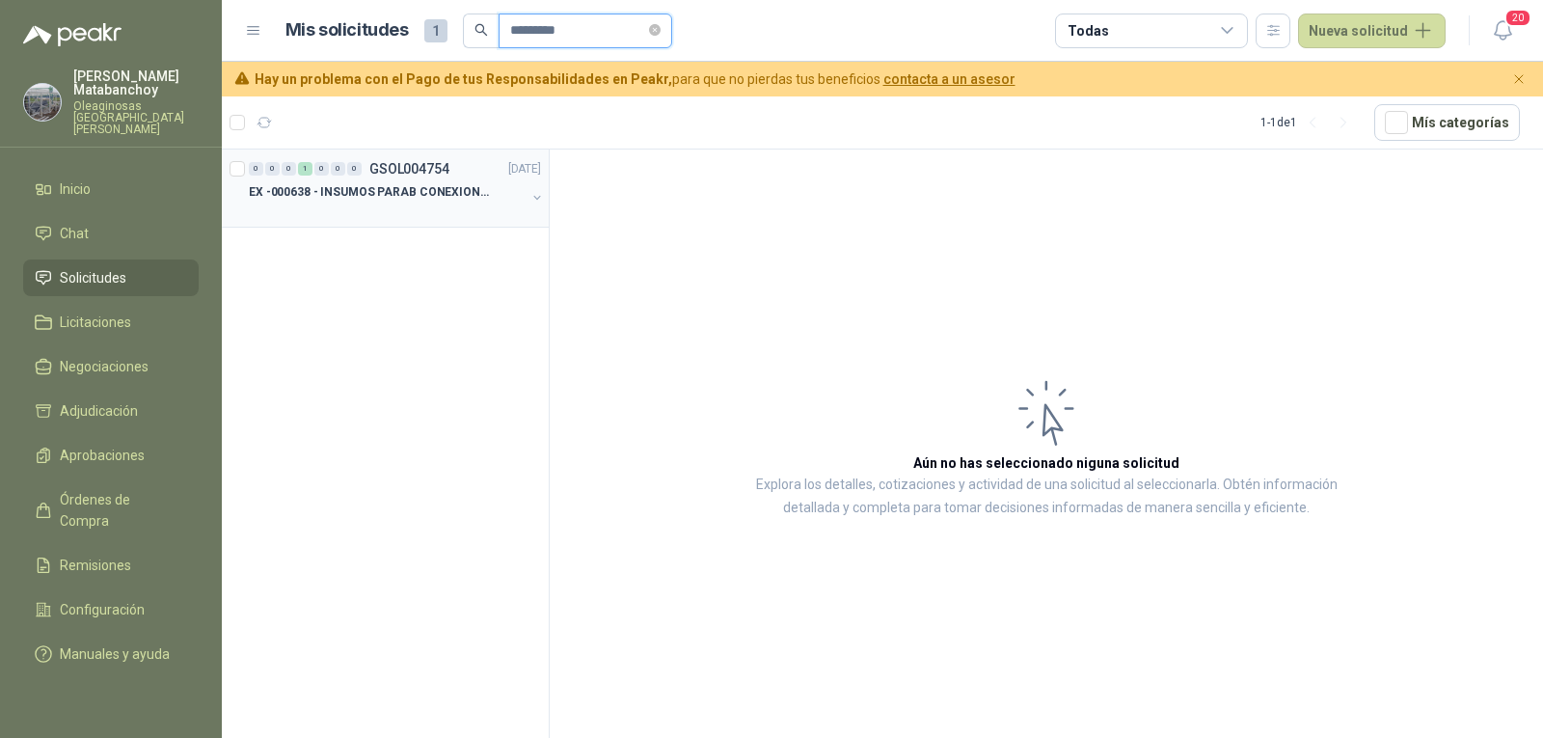
type input "*********"
click at [400, 203] on div "EX -000638 - INSUMOS PARAB CONEXION DE TUBERIA Y A" at bounding box center [387, 191] width 277 height 23
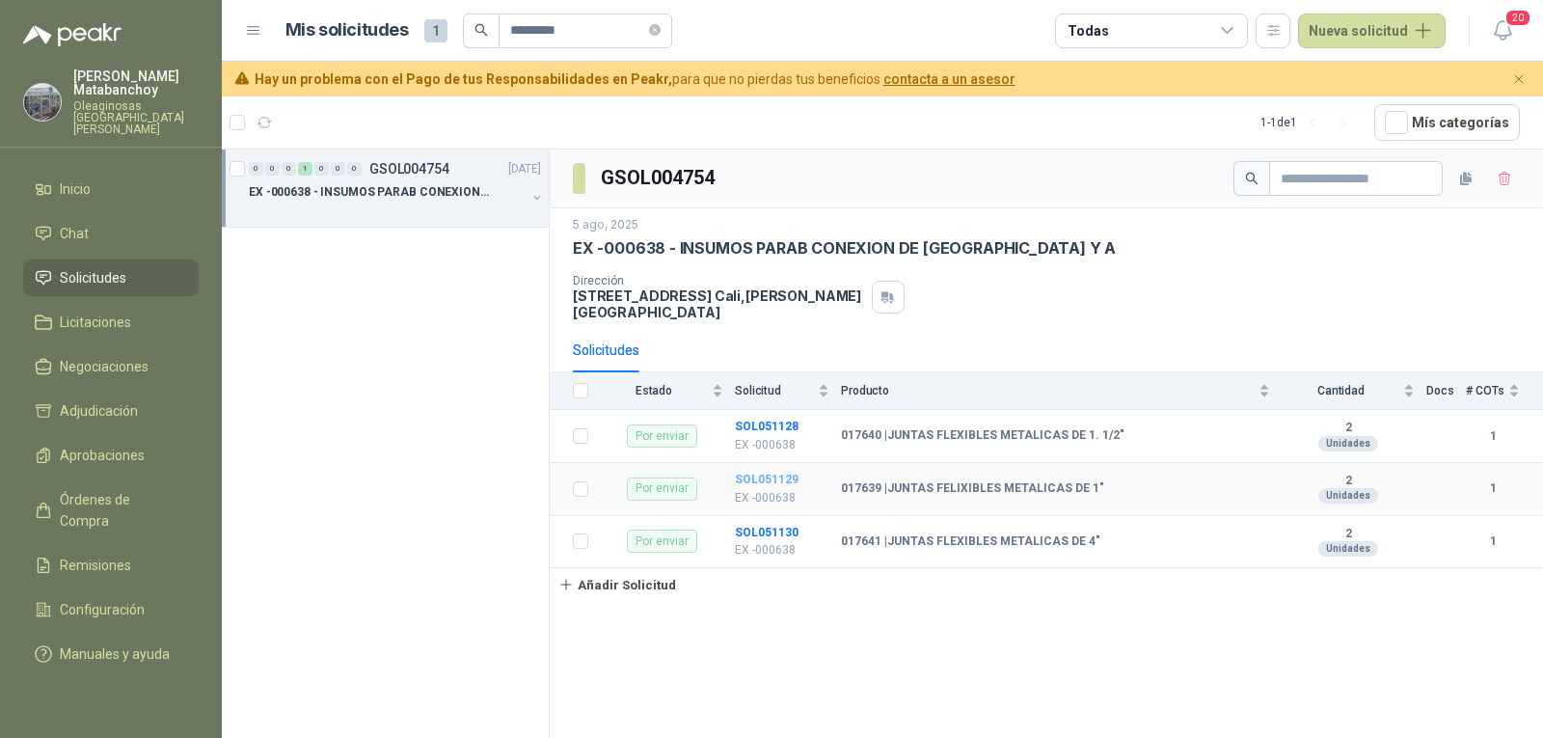
click at [780, 473] on b "SOL051129" at bounding box center [767, 480] width 64 height 14
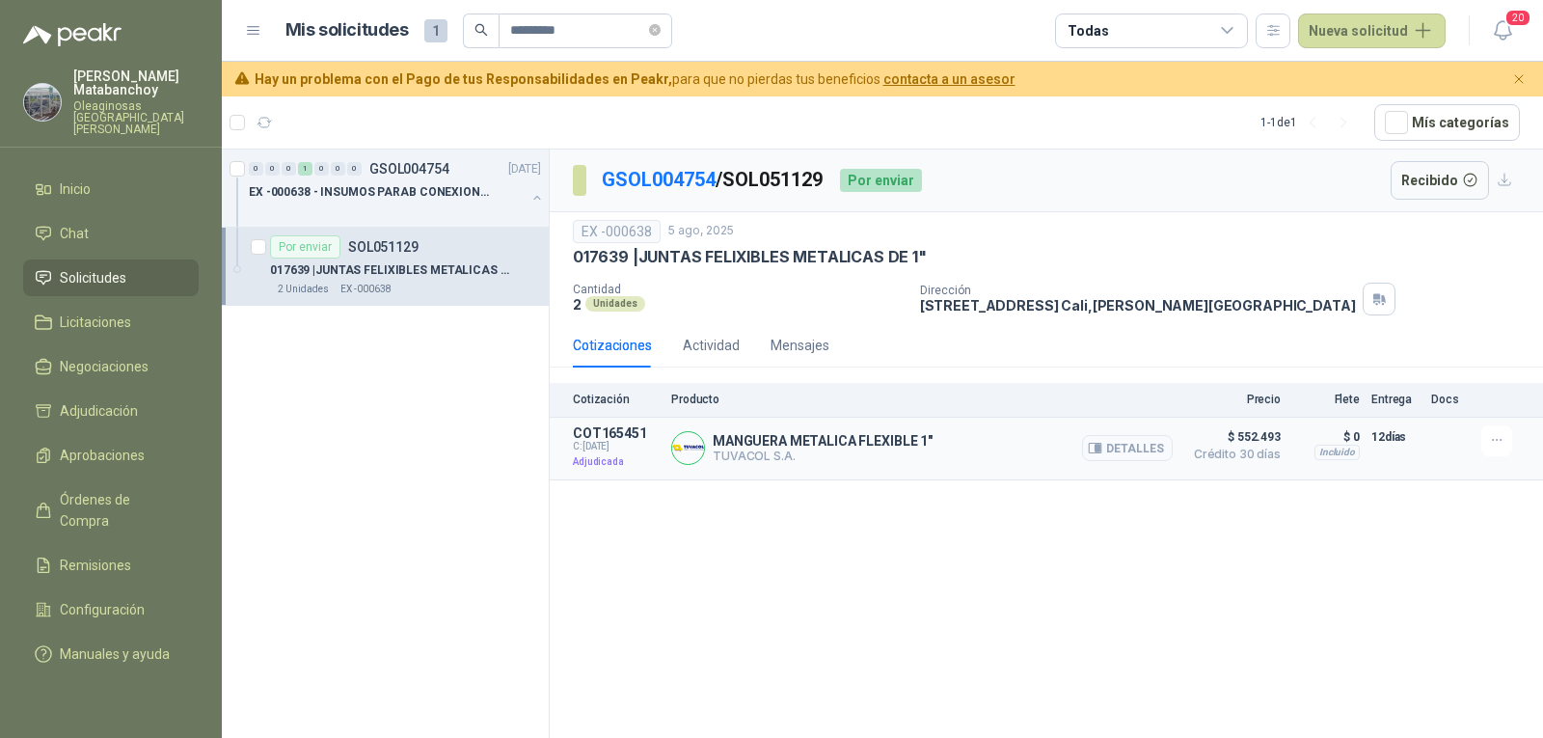
click at [1112, 448] on button "Detalles" at bounding box center [1127, 448] width 91 height 26
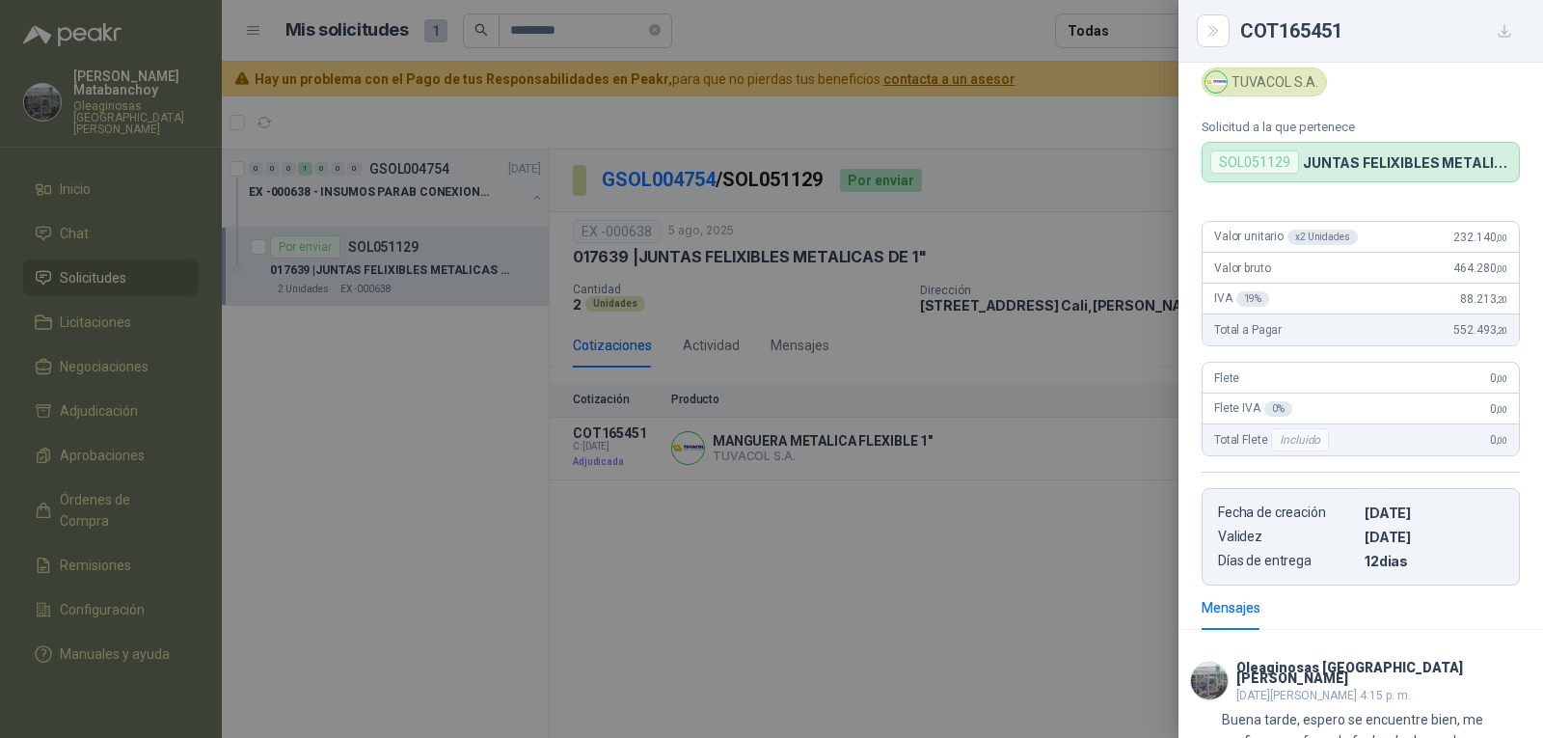
scroll to position [281, 0]
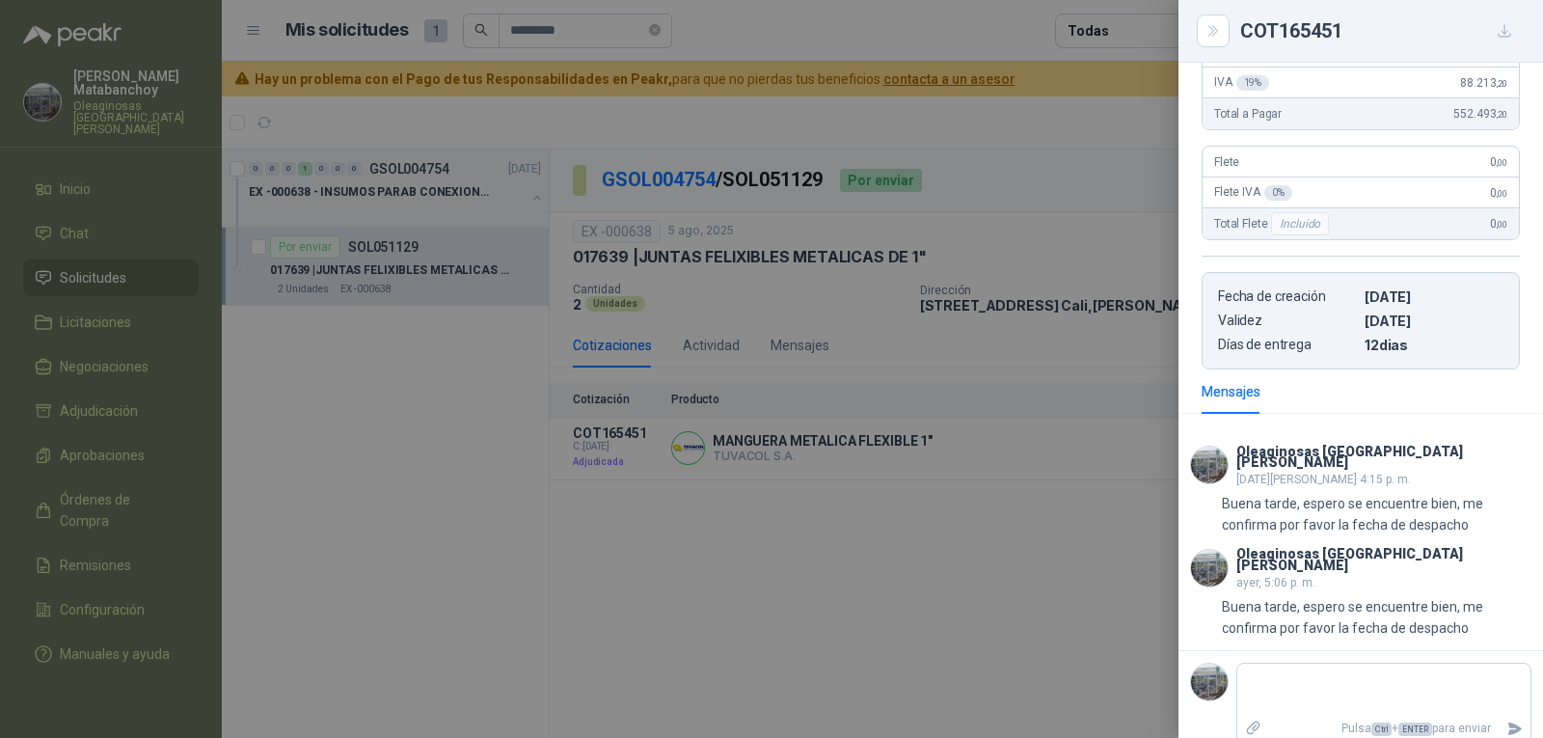
click at [799, 476] on div at bounding box center [771, 369] width 1543 height 738
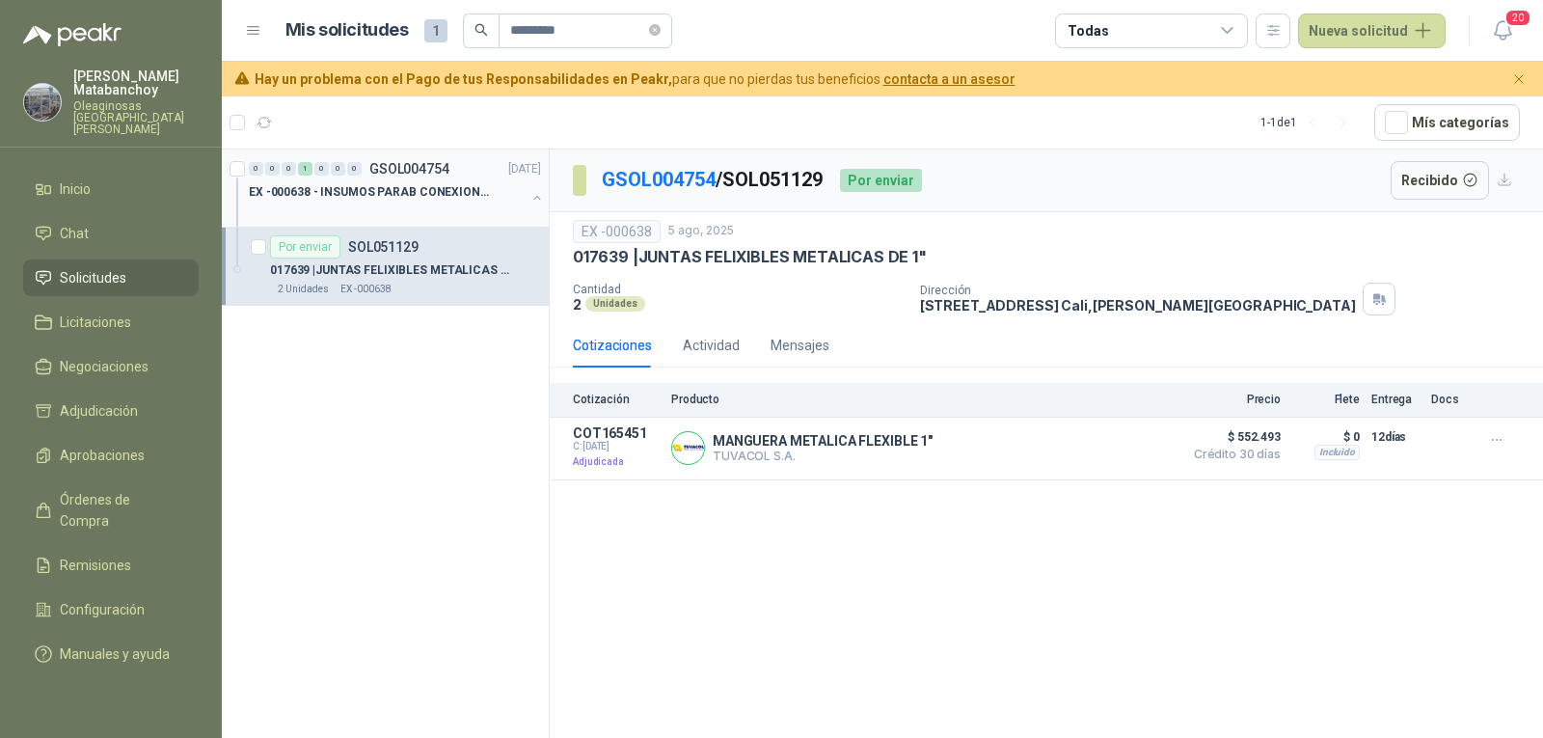
click at [476, 191] on p "EX -000638 - INSUMOS PARAB CONEXION DE TUBERIA Y A" at bounding box center [369, 192] width 240 height 18
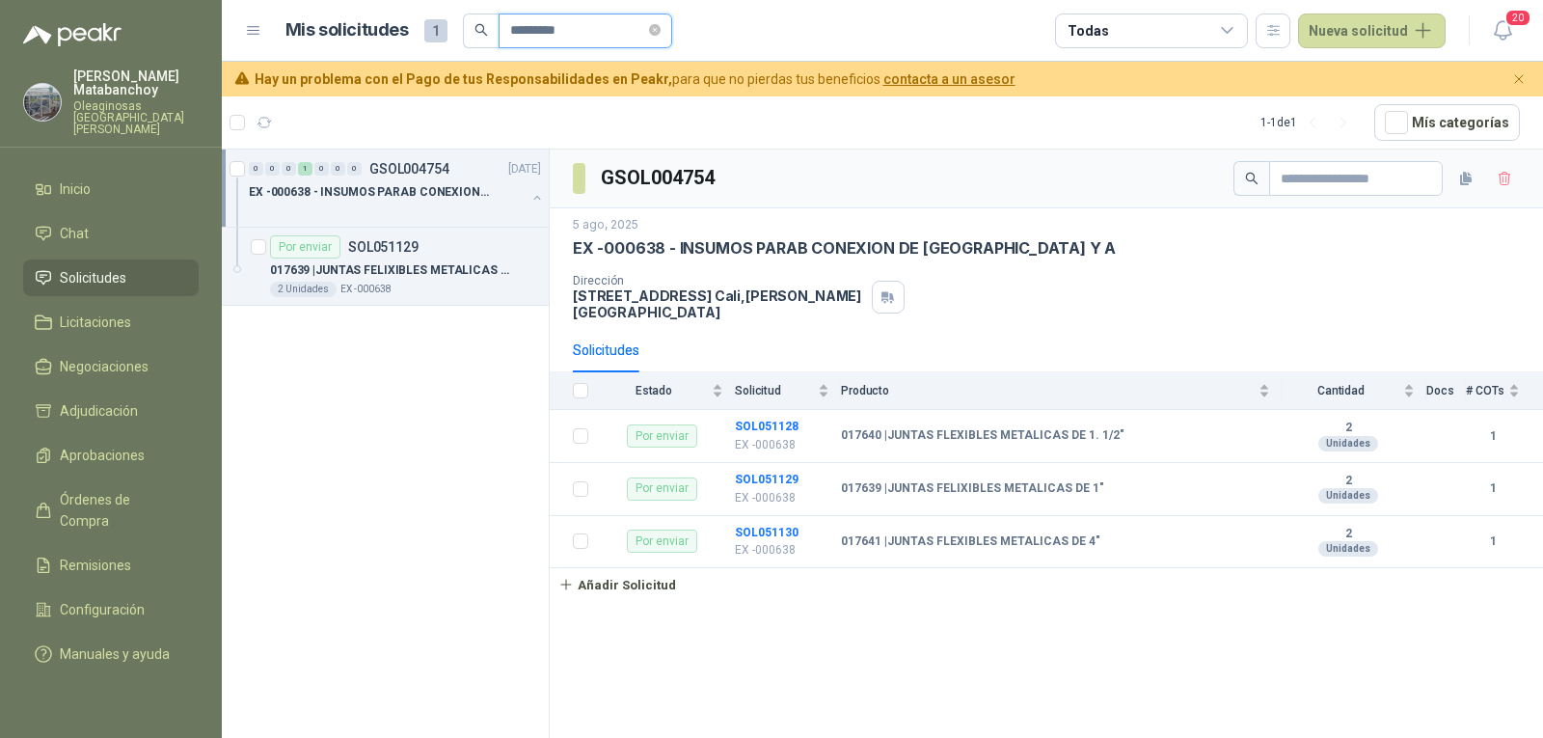
drag, startPoint x: 597, startPoint y: 36, endPoint x: 410, endPoint y: 38, distance: 187.1
click at [410, 38] on div "Mis solicitudes 1 *********" at bounding box center [478, 31] width 387 height 35
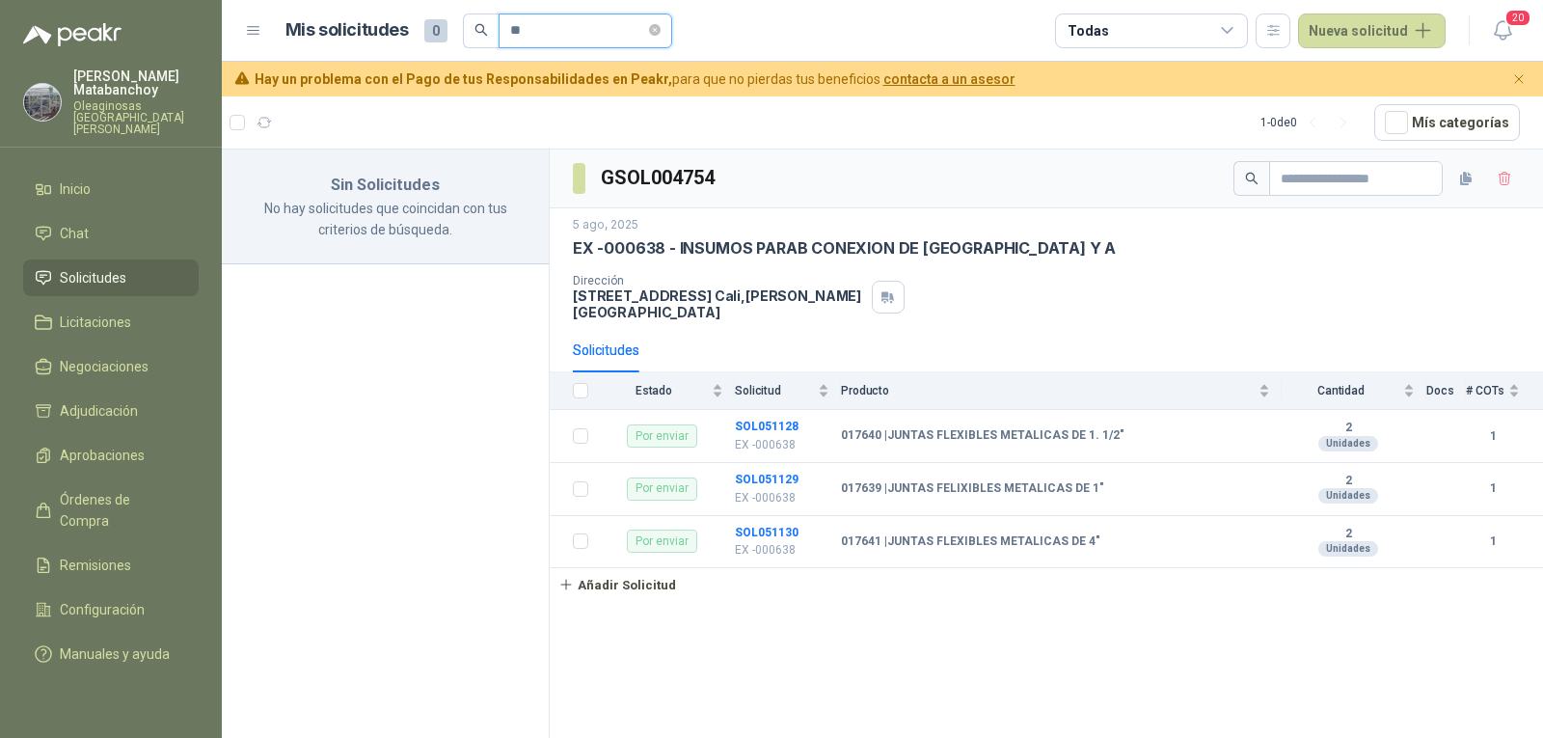
type input "*"
click at [549, 29] on input "********" at bounding box center [577, 30] width 135 height 33
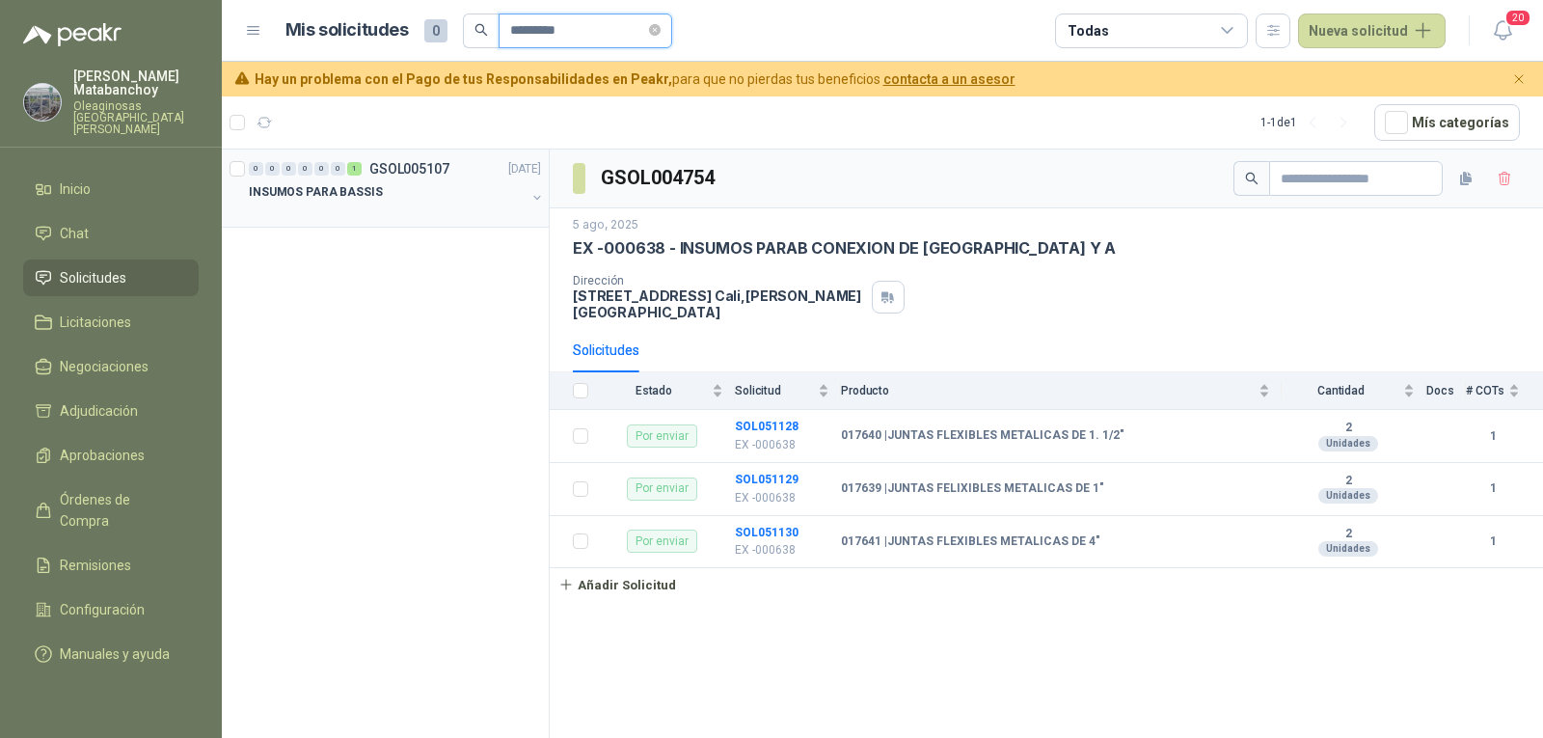
type input "*********"
click at [411, 192] on div "INSUMOS PARA BASSIS" at bounding box center [387, 191] width 277 height 23
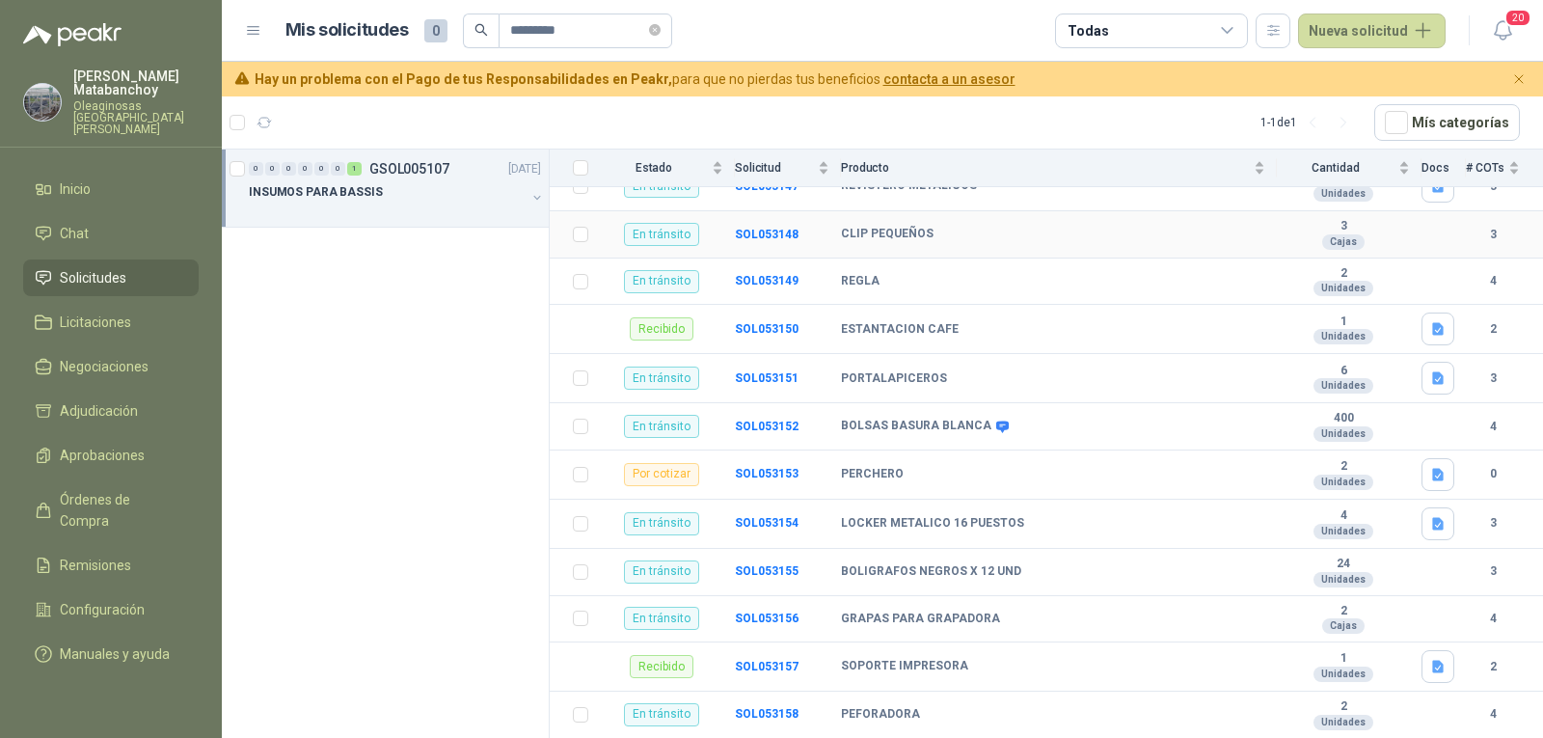
scroll to position [579, 0]
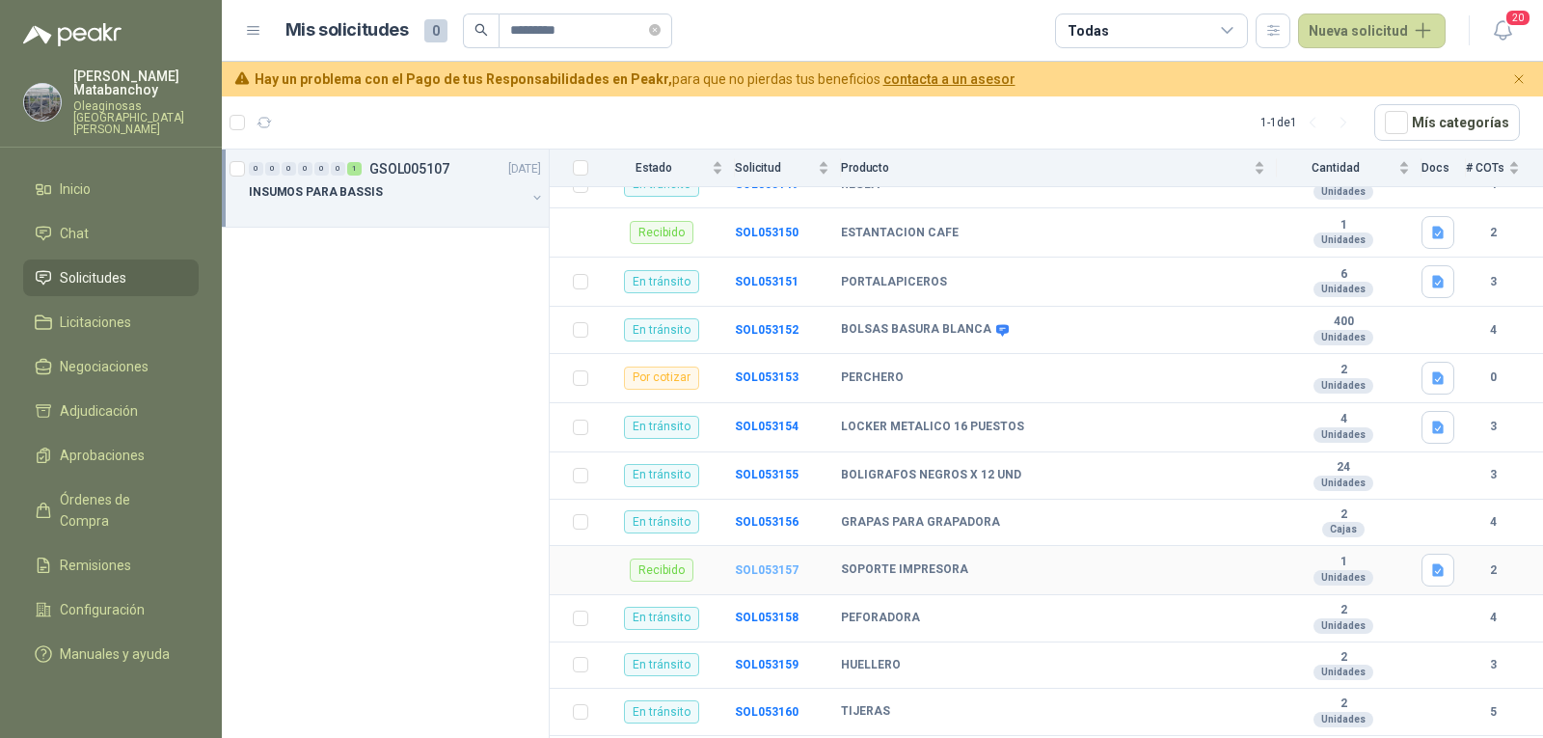
click at [769, 563] on b "SOL053157" at bounding box center [767, 570] width 64 height 14
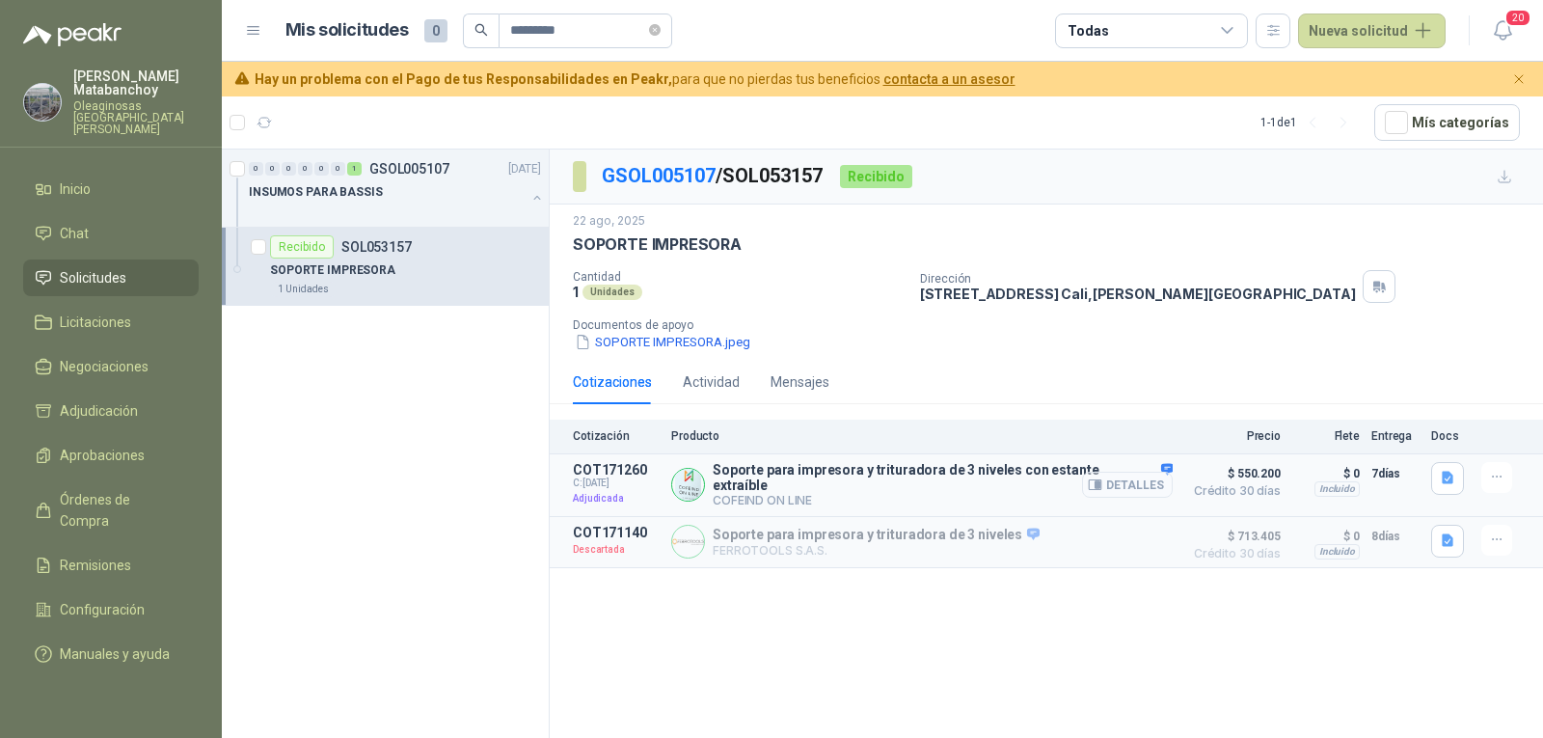
click at [1124, 490] on button "Detalles" at bounding box center [1127, 485] width 91 height 26
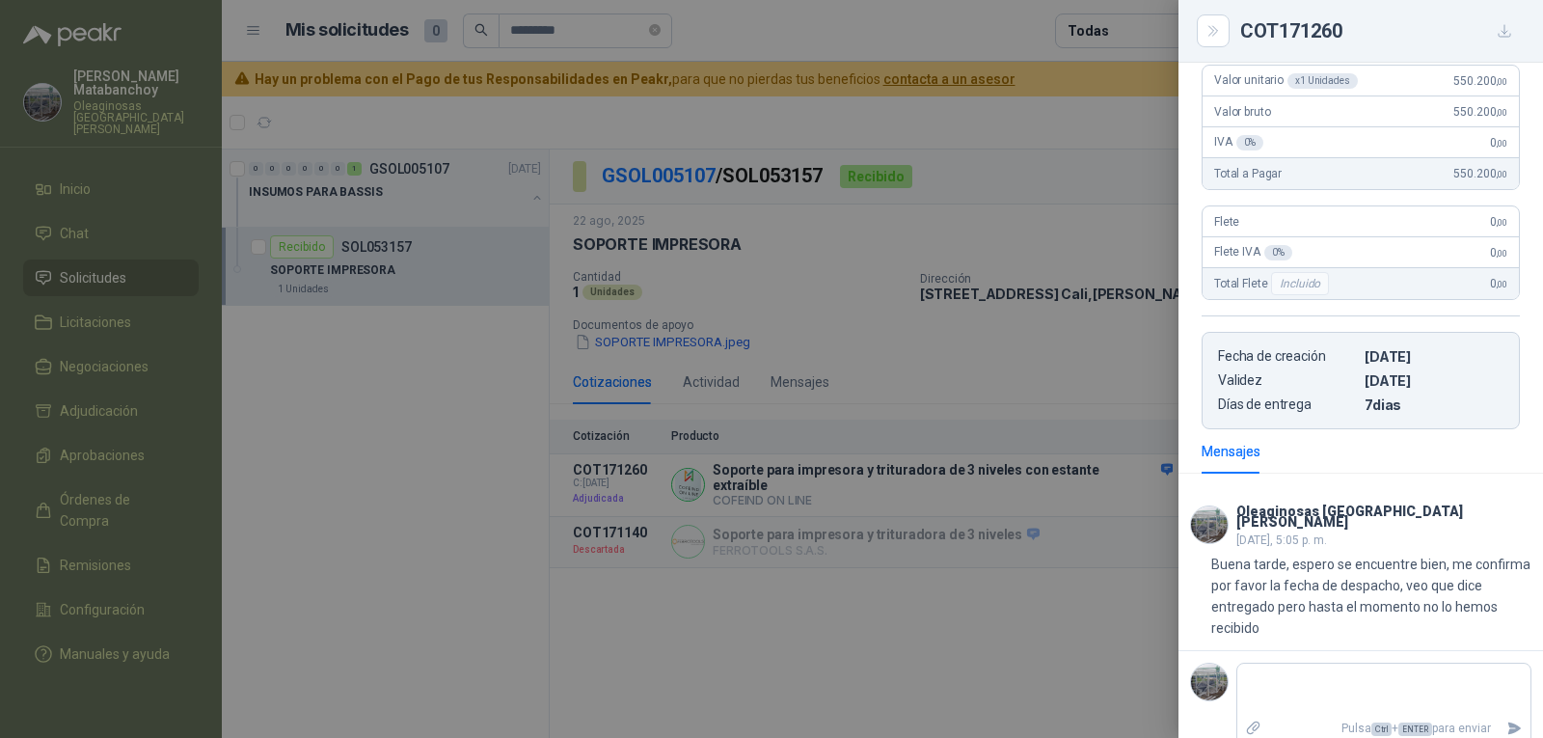
scroll to position [408, 0]
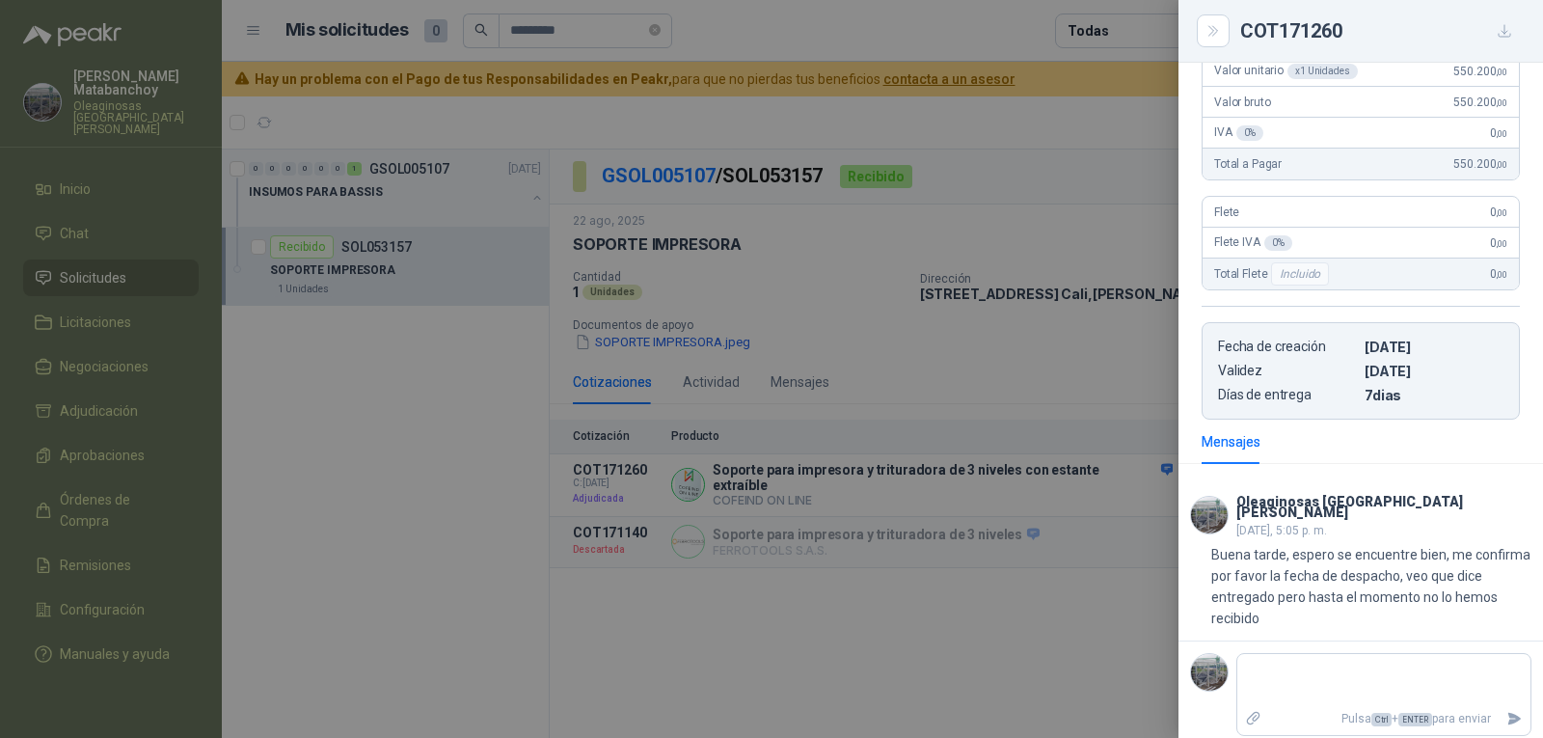
click at [1100, 235] on div at bounding box center [771, 369] width 1543 height 738
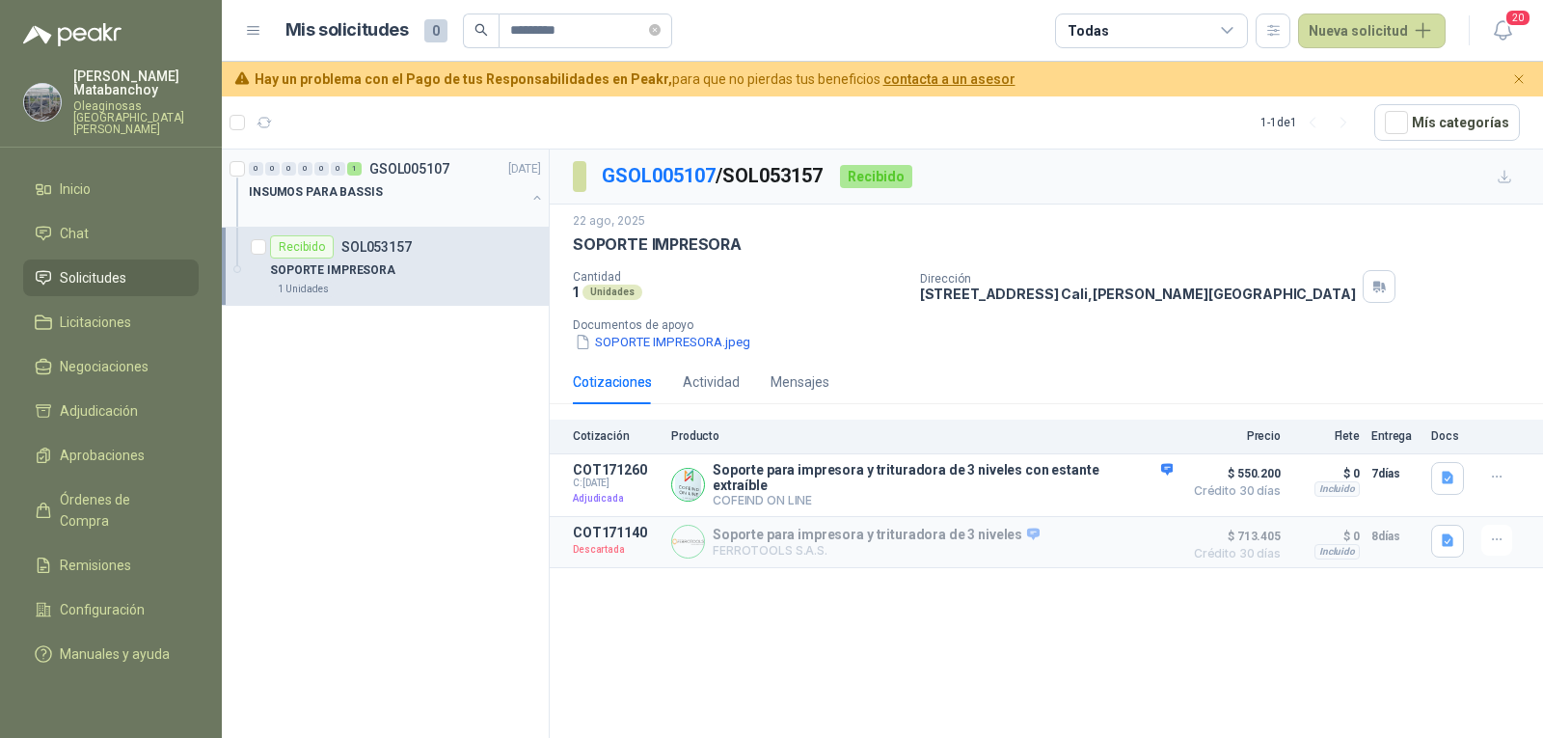
click at [444, 185] on div "INSUMOS PARA BASSIS" at bounding box center [387, 191] width 277 height 23
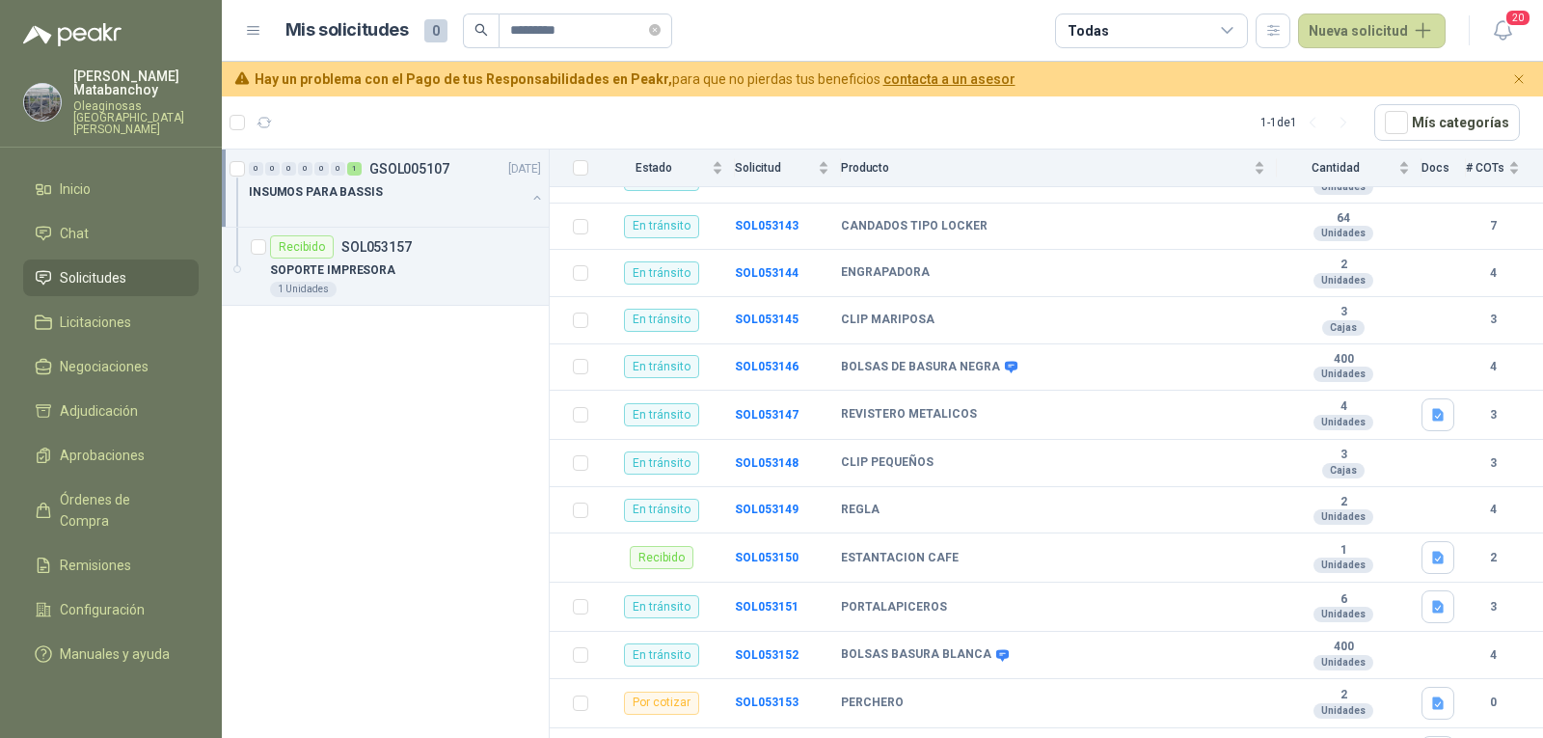
scroll to position [250, 0]
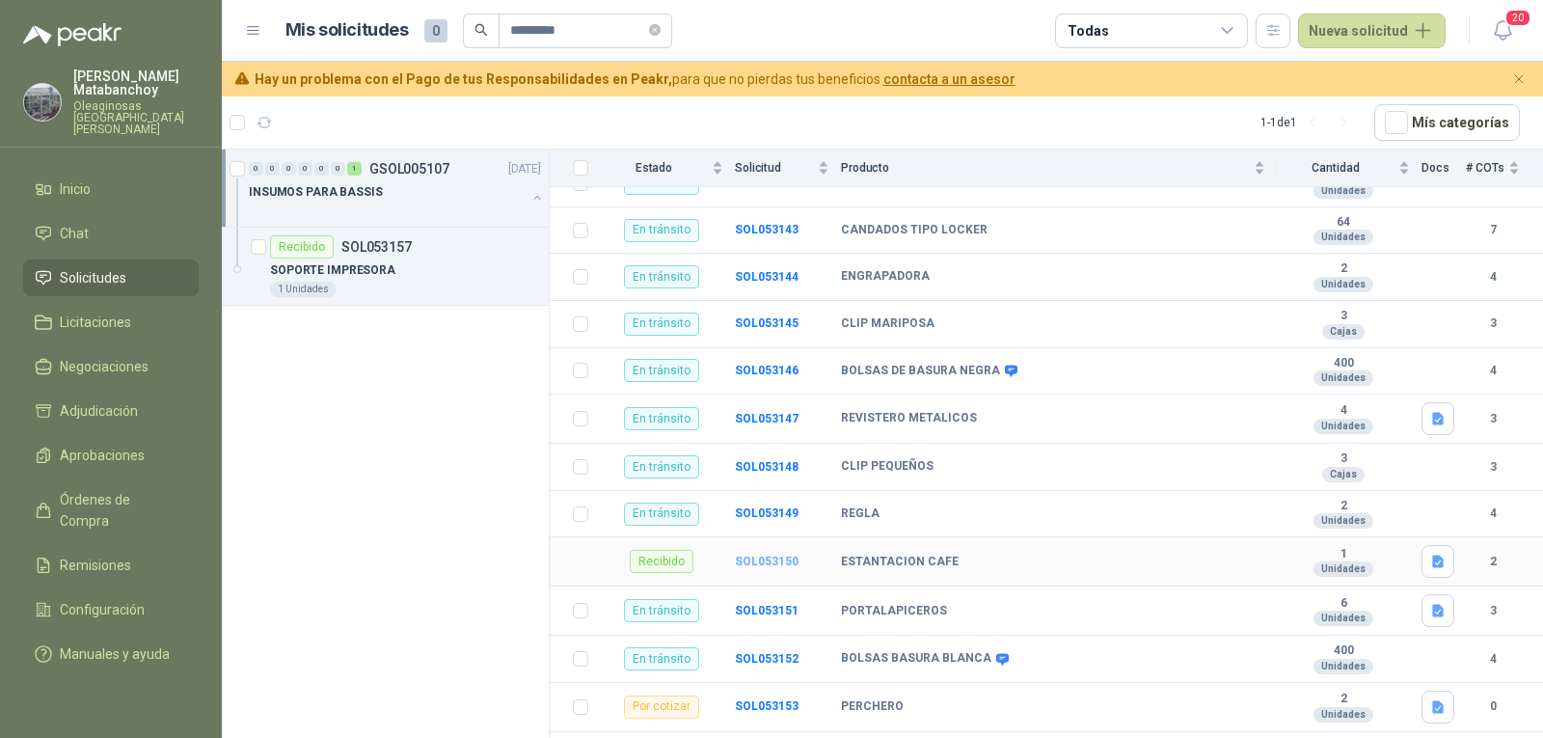
click at [773, 555] on b "SOL053150" at bounding box center [767, 562] width 64 height 14
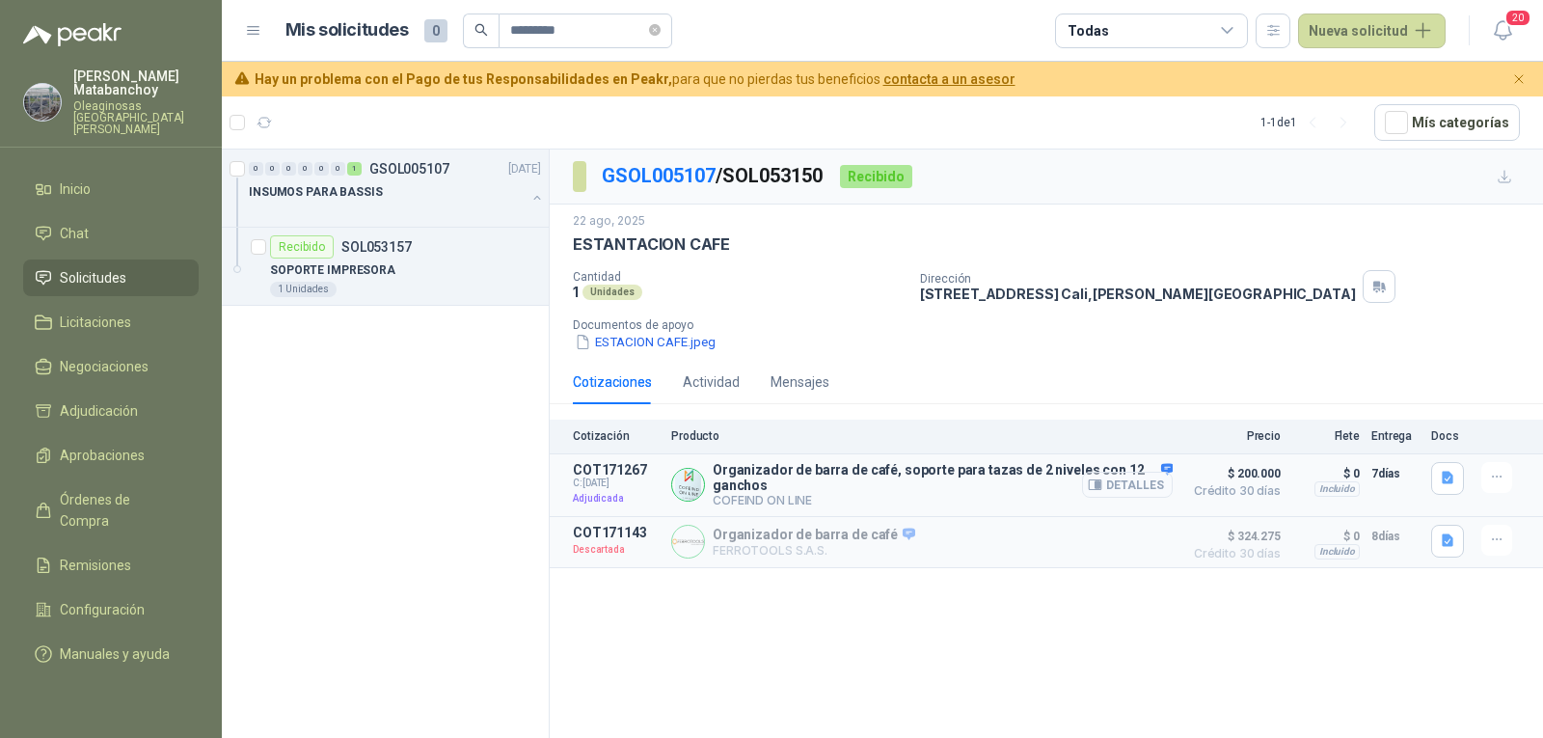
click at [1120, 493] on button "Detalles" at bounding box center [1127, 485] width 91 height 26
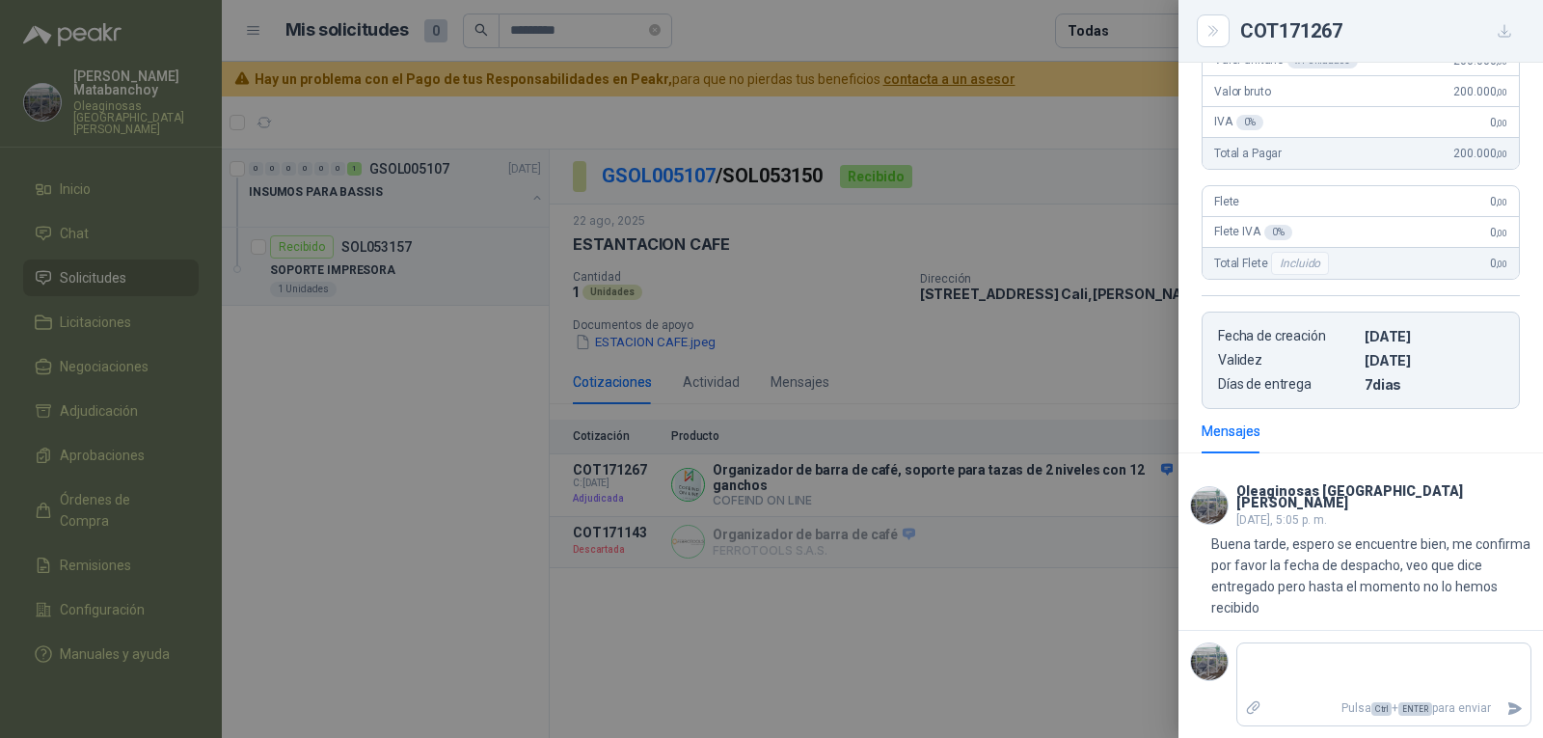
scroll to position [408, 0]
click at [791, 338] on div at bounding box center [771, 369] width 1543 height 738
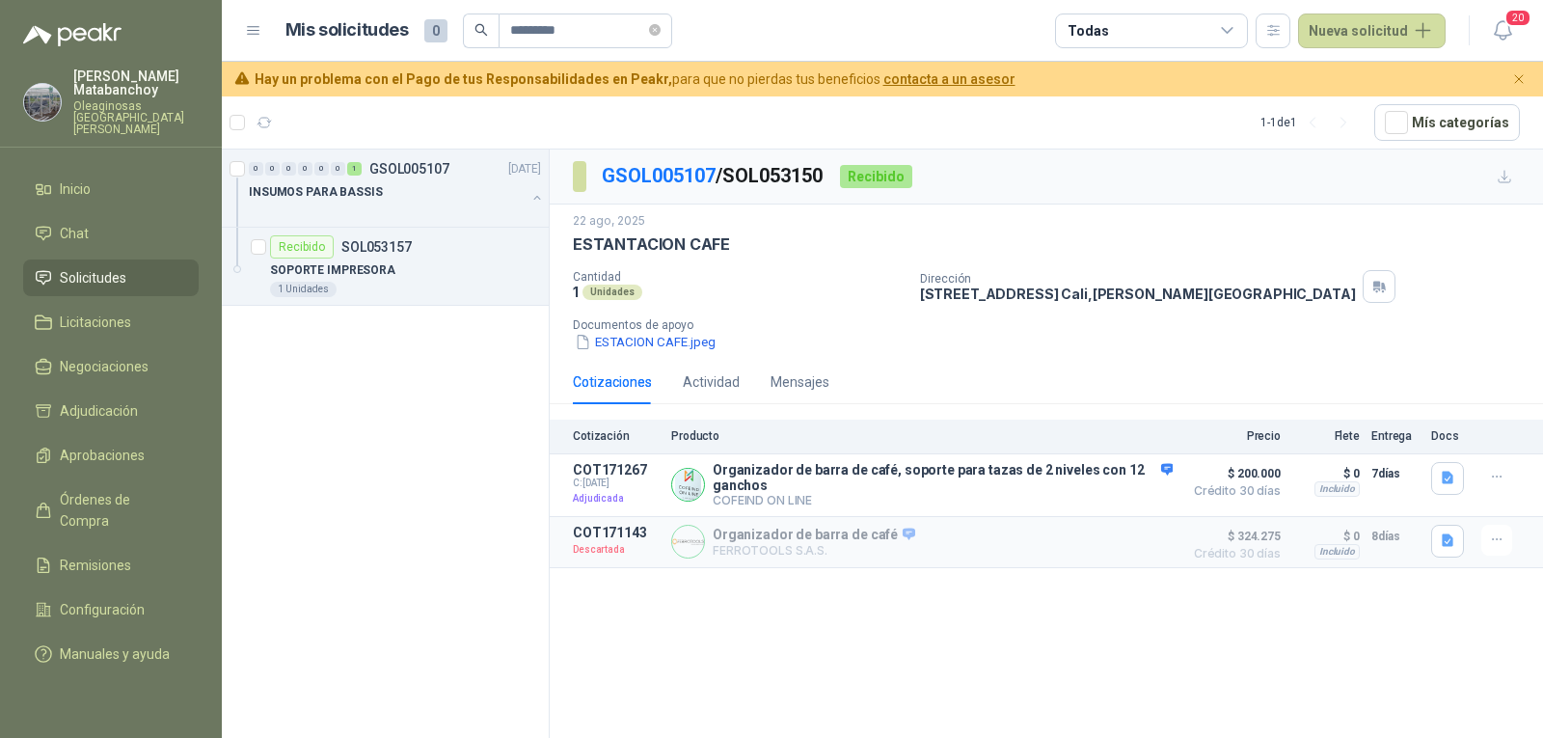
click at [122, 267] on span "Solicitudes" at bounding box center [93, 277] width 67 height 21
